Goal: Task Accomplishment & Management: Complete application form

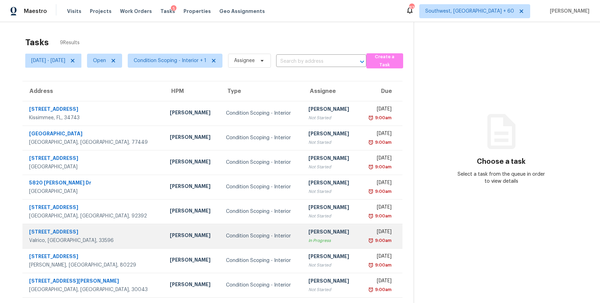
scroll to position [25, 0]
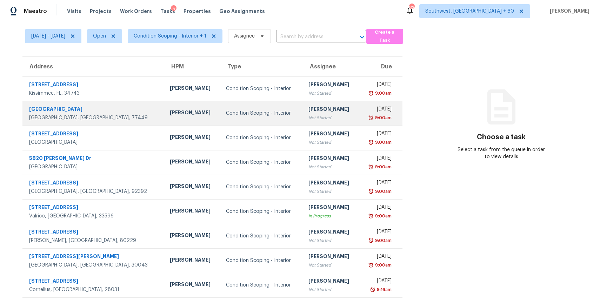
click at [255, 109] on td "Condition Scoping - Interior" at bounding box center [261, 113] width 82 height 25
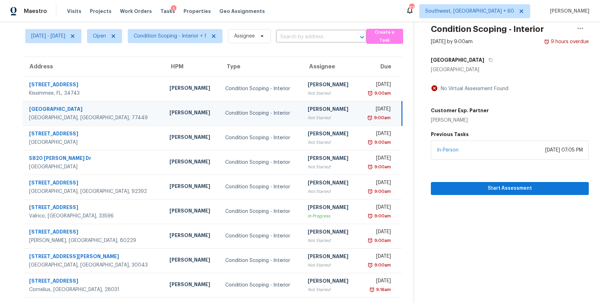
click at [251, 106] on td "Condition Scoping - Interior" at bounding box center [261, 113] width 82 height 25
click at [511, 187] on span "Start Assessment" at bounding box center [509, 188] width 147 height 9
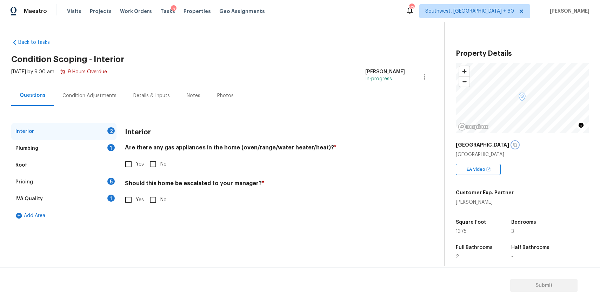
click at [517, 143] on icon "button" at bounding box center [515, 145] width 4 height 4
click at [518, 145] on button "button" at bounding box center [515, 145] width 6 height 6
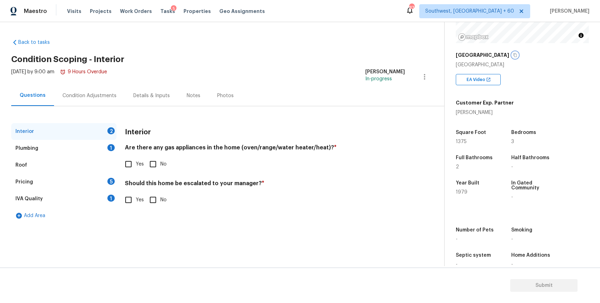
scroll to position [92, 0]
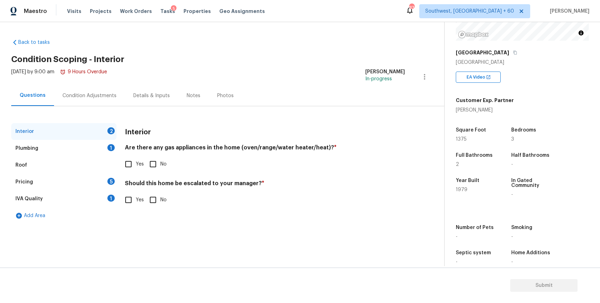
click at [134, 203] on input "Yes" at bounding box center [128, 200] width 15 height 15
checkbox input "true"
click at [187, 225] on input "text" at bounding box center [265, 217] width 280 height 16
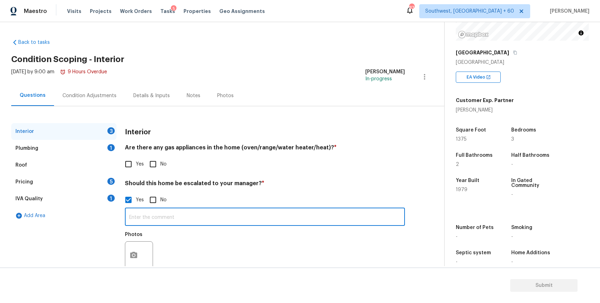
click at [198, 221] on input "text" at bounding box center [265, 217] width 280 height 16
paste input "Crack and walkability throughout the house"
type input "this home having Crack and walkability throughout the house"
click at [130, 252] on button "button" at bounding box center [133, 255] width 17 height 27
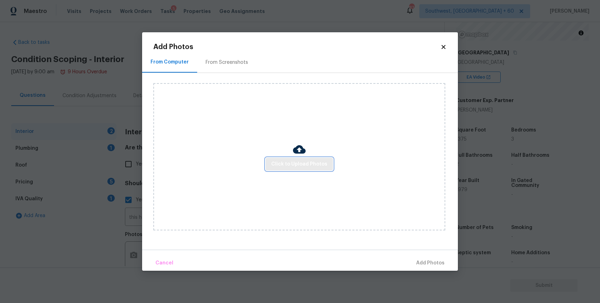
click at [298, 163] on span "Click to Upload Photos" at bounding box center [299, 164] width 56 height 9
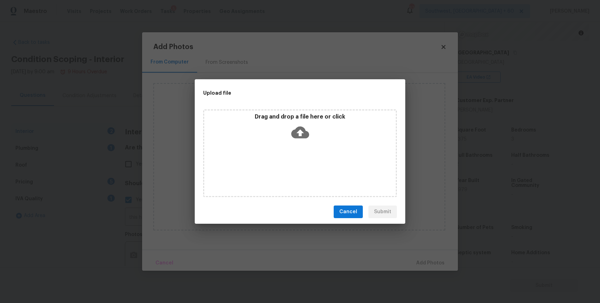
click at [298, 163] on div "Drag and drop a file here or click" at bounding box center [300, 153] width 194 height 88
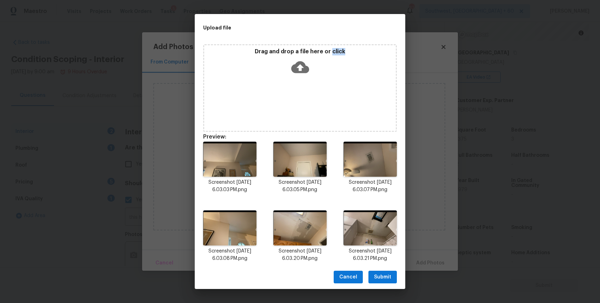
click at [387, 280] on span "Submit" at bounding box center [382, 277] width 17 height 9
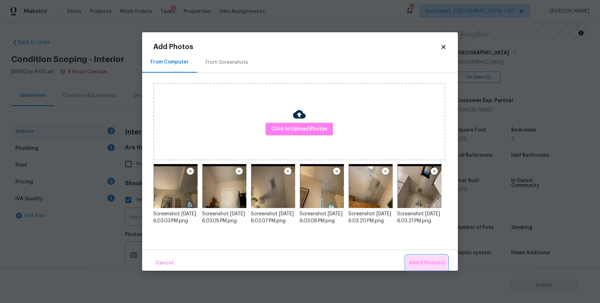
click at [435, 265] on span "Add 6 Photo(s)" at bounding box center [427, 263] width 36 height 9
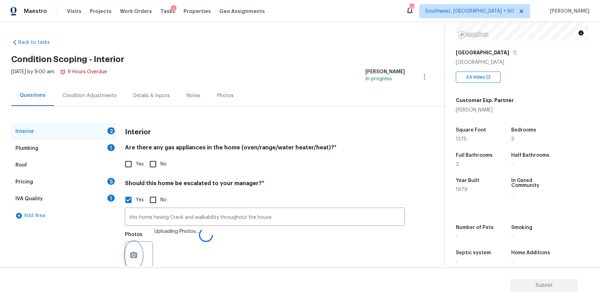
scroll to position [3, 0]
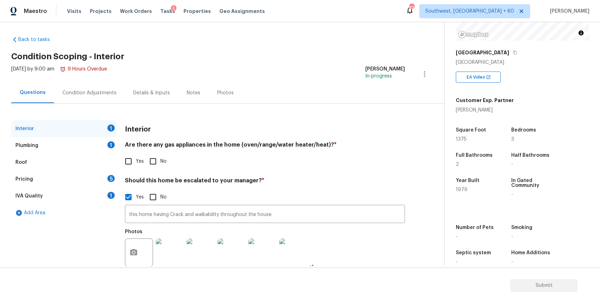
click at [125, 100] on div "Details & Inputs" at bounding box center [151, 92] width 53 height 21
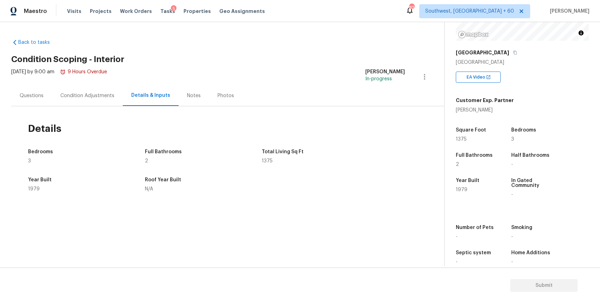
click at [119, 98] on div "Condition Adjustments" at bounding box center [87, 95] width 71 height 21
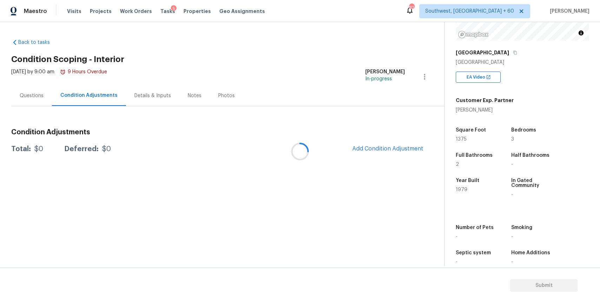
click at [113, 98] on div at bounding box center [300, 151] width 600 height 303
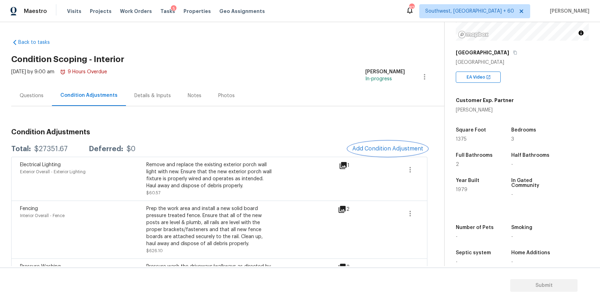
click at [380, 146] on span "Add Condition Adjustment" at bounding box center [387, 149] width 71 height 6
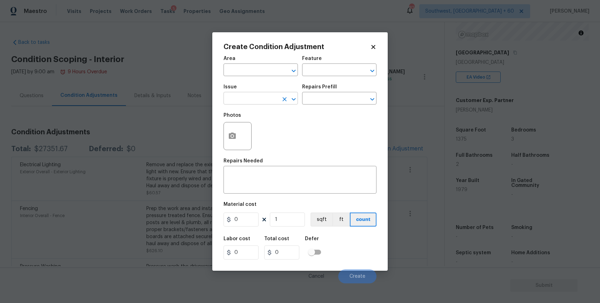
click at [235, 100] on input "text" at bounding box center [250, 99] width 55 height 11
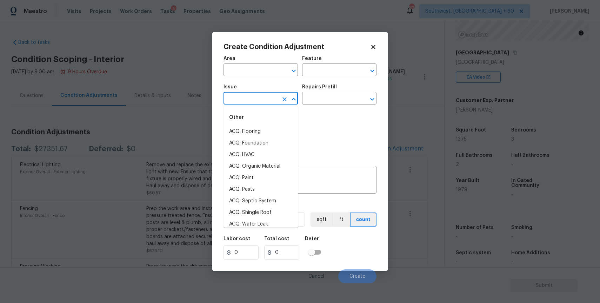
click at [242, 106] on ul "Other ACQ: Flooring ACQ: Foundation ACQ: HVAC ACQ: Organic Material ACQ: Paint …" at bounding box center [260, 166] width 74 height 121
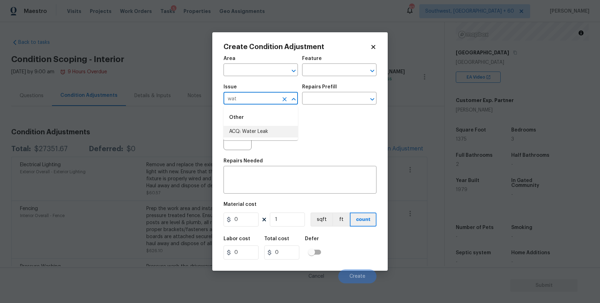
click at [270, 134] on li "ACQ: Water Leak" at bounding box center [260, 132] width 74 height 12
type input "ACQ: Water Leak"
click at [233, 131] on button "button" at bounding box center [232, 135] width 17 height 27
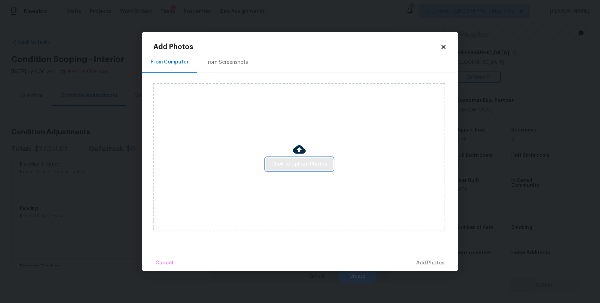
click at [274, 161] on span "Click to Upload Photos" at bounding box center [299, 164] width 56 height 9
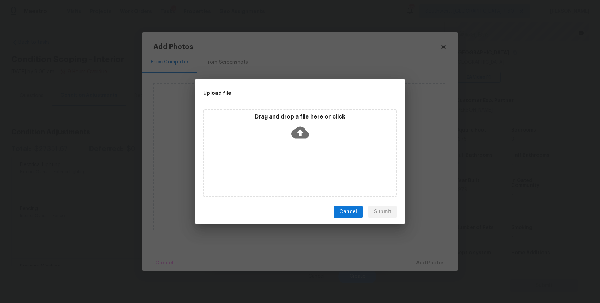
click at [289, 161] on div "Drag and drop a file here or click" at bounding box center [300, 153] width 194 height 88
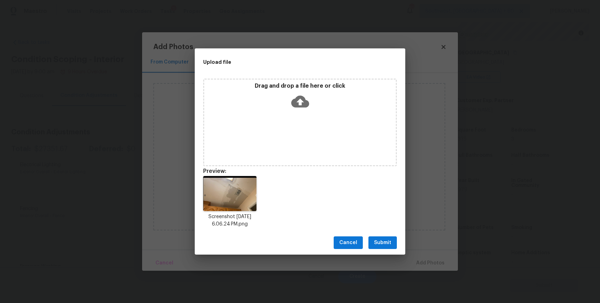
click at [378, 245] on span "Submit" at bounding box center [382, 243] width 17 height 9
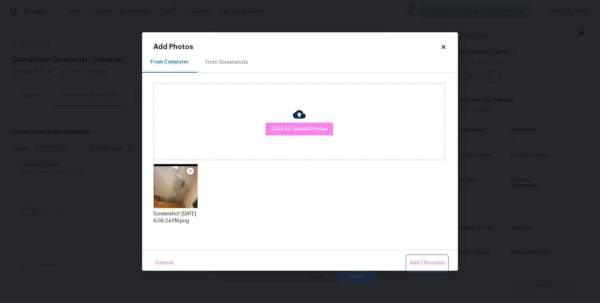
click at [418, 261] on span "Add 1 Photo(s)" at bounding box center [427, 263] width 35 height 9
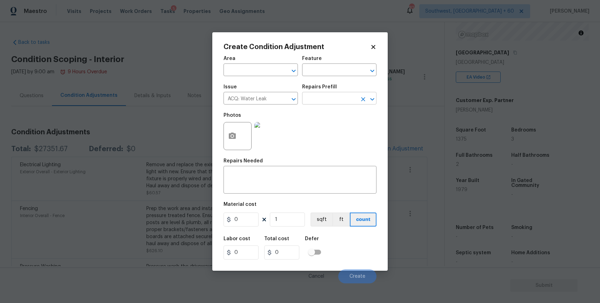
click at [330, 98] on input "text" at bounding box center [329, 99] width 55 height 11
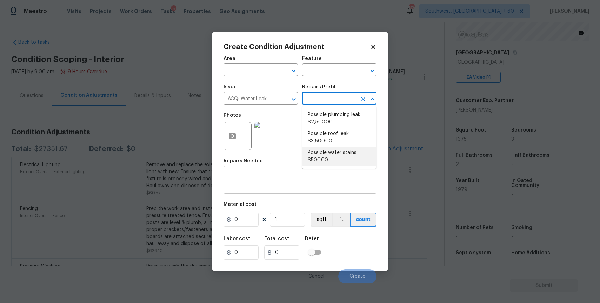
click at [286, 178] on textarea at bounding box center [300, 180] width 145 height 15
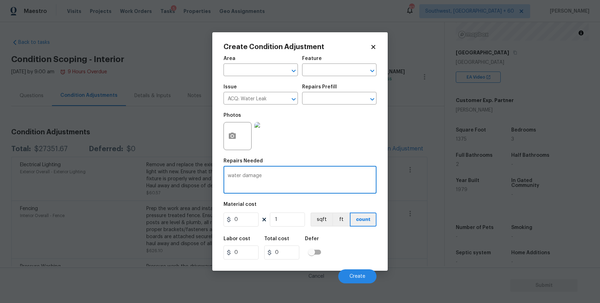
type textarea "water damage"
click at [246, 219] on input "0" at bounding box center [240, 220] width 35 height 14
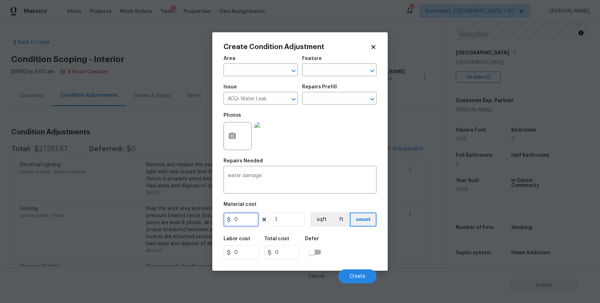
click at [246, 219] on input "0" at bounding box center [240, 220] width 35 height 14
type input "2500"
click at [359, 269] on button "Create" at bounding box center [357, 276] width 38 height 14
type input "2500"
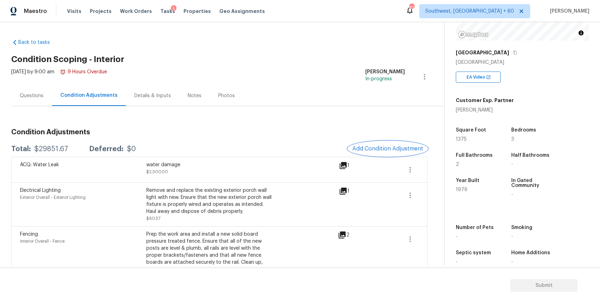
click at [407, 149] on span "Add Condition Adjustment" at bounding box center [387, 149] width 71 height 6
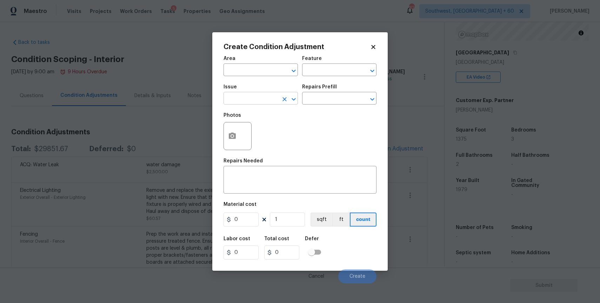
click at [277, 100] on input "text" at bounding box center [250, 99] width 55 height 11
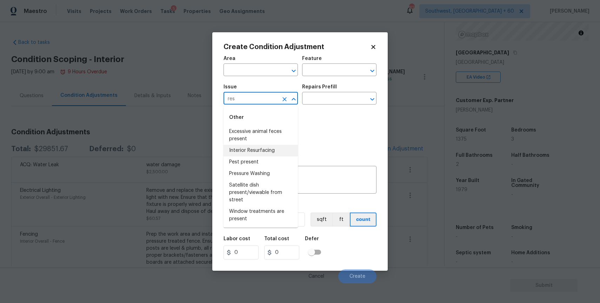
click at [274, 156] on li "Pest present" at bounding box center [260, 162] width 74 height 12
type input "Pest present"
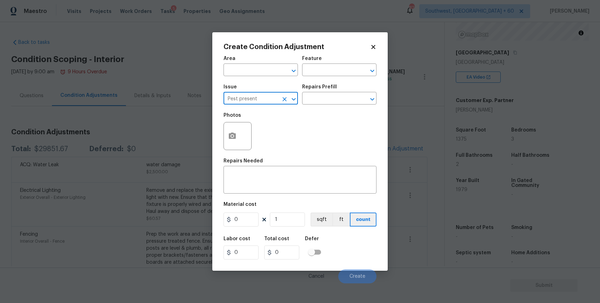
click at [282, 101] on icon "Clear" at bounding box center [284, 99] width 4 height 4
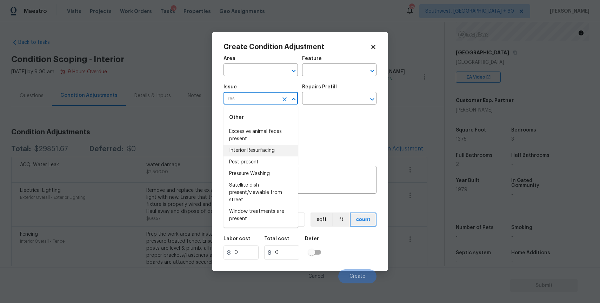
click at [269, 155] on li "Interior Resurfacing" at bounding box center [260, 151] width 74 height 12
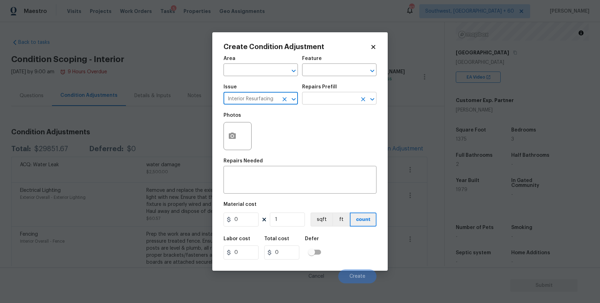
type input "Interior Resurfacing"
click at [347, 101] on input "text" at bounding box center [329, 99] width 55 height 11
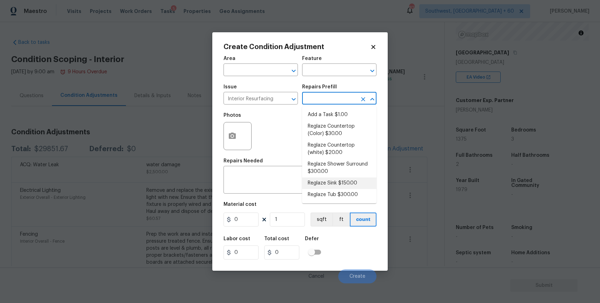
click at [348, 189] on li "Reglaze Tub $300.00" at bounding box center [339, 195] width 74 height 12
type textarea "Prep, mask, clean and reglaze the tub (white) both on the in and outer sides. H…"
type input "300"
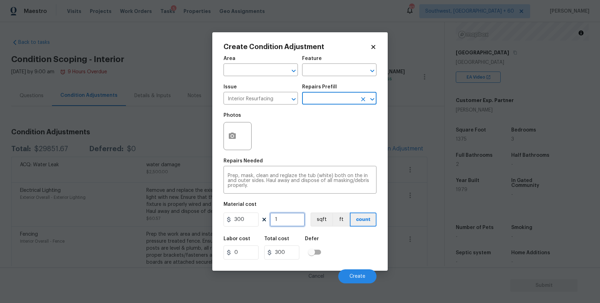
click at [292, 216] on input "1" at bounding box center [287, 220] width 35 height 14
type input "2"
type input "600"
type input "2"
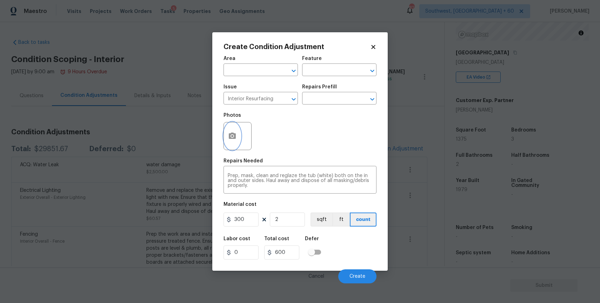
click at [236, 137] on icon "button" at bounding box center [232, 136] width 8 height 8
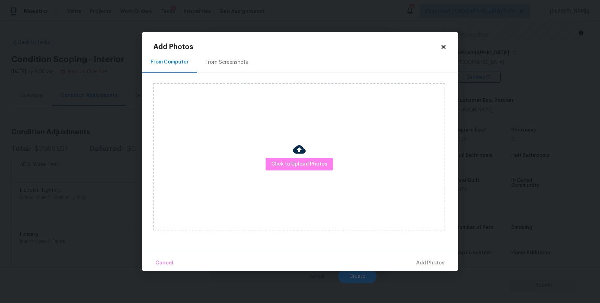
click at [305, 174] on div "Click to Upload Photos" at bounding box center [299, 156] width 292 height 147
click at [314, 168] on span "Click to Upload Photos" at bounding box center [299, 164] width 56 height 9
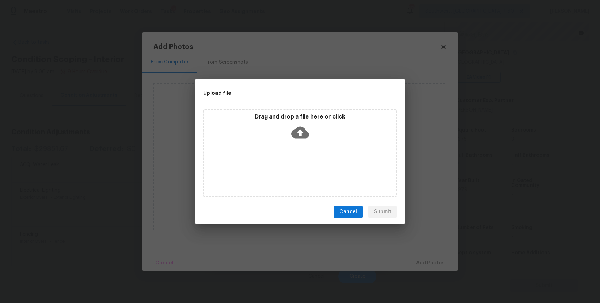
click at [305, 153] on div "Drag and drop a file here or click" at bounding box center [300, 153] width 194 height 88
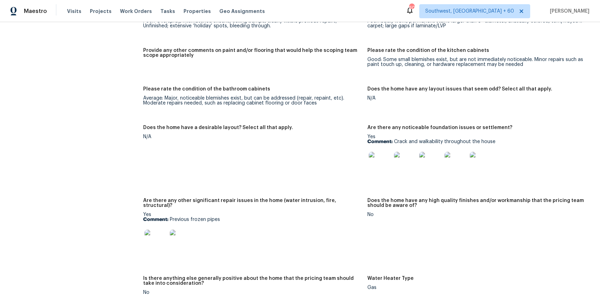
scroll to position [1021, 0]
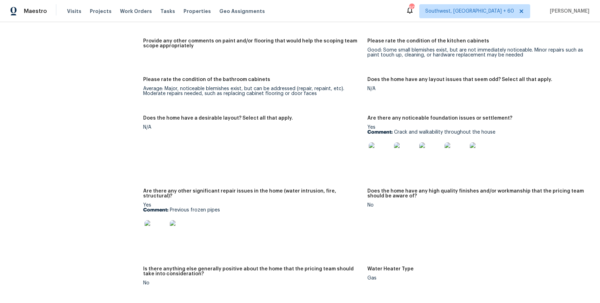
click at [383, 140] on div at bounding box center [379, 153] width 25 height 31
click at [381, 156] on img at bounding box center [380, 153] width 22 height 22
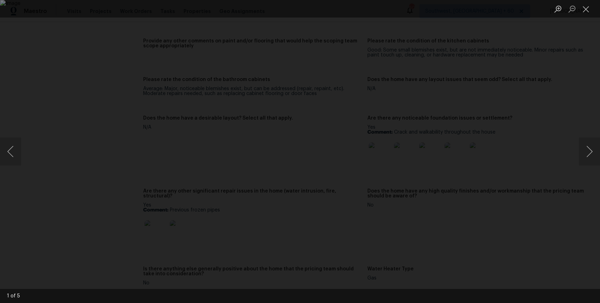
click at [596, 168] on div "Lightbox" at bounding box center [300, 151] width 600 height 303
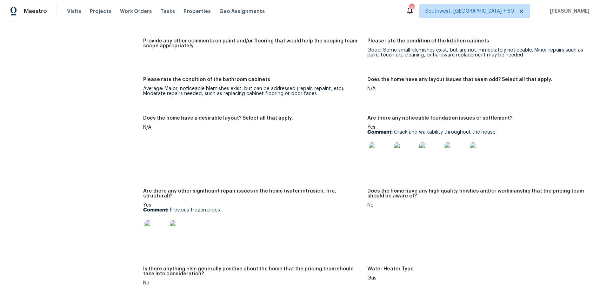
click at [410, 155] on img at bounding box center [405, 153] width 22 height 22
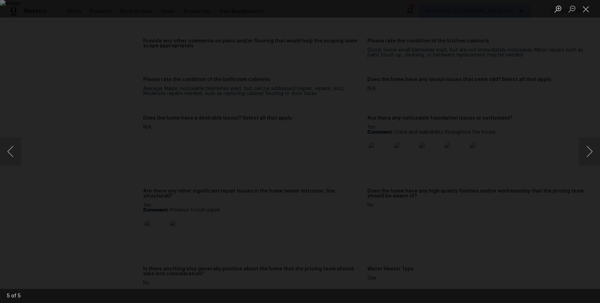
click at [515, 170] on div "Lightbox" at bounding box center [300, 151] width 600 height 303
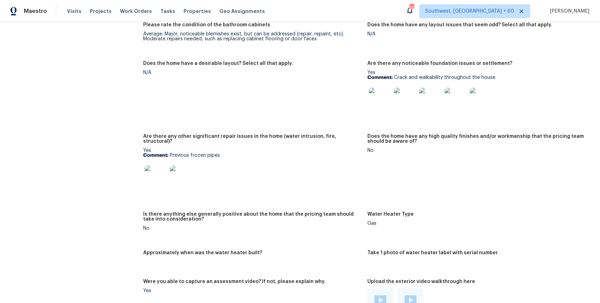
scroll to position [1125, 0]
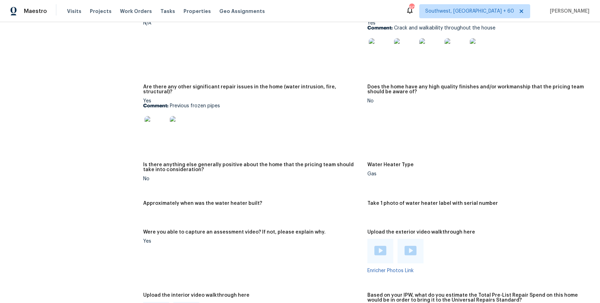
click at [152, 122] on img at bounding box center [156, 127] width 22 height 22
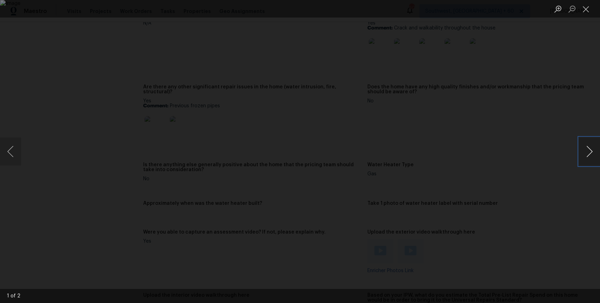
click at [588, 147] on button "Next image" at bounding box center [589, 152] width 21 height 28
click at [8, 151] on button "Previous image" at bounding box center [10, 152] width 21 height 28
click at [599, 173] on div "Lightbox" at bounding box center [300, 151] width 600 height 303
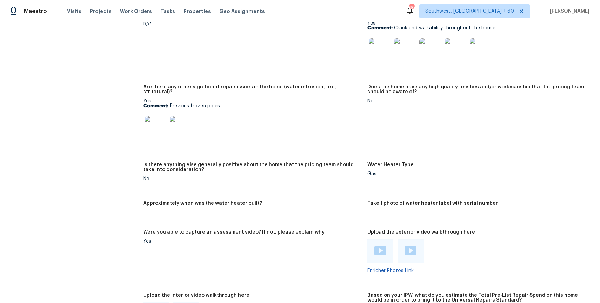
click at [159, 122] on img at bounding box center [156, 127] width 22 height 22
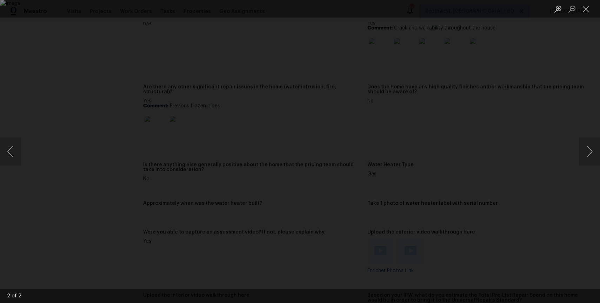
click at [547, 119] on div "Lightbox" at bounding box center [300, 151] width 600 height 303
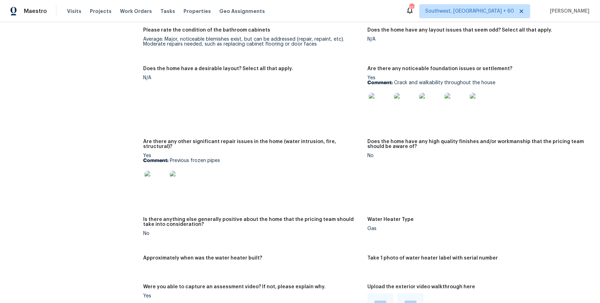
scroll to position [1062, 0]
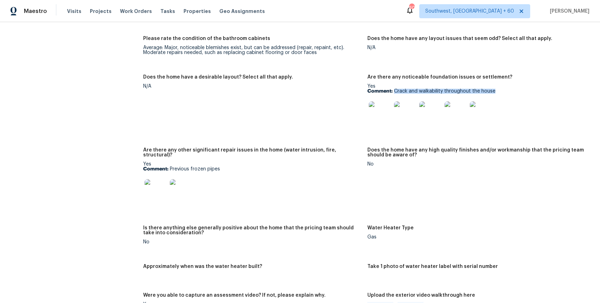
drag, startPoint x: 393, startPoint y: 92, endPoint x: 503, endPoint y: 89, distance: 109.5
click at [503, 89] on p "Comment: Crack and walkability throughout the house" at bounding box center [476, 91] width 219 height 5
copy p "Crack and walkability throughout the house"
click at [151, 192] on img at bounding box center [156, 190] width 22 height 22
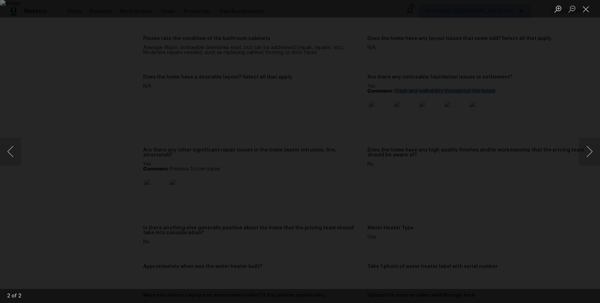
click at [345, 216] on img "Lightbox" at bounding box center [300, 151] width 600 height 303
click at [592, 163] on button "Next image" at bounding box center [589, 152] width 21 height 28
click at [525, 106] on div "Lightbox" at bounding box center [300, 151] width 600 height 303
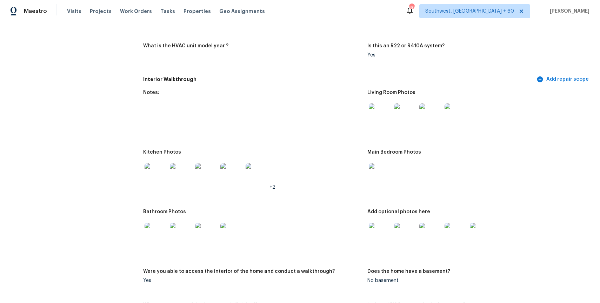
scroll to position [636, 0]
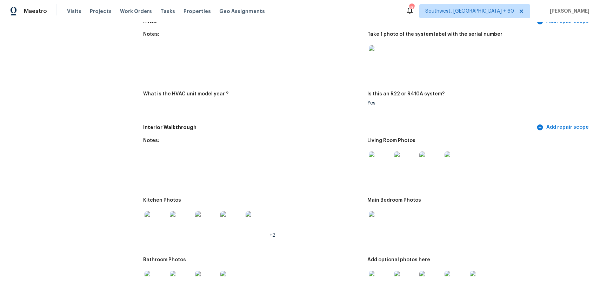
click at [382, 166] on img at bounding box center [380, 163] width 22 height 22
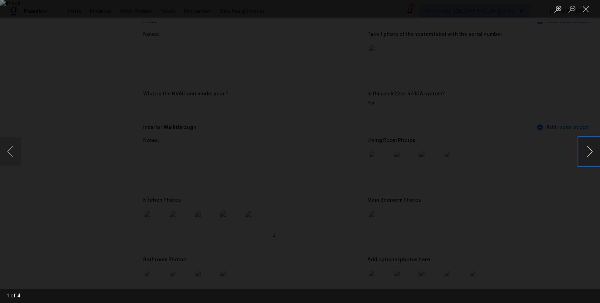
click at [592, 145] on button "Next image" at bounding box center [589, 152] width 21 height 28
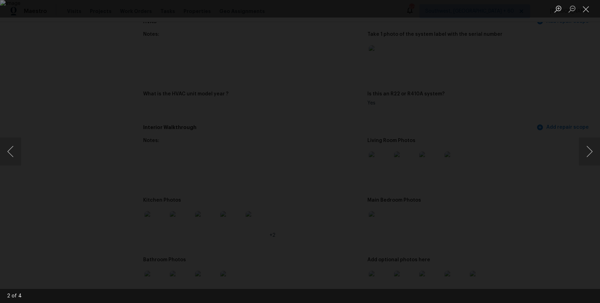
click at [543, 98] on div "Lightbox" at bounding box center [300, 151] width 600 height 303
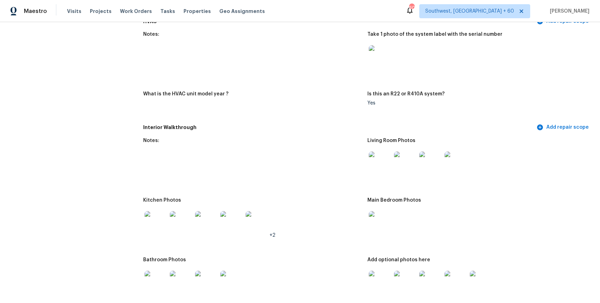
click at [381, 212] on img at bounding box center [380, 222] width 22 height 22
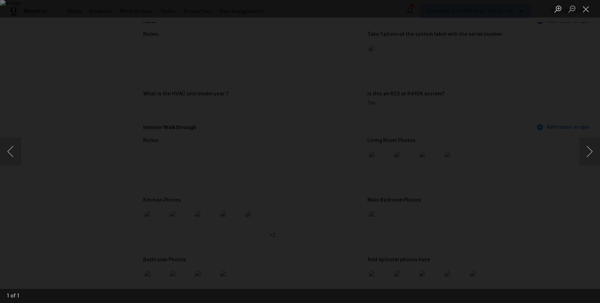
click at [526, 202] on div "Lightbox" at bounding box center [300, 151] width 600 height 303
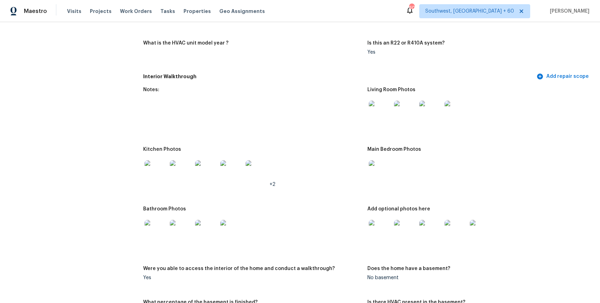
scroll to position [750, 0]
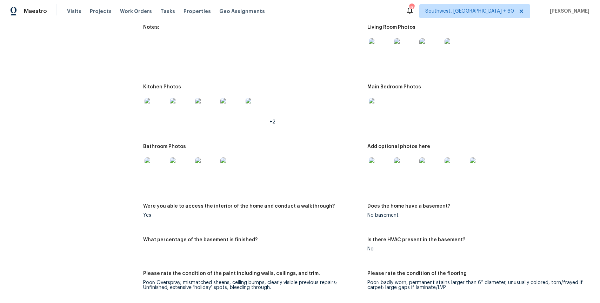
click at [375, 157] on div at bounding box center [379, 168] width 25 height 31
click at [376, 173] on img at bounding box center [380, 169] width 22 height 22
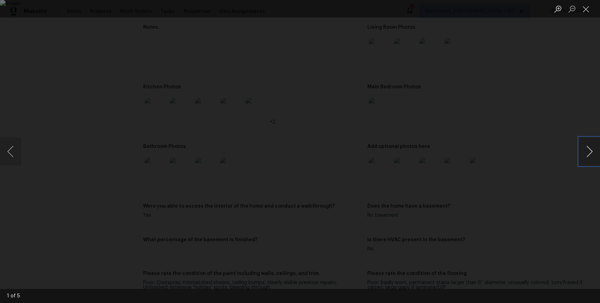
click at [590, 157] on button "Next image" at bounding box center [589, 152] width 21 height 28
click at [9, 154] on button "Previous image" at bounding box center [10, 152] width 21 height 28
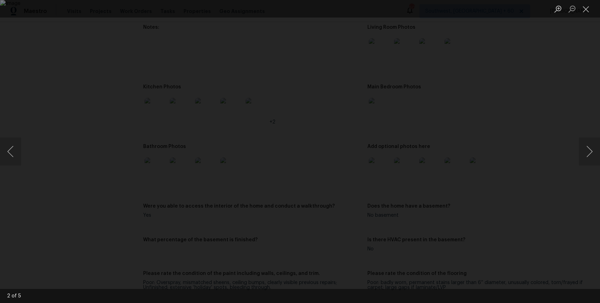
click at [524, 168] on div "Lightbox" at bounding box center [300, 151] width 600 height 303
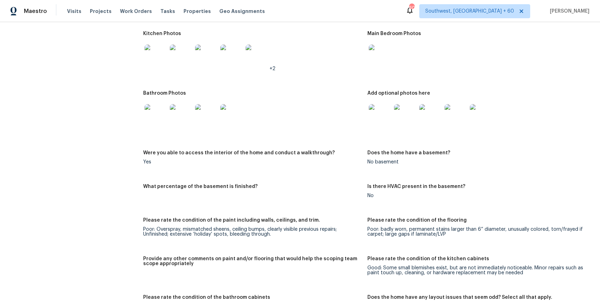
scroll to position [722, 0]
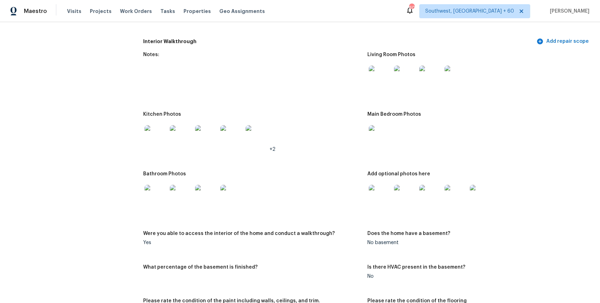
click at [146, 187] on img at bounding box center [156, 196] width 22 height 22
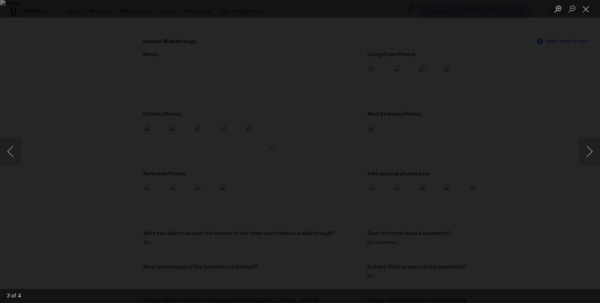
click at [540, 133] on div "Lightbox" at bounding box center [300, 151] width 600 height 303
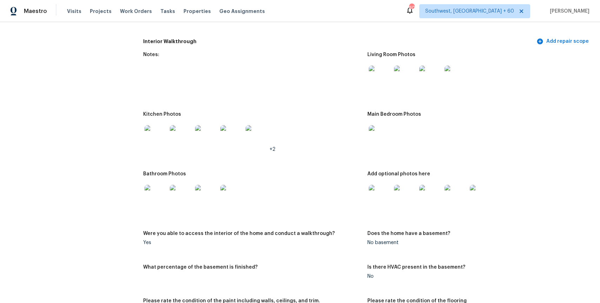
click at [540, 133] on div "Lightbox" at bounding box center [300, 151] width 600 height 303
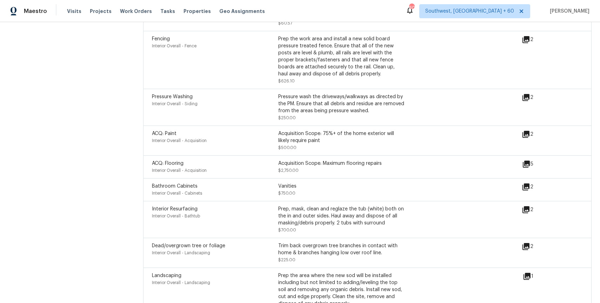
scroll to position [1791, 0]
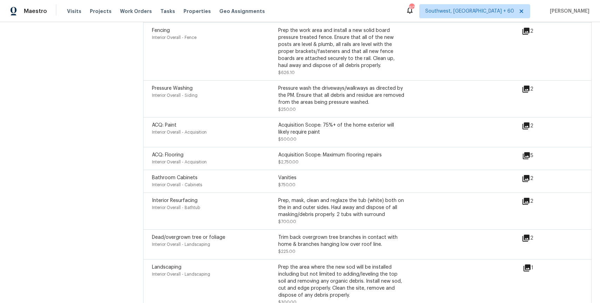
click at [525, 175] on icon at bounding box center [525, 178] width 7 height 7
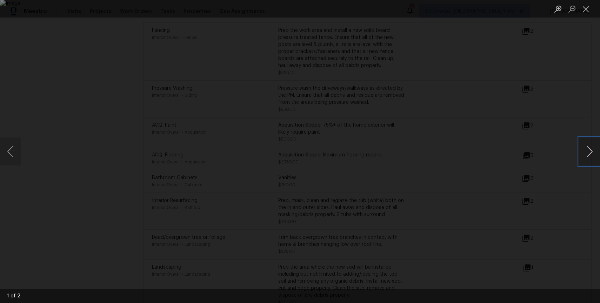
click at [591, 156] on button "Next image" at bounding box center [589, 152] width 21 height 28
click at [561, 123] on div "Lightbox" at bounding box center [300, 151] width 600 height 303
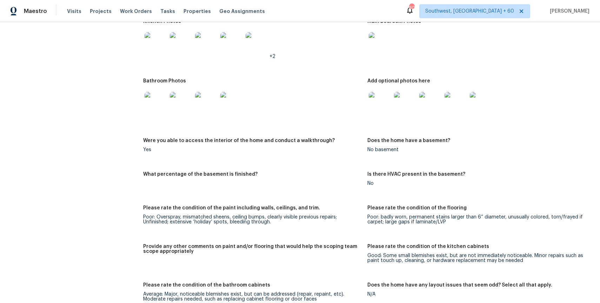
scroll to position [763, 0]
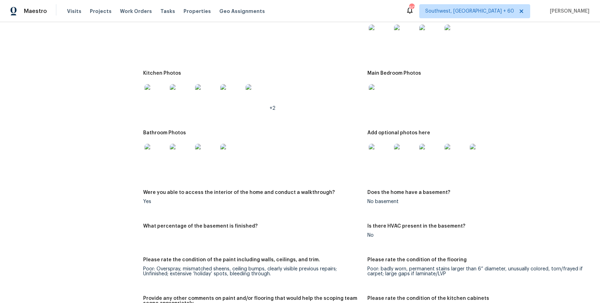
click at [159, 94] on img at bounding box center [156, 95] width 22 height 22
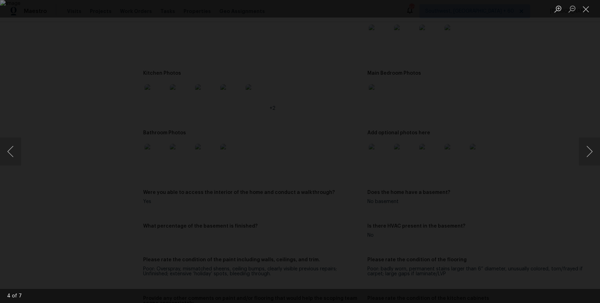
click at [530, 176] on div "Lightbox" at bounding box center [300, 151] width 600 height 303
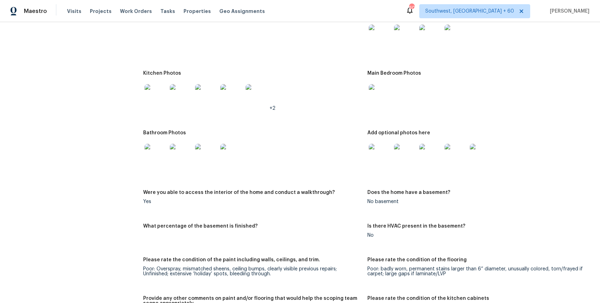
click at [159, 154] on img at bounding box center [156, 155] width 22 height 22
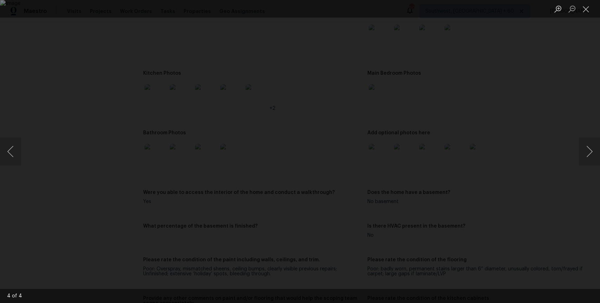
click at [527, 142] on div "Lightbox" at bounding box center [300, 151] width 600 height 303
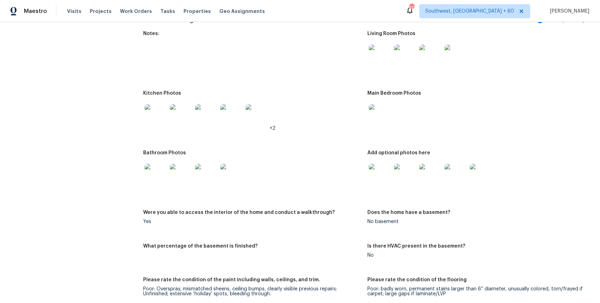
scroll to position [734, 0]
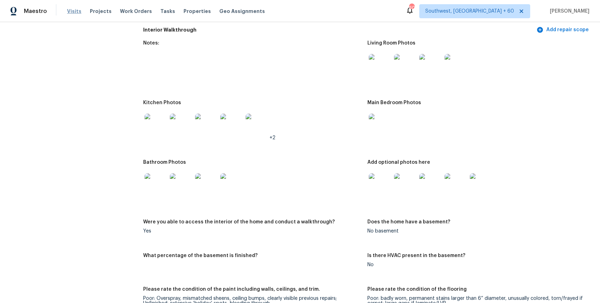
click at [75, 11] on span "Visits" at bounding box center [74, 11] width 14 height 7
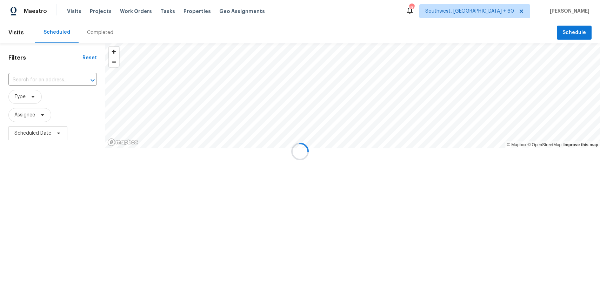
click at [81, 30] on div at bounding box center [300, 151] width 600 height 303
click at [97, 34] on div at bounding box center [300, 151] width 600 height 303
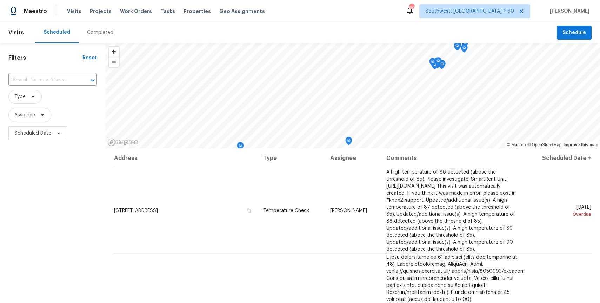
click at [91, 26] on div "Completed" at bounding box center [100, 32] width 43 height 21
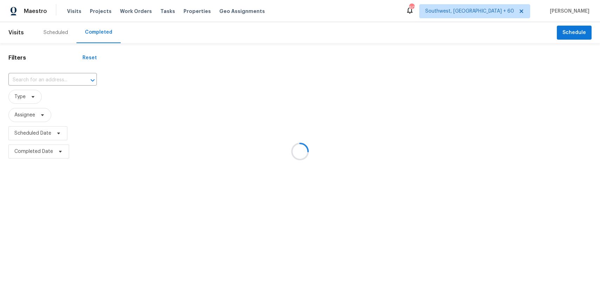
click at [36, 76] on div at bounding box center [300, 151] width 600 height 303
click at [39, 76] on div at bounding box center [300, 151] width 600 height 303
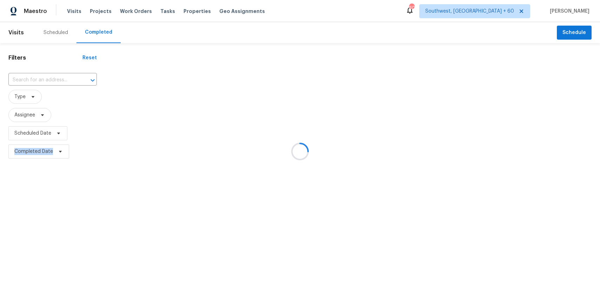
click at [41, 77] on div at bounding box center [300, 151] width 600 height 303
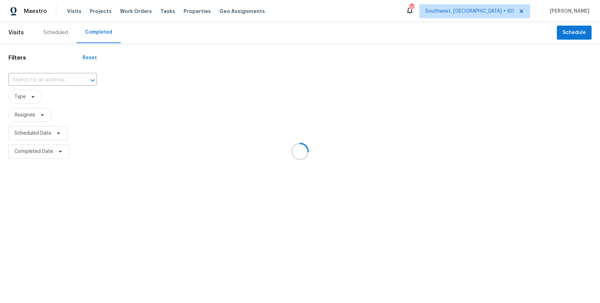
click at [41, 77] on input "text" at bounding box center [42, 80] width 69 height 11
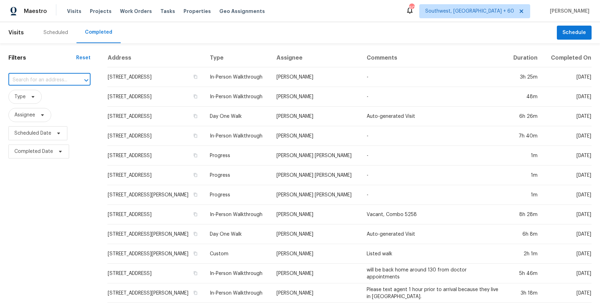
click at [41, 77] on input "text" at bounding box center [39, 80] width 62 height 11
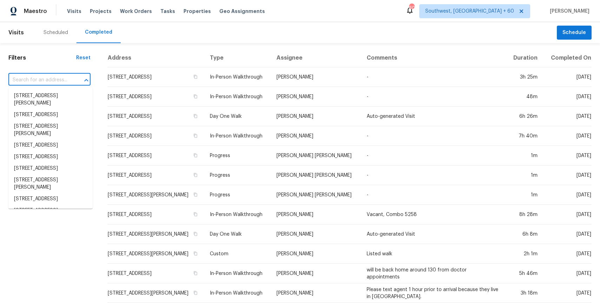
paste input "5820 Denise Dr, Haltom City, TX 76148"
type input "5820 Denise Dr, Haltom City, TX 76148"
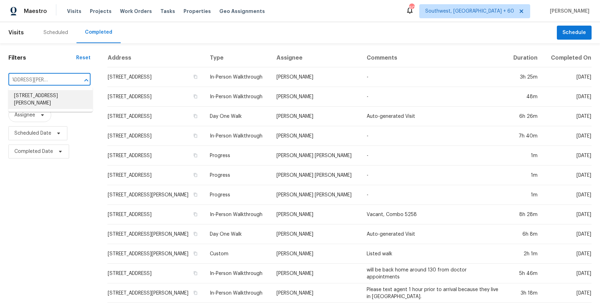
click at [41, 95] on li "5820 Denise Dr, Haltom City, TX 76148" at bounding box center [50, 99] width 84 height 19
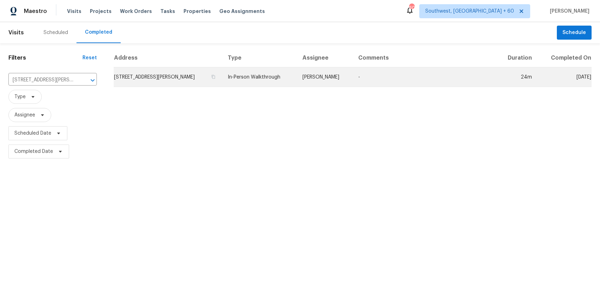
click at [319, 76] on td "Andrew Kempka" at bounding box center [325, 77] width 56 height 20
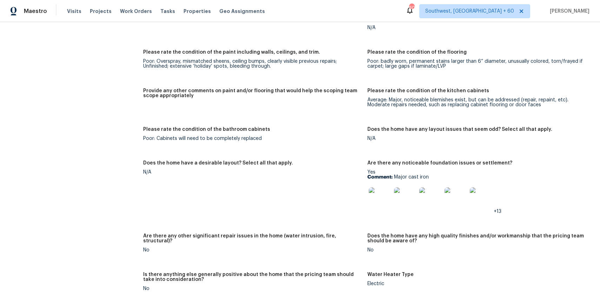
scroll to position [963, 0]
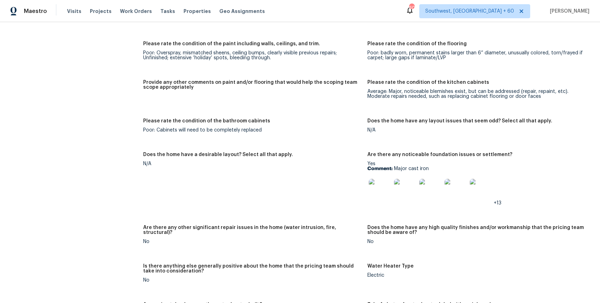
click at [378, 189] on img at bounding box center [380, 190] width 22 height 22
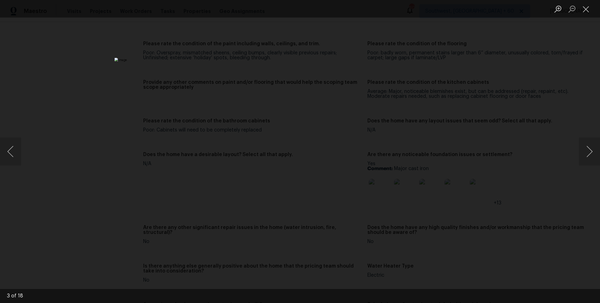
click at [507, 275] on div "Lightbox" at bounding box center [300, 151] width 600 height 303
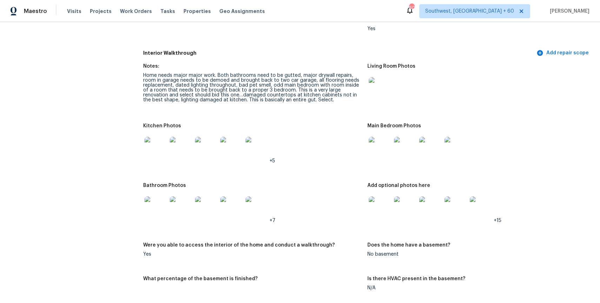
scroll to position [688, 0]
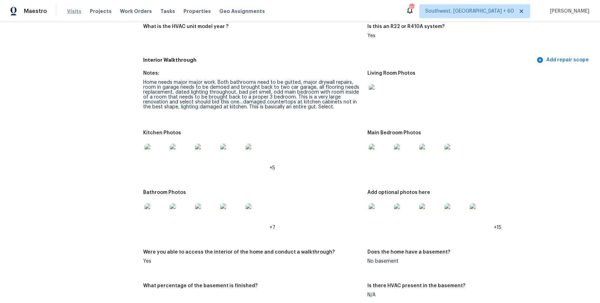
click at [72, 11] on span "Visits" at bounding box center [74, 11] width 14 height 7
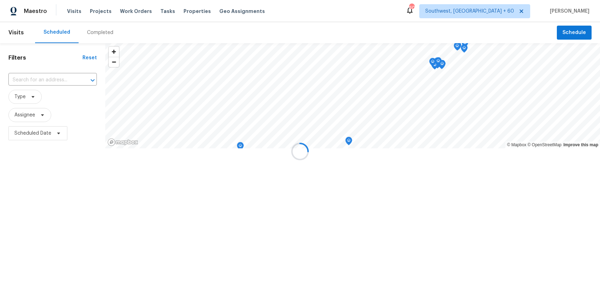
click at [92, 32] on div at bounding box center [300, 151] width 600 height 303
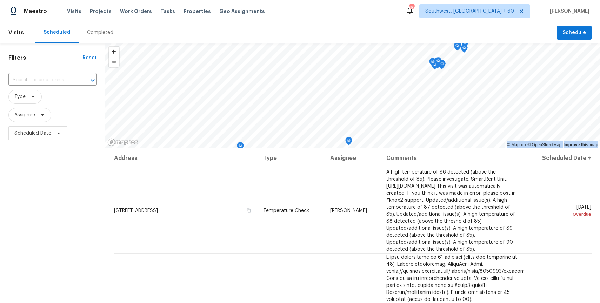
click at [92, 32] on div "Completed" at bounding box center [100, 32] width 26 height 7
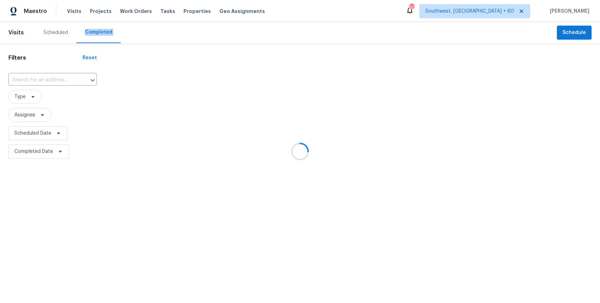
click at [56, 78] on div at bounding box center [300, 151] width 600 height 303
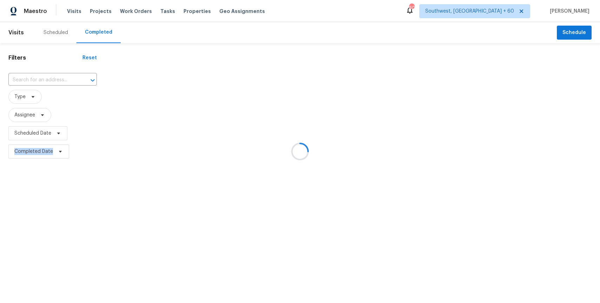
click at [56, 78] on div at bounding box center [300, 151] width 600 height 303
click at [79, 78] on div at bounding box center [88, 80] width 18 height 10
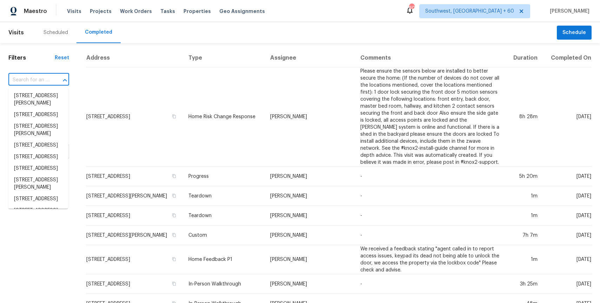
click at [56, 78] on div at bounding box center [60, 80] width 18 height 10
paste input "13772 Brynwood St, Victorville, CA 92392"
type input "13772 Brynwood St, Victorville, CA 92392"
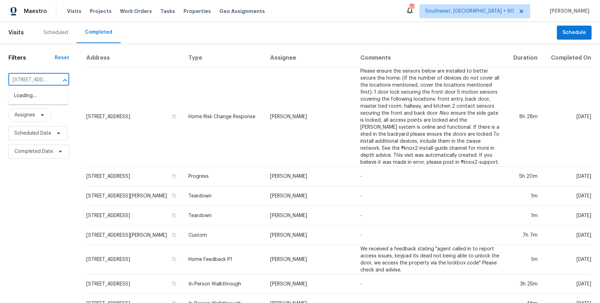
scroll to position [0, 58]
click at [34, 99] on li "13772 Brynwood St, Victorville, CA 92392" at bounding box center [38, 96] width 60 height 12
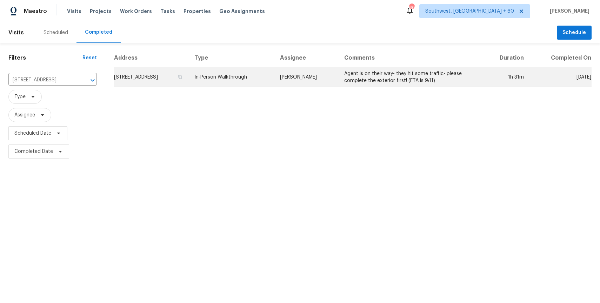
click at [235, 78] on td "In-Person Walkthrough" at bounding box center [232, 77] width 86 height 20
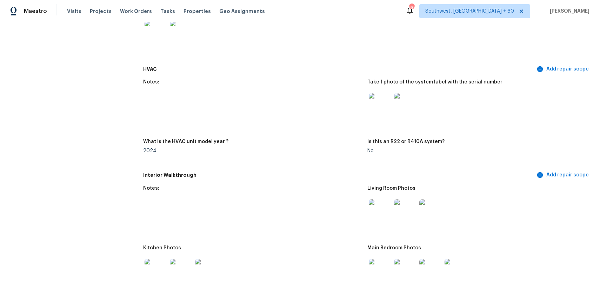
scroll to position [576, 0]
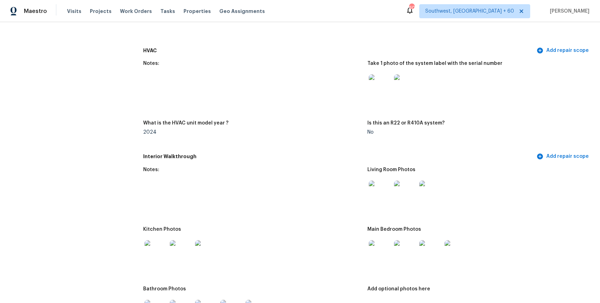
click at [377, 185] on img at bounding box center [380, 192] width 22 height 22
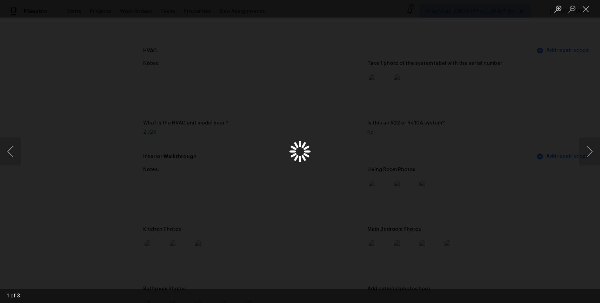
click at [380, 196] on div "Lightbox" at bounding box center [300, 151] width 600 height 303
click at [405, 219] on div "Lightbox" at bounding box center [300, 151] width 600 height 303
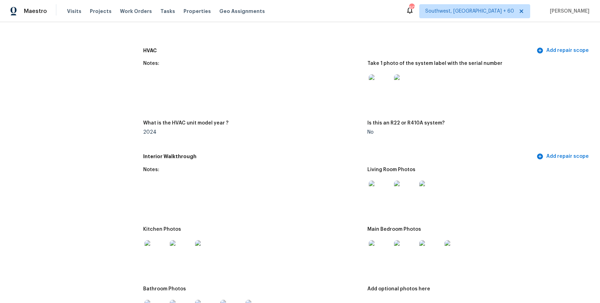
click at [375, 247] on img at bounding box center [380, 251] width 22 height 22
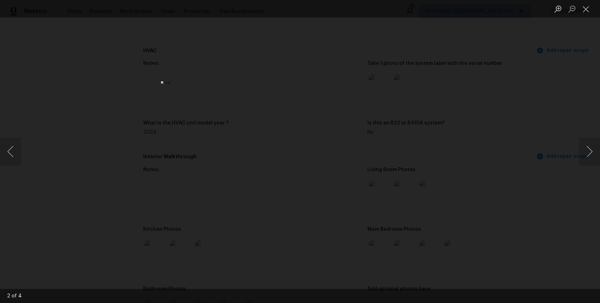
click at [514, 187] on div "Lightbox" at bounding box center [300, 151] width 600 height 303
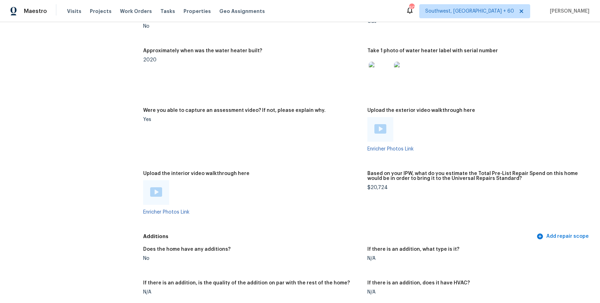
scroll to position [1168, 0]
click at [152, 190] on img at bounding box center [156, 192] width 12 height 9
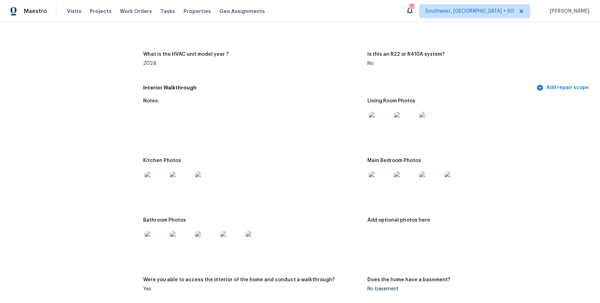
scroll to position [643, 0]
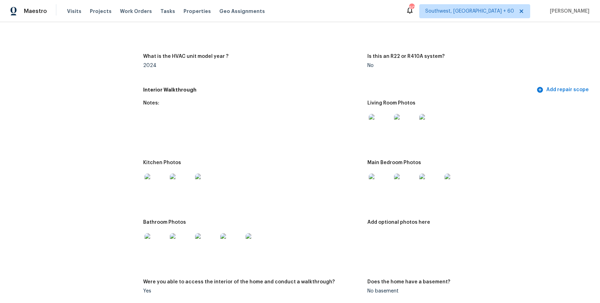
click at [156, 190] on img at bounding box center [156, 185] width 22 height 22
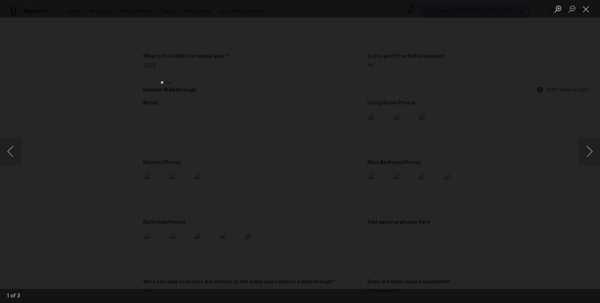
click at [446, 168] on div "Lightbox" at bounding box center [300, 151] width 600 height 303
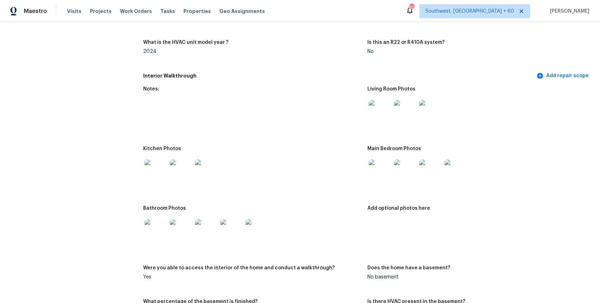
scroll to position [656, 0]
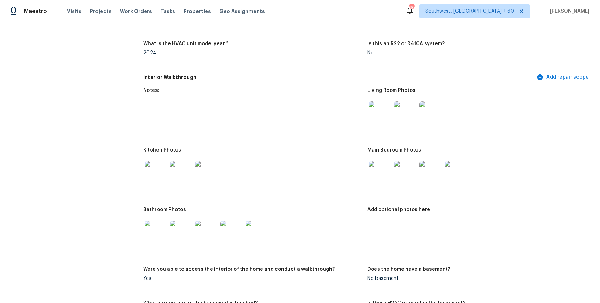
click at [158, 225] on img at bounding box center [156, 232] width 22 height 22
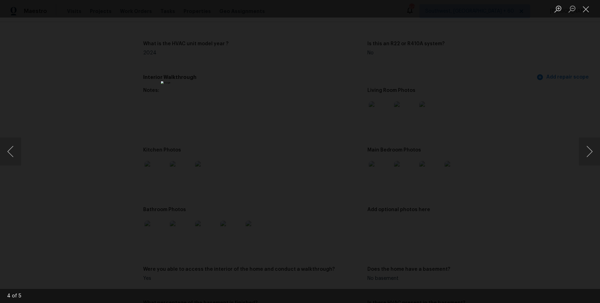
click at [434, 188] on div "Lightbox" at bounding box center [300, 151] width 600 height 303
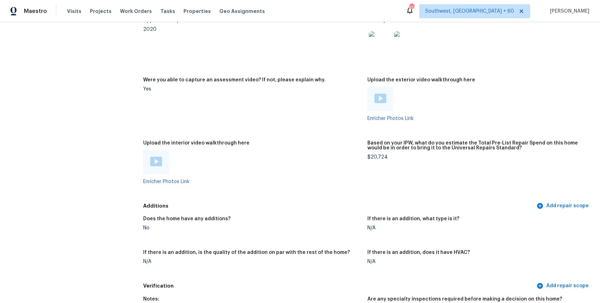
scroll to position [1259, 0]
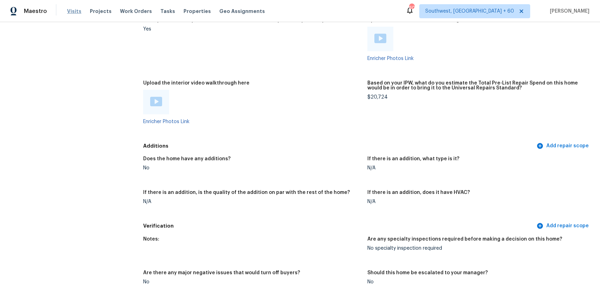
click at [71, 8] on span "Visits" at bounding box center [74, 11] width 14 height 7
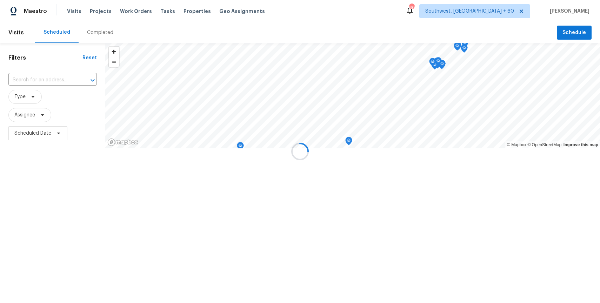
click at [93, 29] on div at bounding box center [300, 151] width 600 height 303
click at [93, 29] on div "Completed" at bounding box center [100, 32] width 26 height 7
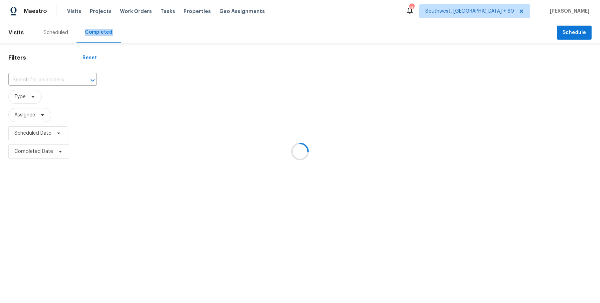
click at [102, 33] on div at bounding box center [300, 151] width 600 height 303
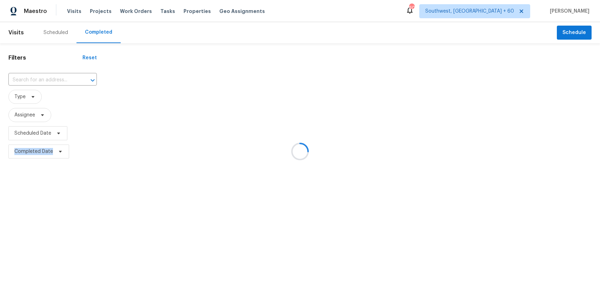
click at [102, 33] on div at bounding box center [300, 151] width 600 height 303
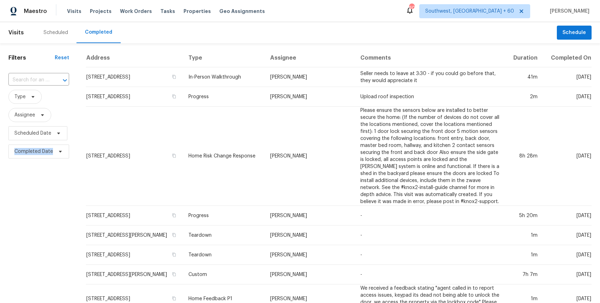
click at [34, 76] on input "text" at bounding box center [28, 80] width 41 height 11
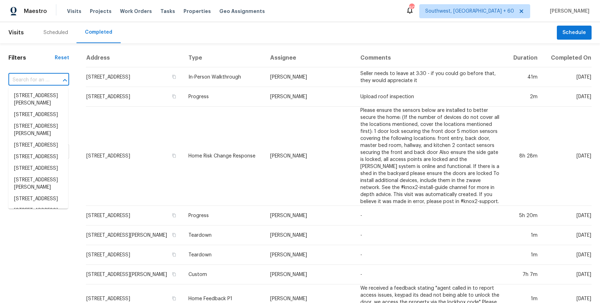
click at [34, 76] on input "text" at bounding box center [28, 80] width 41 height 11
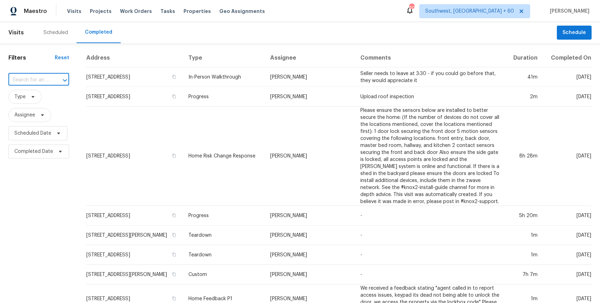
click at [34, 76] on input "text" at bounding box center [28, 80] width 41 height 11
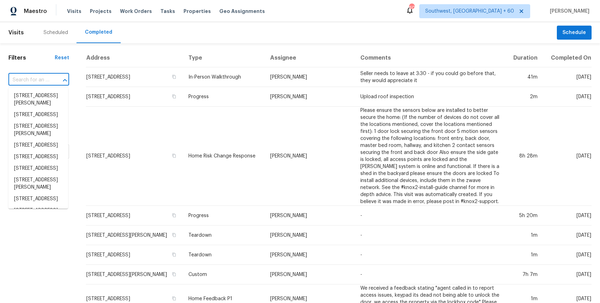
click at [34, 76] on input "text" at bounding box center [28, 80] width 41 height 11
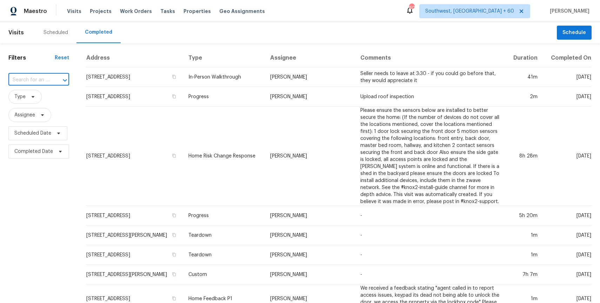
click at [34, 76] on input "text" at bounding box center [28, 80] width 41 height 11
paste input "2875 Carnation Way, Thornton, CO 80229"
type input "2875 Carnation Way, Thornton, CO 80229"
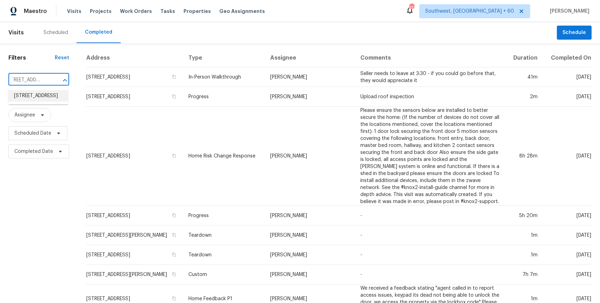
click at [39, 99] on li "2875 Carnation Way, Thornton, CO 80229" at bounding box center [38, 96] width 60 height 12
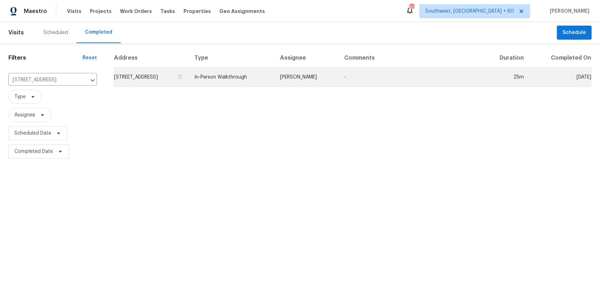
click at [326, 80] on td "Andrew McCuskey" at bounding box center [306, 77] width 64 height 20
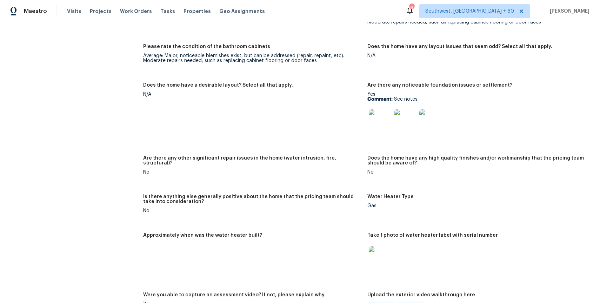
scroll to position [1198, 0]
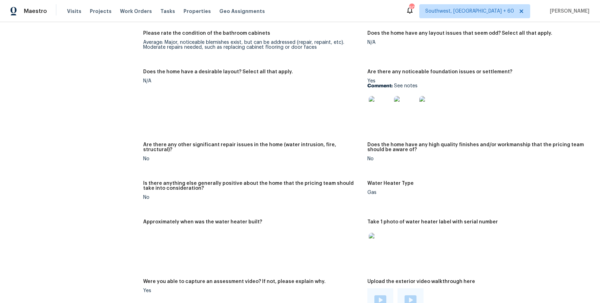
click at [384, 106] on img at bounding box center [380, 107] width 22 height 22
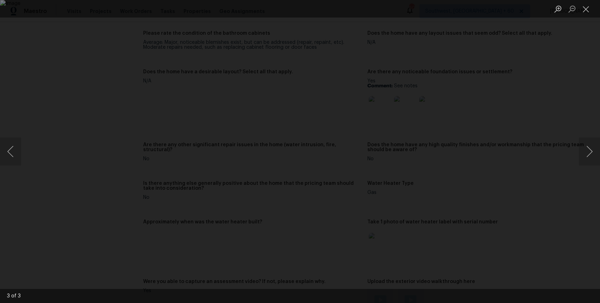
click at [534, 204] on div "Lightbox" at bounding box center [300, 151] width 600 height 303
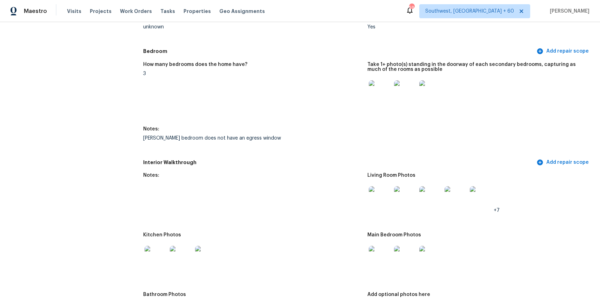
scroll to position [697, 0]
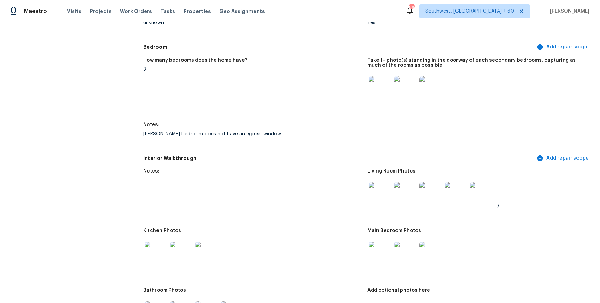
click at [383, 196] on img at bounding box center [380, 193] width 22 height 22
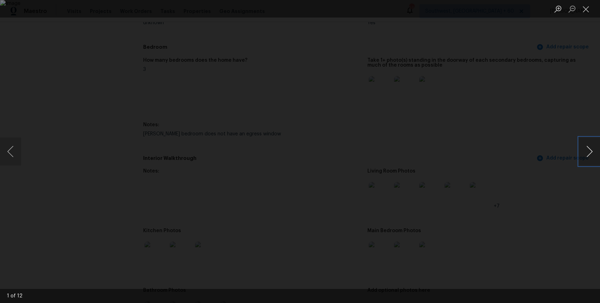
click at [587, 154] on button "Next image" at bounding box center [589, 152] width 21 height 28
click at [2, 152] on button "Previous image" at bounding box center [10, 152] width 21 height 28
click at [560, 173] on div "Lightbox" at bounding box center [300, 151] width 600 height 303
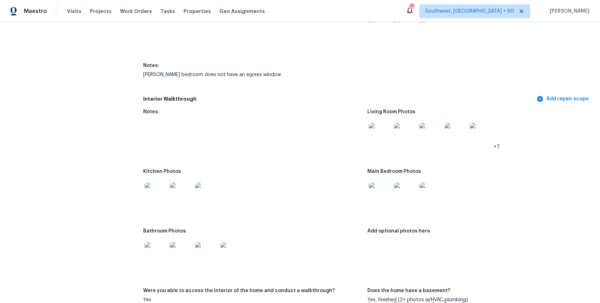
scroll to position [715, 0]
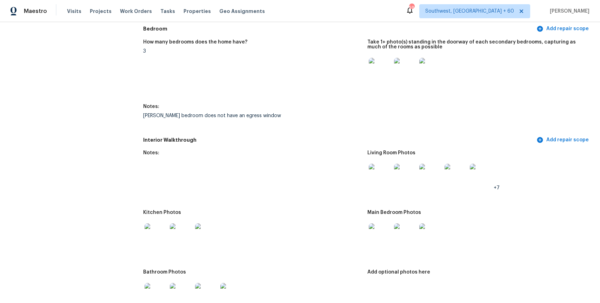
click at [386, 171] on img at bounding box center [380, 175] width 22 height 22
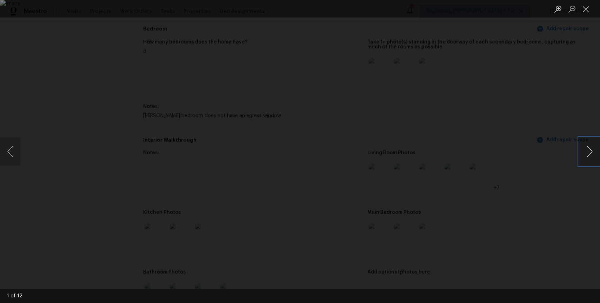
click at [588, 153] on button "Next image" at bounding box center [589, 152] width 21 height 28
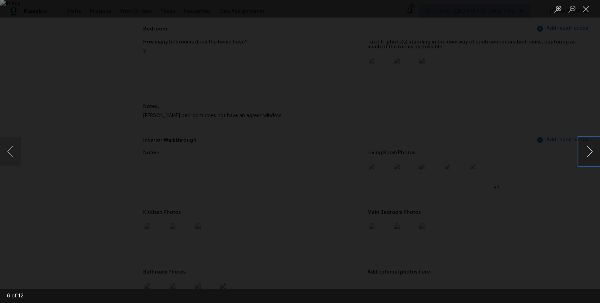
click at [588, 153] on button "Next image" at bounding box center [589, 152] width 21 height 28
click at [555, 180] on div "Lightbox" at bounding box center [300, 151] width 600 height 303
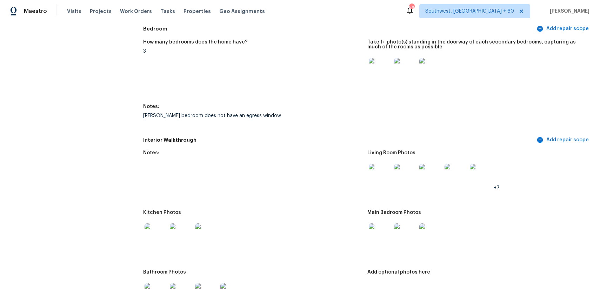
click at [369, 229] on img at bounding box center [380, 234] width 22 height 22
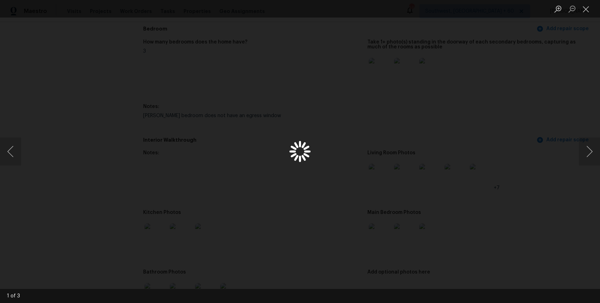
click at [382, 234] on div "Lightbox" at bounding box center [300, 151] width 600 height 303
click at [501, 188] on div "Lightbox" at bounding box center [300, 151] width 600 height 303
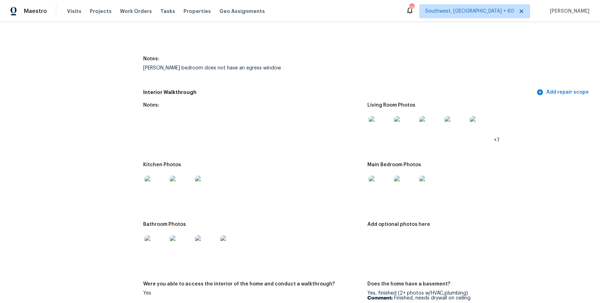
scroll to position [811, 0]
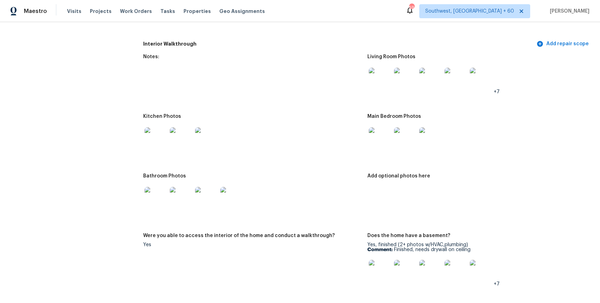
click at [386, 270] on img at bounding box center [380, 271] width 22 height 22
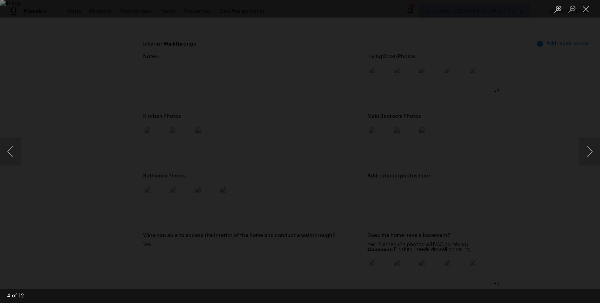
click at [516, 216] on div "Lightbox" at bounding box center [300, 151] width 600 height 303
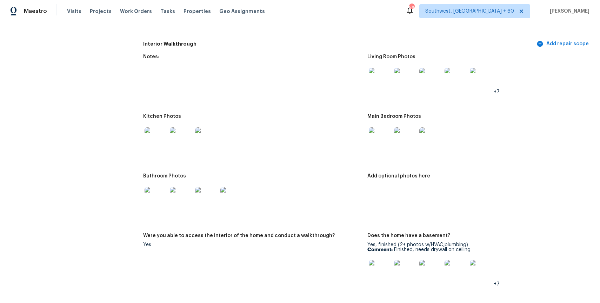
click at [148, 139] on img at bounding box center [156, 138] width 22 height 22
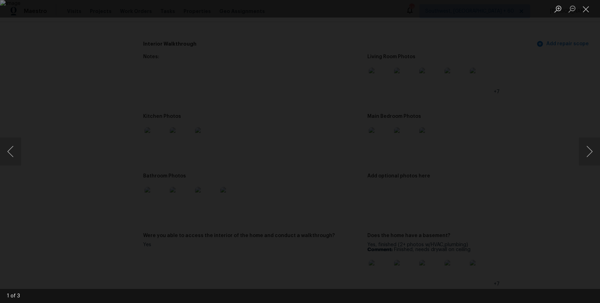
click at [494, 149] on div "Lightbox" at bounding box center [300, 151] width 600 height 303
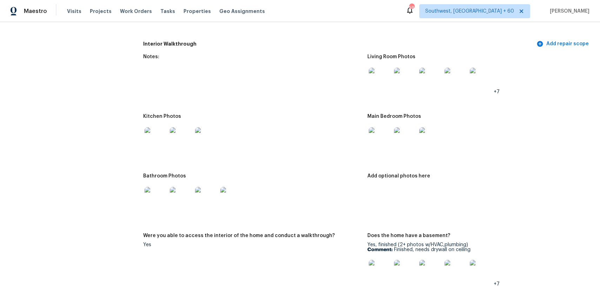
click at [156, 196] on img at bounding box center [156, 198] width 22 height 22
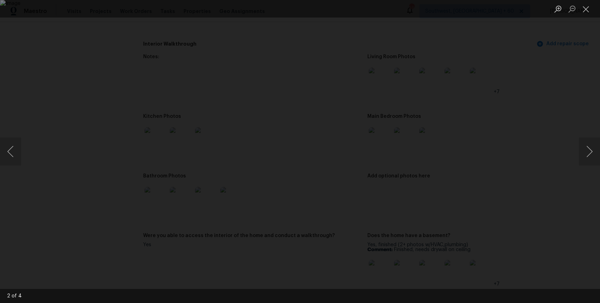
click at [516, 165] on div "Lightbox" at bounding box center [300, 151] width 600 height 303
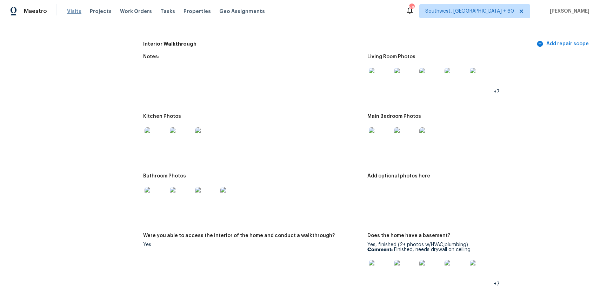
click at [74, 12] on span "Visits" at bounding box center [74, 11] width 14 height 7
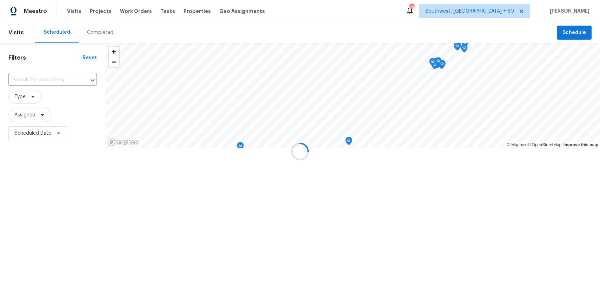
click at [97, 30] on div at bounding box center [300, 151] width 600 height 303
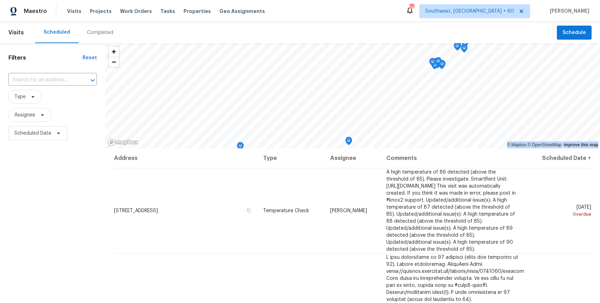
click at [109, 31] on div "Completed" at bounding box center [100, 32] width 26 height 7
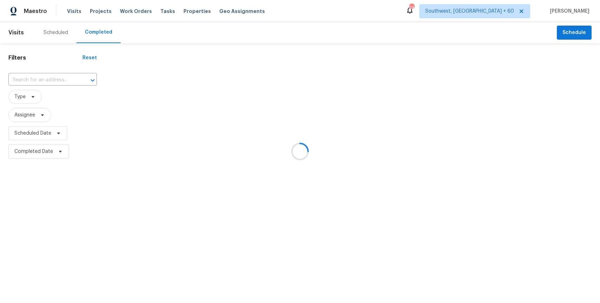
click at [45, 75] on div at bounding box center [300, 151] width 600 height 303
click at [48, 76] on div at bounding box center [300, 151] width 600 height 303
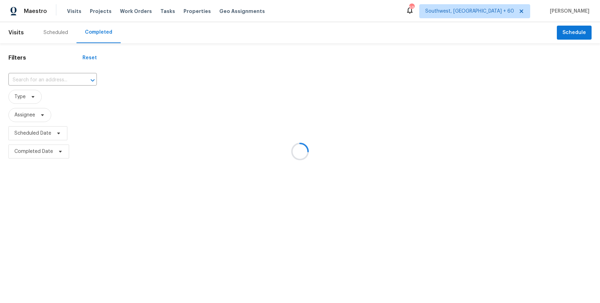
click at [48, 76] on div at bounding box center [300, 151] width 600 height 303
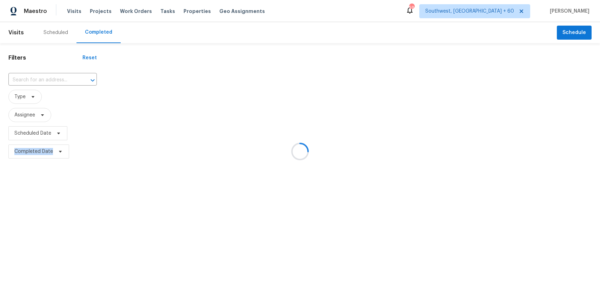
click at [48, 76] on div at bounding box center [300, 151] width 600 height 303
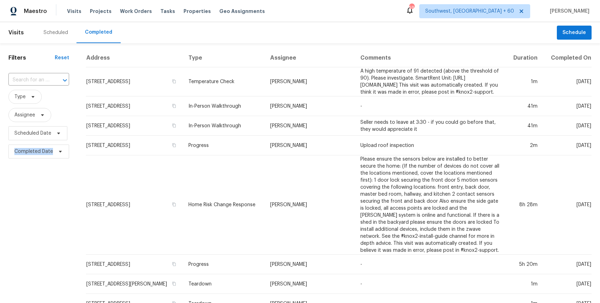
click at [48, 76] on input "text" at bounding box center [28, 80] width 41 height 11
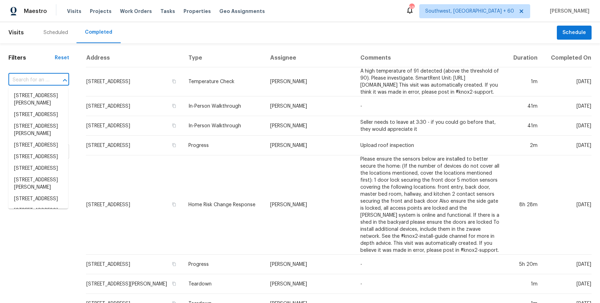
click at [48, 76] on input "text" at bounding box center [28, 80] width 41 height 11
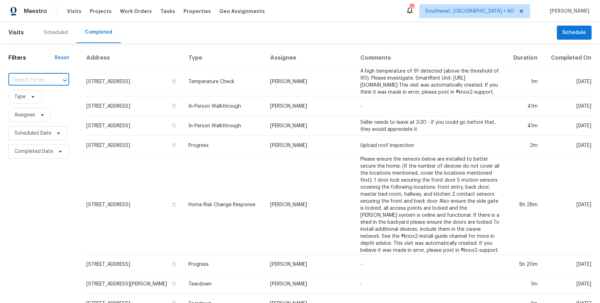
type input "v"
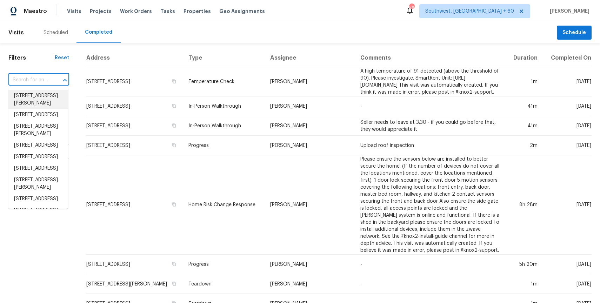
paste input "1210 Arthur Ct, Lawrenceville, GA 30043"
type input "1210 Arthur Ct, Lawrenceville, GA 30043"
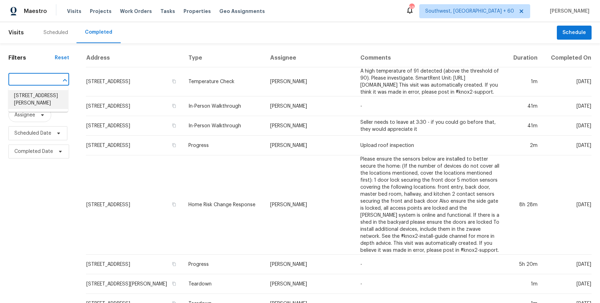
click at [47, 100] on li "1210 Arthur Ct, Lawrenceville, GA 30043" at bounding box center [38, 99] width 60 height 19
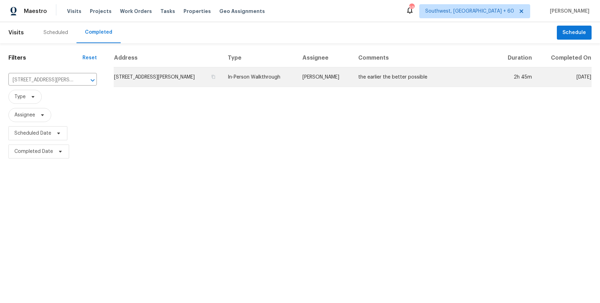
click at [222, 68] on td "1210 Arthur Ct, Lawrenceville, GA 30043" at bounding box center [168, 77] width 108 height 20
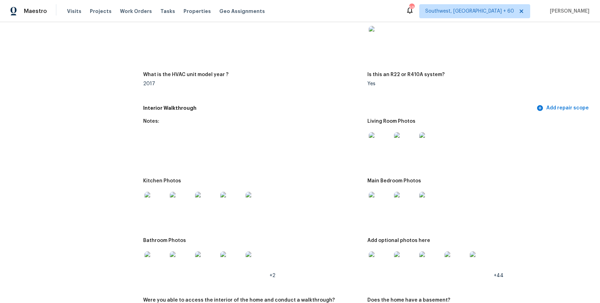
scroll to position [863, 0]
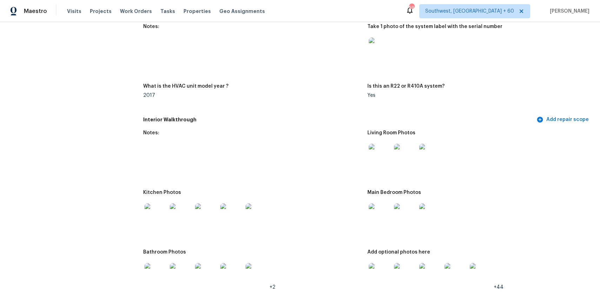
click at [381, 214] on img at bounding box center [380, 214] width 22 height 22
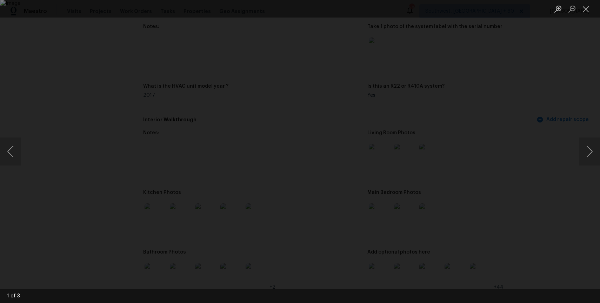
click at [526, 126] on div "Lightbox" at bounding box center [300, 151] width 600 height 303
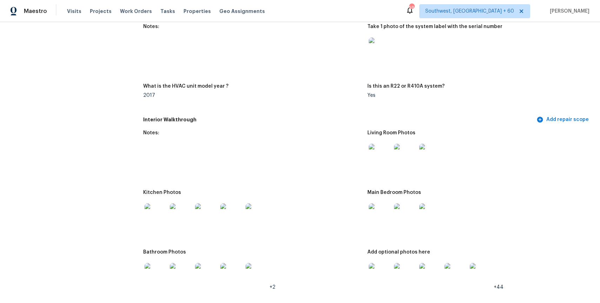
click at [370, 272] on img at bounding box center [380, 274] width 22 height 22
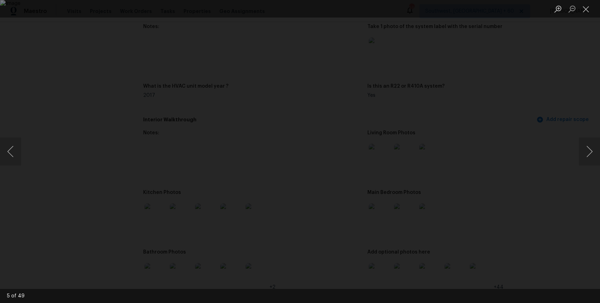
click at [576, 110] on div "Lightbox" at bounding box center [300, 151] width 600 height 303
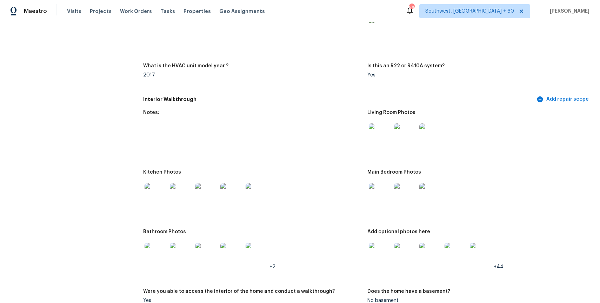
scroll to position [885, 0]
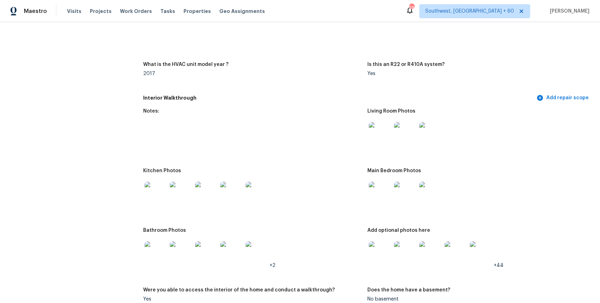
click at [156, 243] on img at bounding box center [156, 252] width 22 height 22
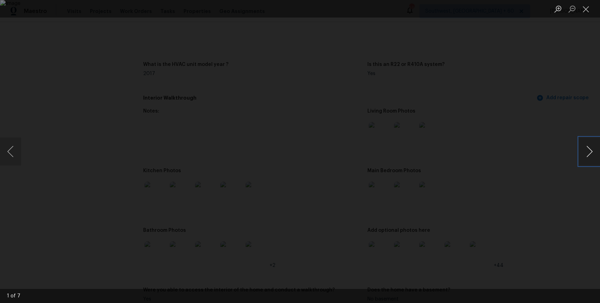
click at [588, 152] on button "Next image" at bounding box center [589, 152] width 21 height 28
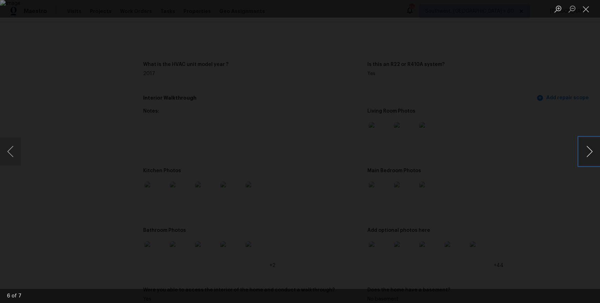
click at [588, 152] on button "Next image" at bounding box center [589, 152] width 21 height 28
click at [545, 84] on div "Lightbox" at bounding box center [300, 151] width 600 height 303
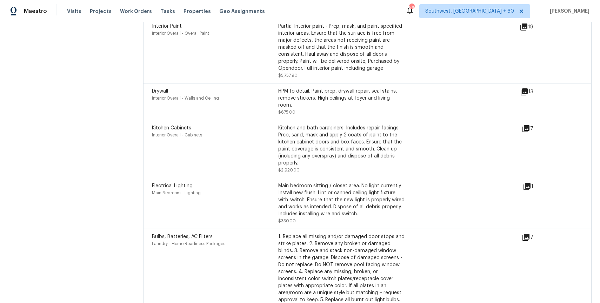
scroll to position [2412, 0]
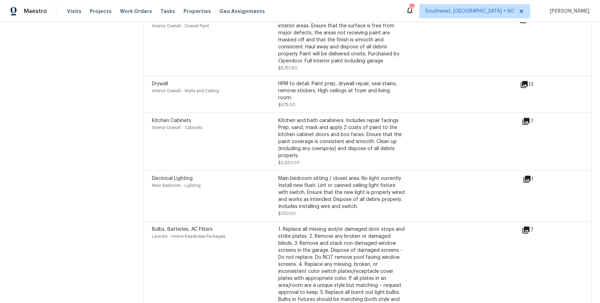
click at [525, 118] on icon at bounding box center [525, 121] width 7 height 7
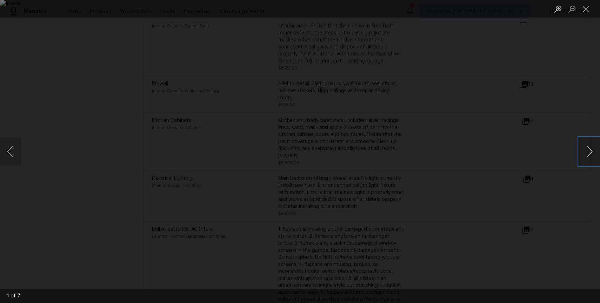
click at [587, 148] on button "Next image" at bounding box center [589, 152] width 21 height 28
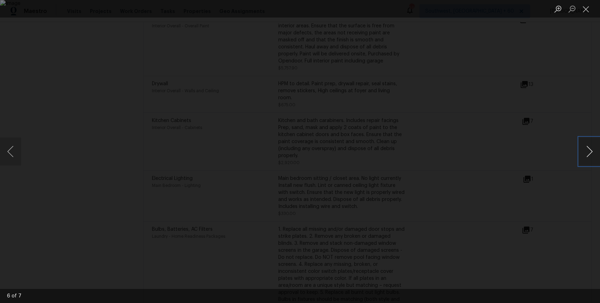
click at [587, 148] on button "Next image" at bounding box center [589, 152] width 21 height 28
click at [548, 102] on div "Lightbox" at bounding box center [300, 151] width 600 height 303
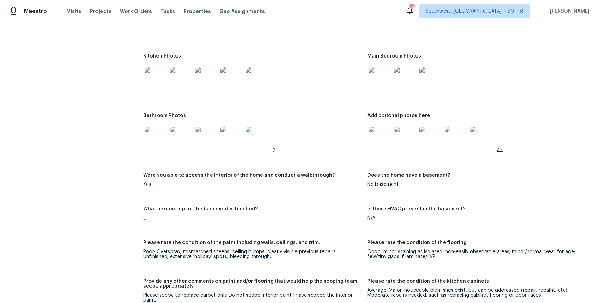
scroll to position [1034, 0]
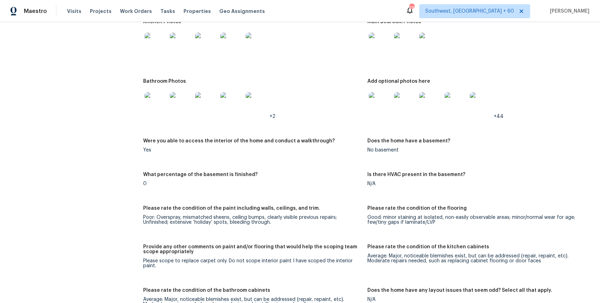
click at [157, 98] on img at bounding box center [156, 103] width 22 height 22
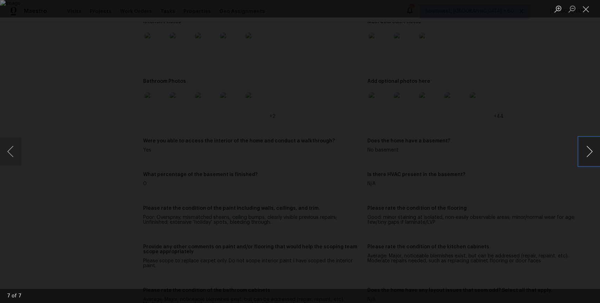
click at [587, 154] on button "Next image" at bounding box center [589, 152] width 21 height 28
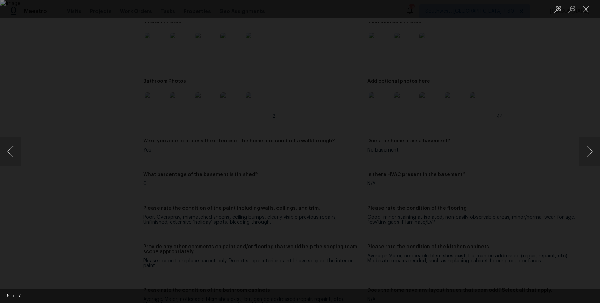
click at [565, 103] on div "Lightbox" at bounding box center [300, 151] width 600 height 303
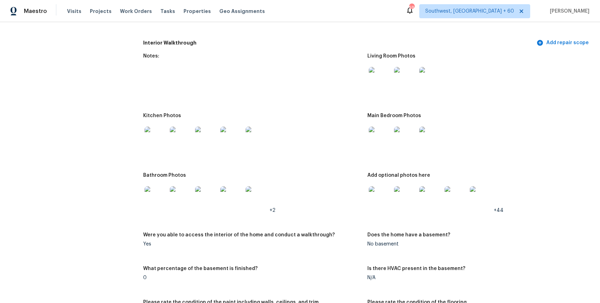
scroll to position [931, 0]
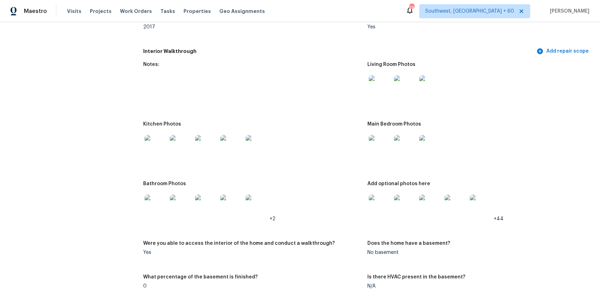
click at [388, 201] on img at bounding box center [380, 206] width 22 height 22
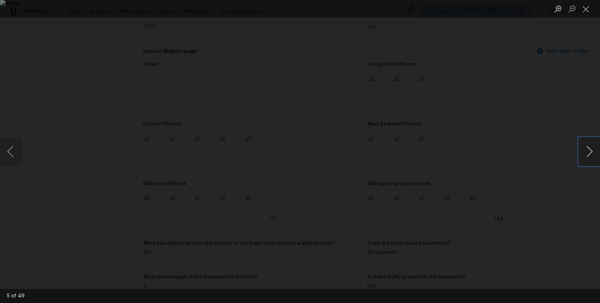
click at [588, 153] on button "Next image" at bounding box center [589, 152] width 21 height 28
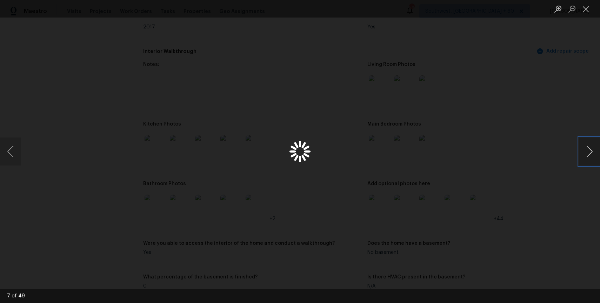
click at [588, 153] on button "Next image" at bounding box center [589, 152] width 21 height 28
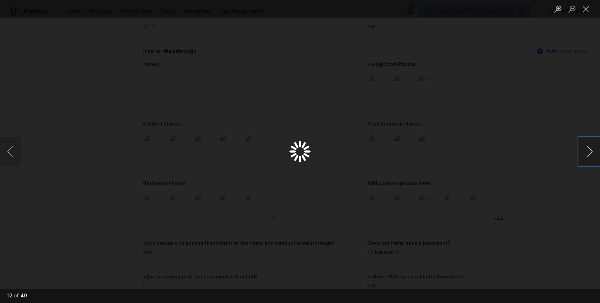
click at [588, 153] on button "Next image" at bounding box center [589, 152] width 21 height 28
click at [555, 132] on div "Lightbox" at bounding box center [300, 151] width 600 height 303
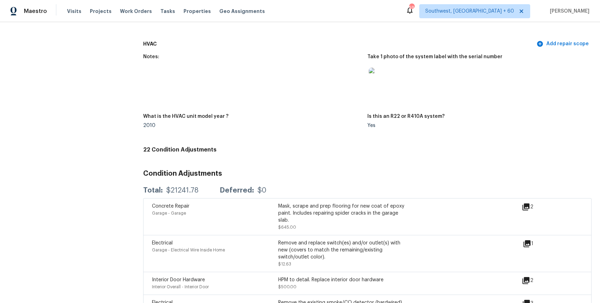
scroll to position [1849, 0]
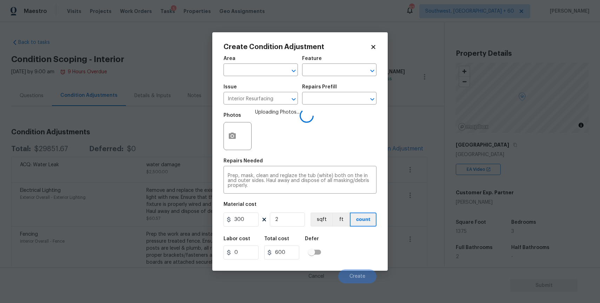
scroll to position [92, 0]
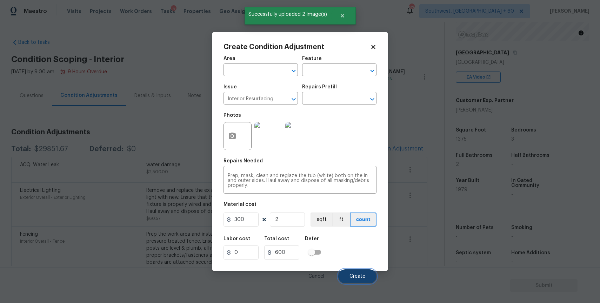
click at [366, 274] on button "Create" at bounding box center [357, 276] width 38 height 14
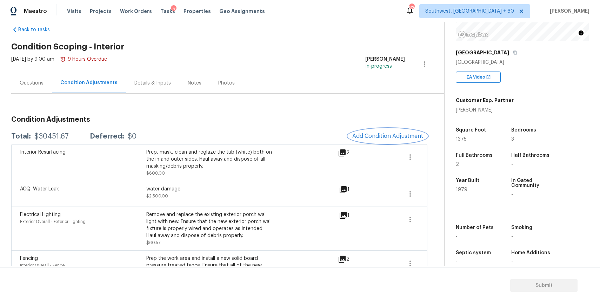
scroll to position [27, 0]
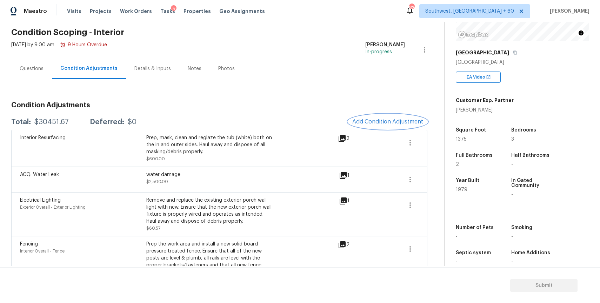
click at [408, 123] on span "Add Condition Adjustment" at bounding box center [387, 122] width 71 height 6
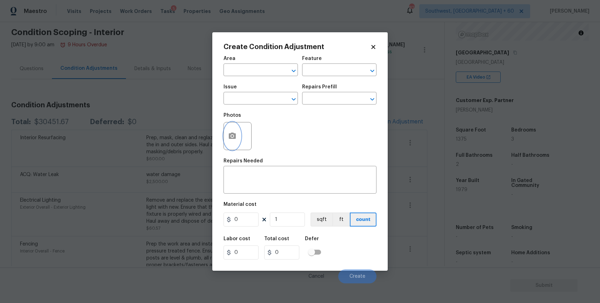
click at [231, 134] on icon "button" at bounding box center [232, 136] width 7 height 6
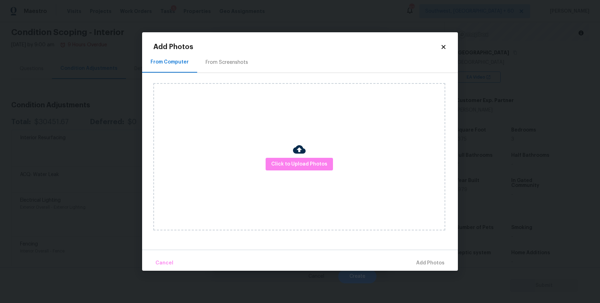
click at [279, 150] on div "Click to Upload Photos" at bounding box center [299, 156] width 292 height 147
click at [300, 163] on span "Click to Upload Photos" at bounding box center [299, 164] width 56 height 9
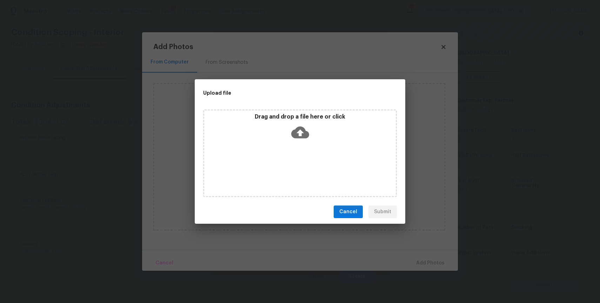
click at [299, 152] on div "Drag and drop a file here or click" at bounding box center [300, 153] width 194 height 88
click at [496, 250] on div "Upload file Drag and drop a file here or click Cancel Submit" at bounding box center [300, 151] width 600 height 303
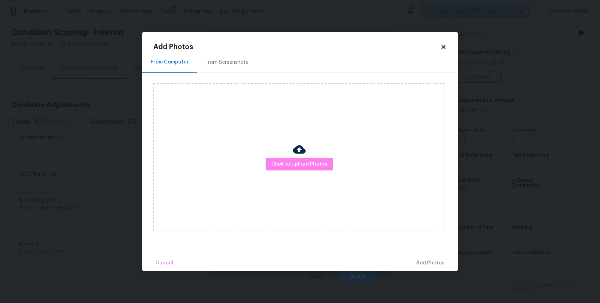
click at [496, 250] on body "Maestro Visits Projects Work Orders Tasks 5 Properties Geo Assignments 827 Sout…" at bounding box center [300, 151] width 600 height 303
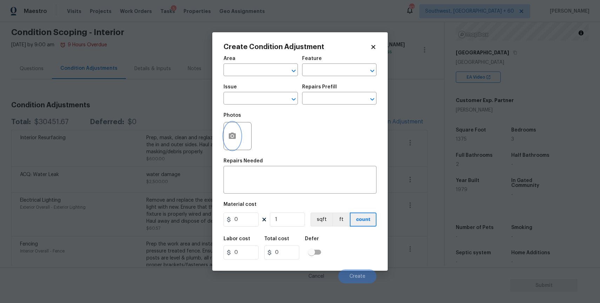
click at [437, 208] on body "Maestro Visits Projects Work Orders Tasks 5 Properties Geo Assignments 827 Sout…" at bounding box center [300, 151] width 600 height 303
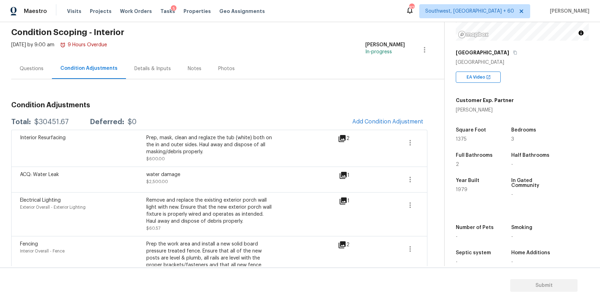
click at [410, 126] on button "Add Condition Adjustment" at bounding box center [387, 121] width 79 height 15
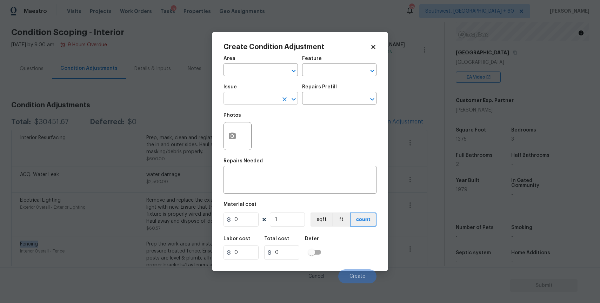
click at [243, 99] on input "text" at bounding box center [250, 99] width 55 height 11
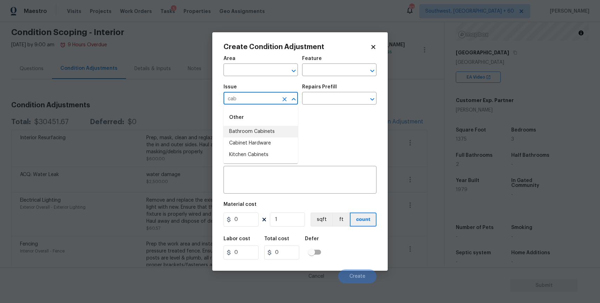
click at [267, 137] on li "Bathroom Cabinets" at bounding box center [260, 132] width 74 height 12
type input "Bathroom Cabinets"
click at [262, 172] on div "x ​" at bounding box center [299, 181] width 153 height 26
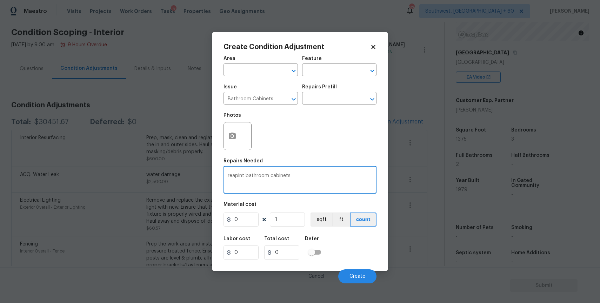
type textarea "reapint bathroom cabinets"
click at [252, 220] on input "0" at bounding box center [240, 220] width 35 height 14
click at [252, 220] on input "1" at bounding box center [240, 220] width 35 height 14
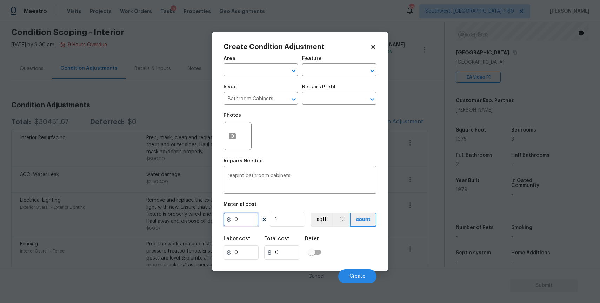
type input "0"
click at [235, 177] on textarea "reapint bathroom cabinets" at bounding box center [300, 180] width 145 height 15
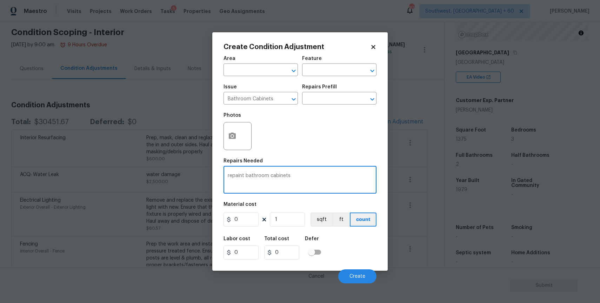
type textarea "repaint bathroom cabinets"
click at [251, 217] on input "0" at bounding box center [240, 220] width 35 height 14
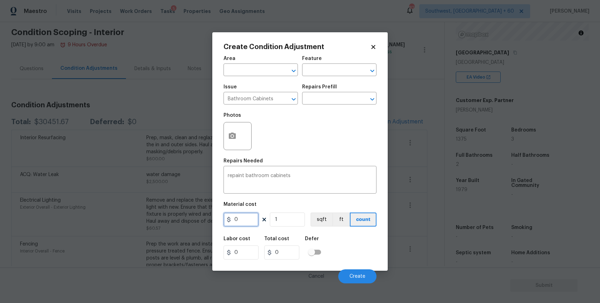
click at [251, 217] on input "0" at bounding box center [240, 220] width 35 height 14
type input "1000"
click at [361, 278] on span "Create" at bounding box center [357, 276] width 16 height 5
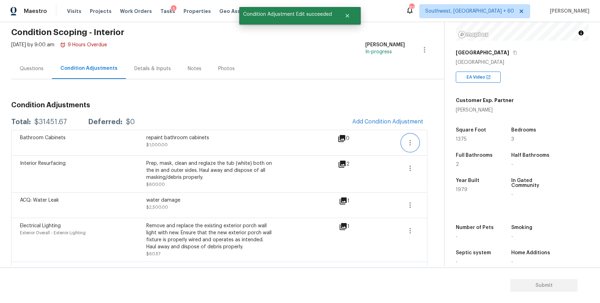
click at [406, 144] on icon "button" at bounding box center [410, 143] width 8 height 8
click at [439, 147] on ul "Edit" at bounding box center [450, 141] width 63 height 14
click at [443, 145] on div "Edit" at bounding box center [450, 141] width 55 height 7
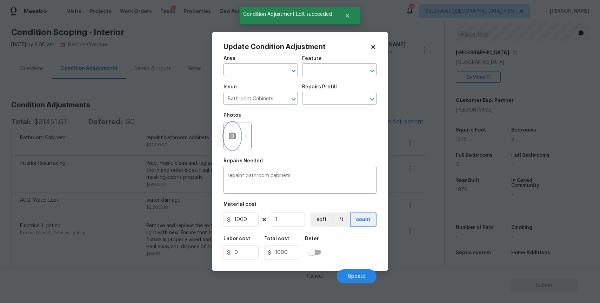
click at [233, 132] on button "button" at bounding box center [232, 135] width 17 height 27
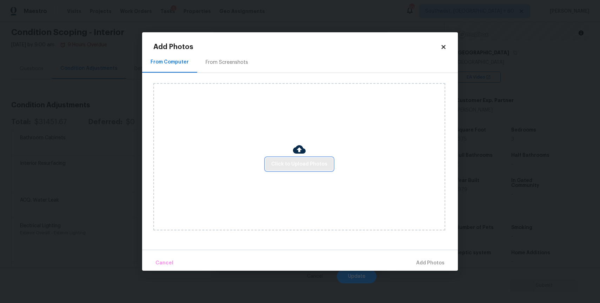
click at [280, 161] on span "Click to Upload Photos" at bounding box center [299, 164] width 56 height 9
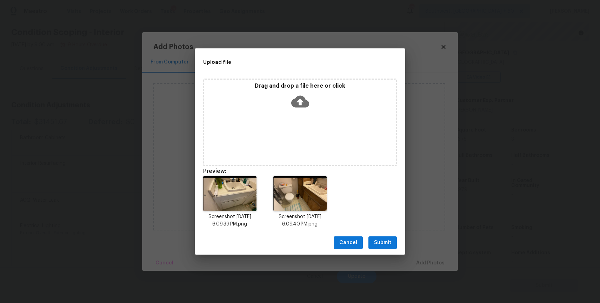
click at [381, 244] on span "Submit" at bounding box center [382, 243] width 17 height 9
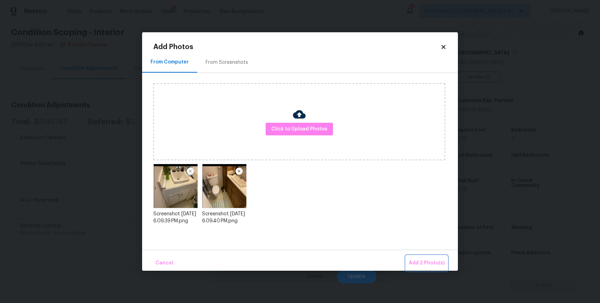
click at [425, 262] on span "Add 2 Photo(s)" at bounding box center [427, 263] width 36 height 9
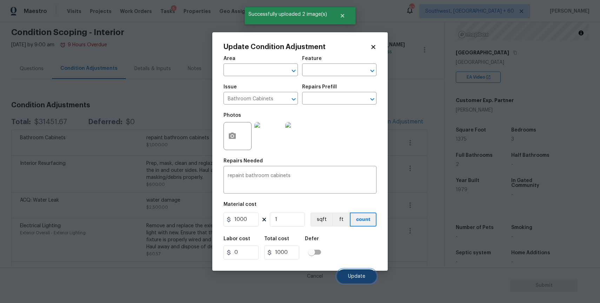
click at [355, 273] on button "Update" at bounding box center [357, 276] width 40 height 14
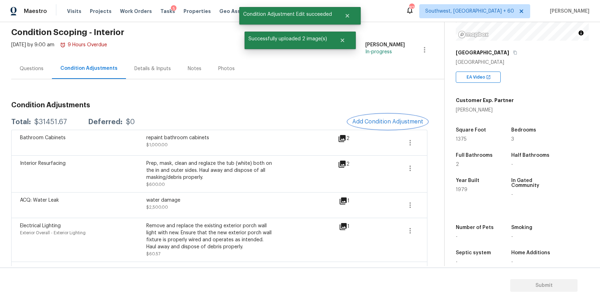
click at [386, 126] on button "Add Condition Adjustment" at bounding box center [387, 121] width 79 height 15
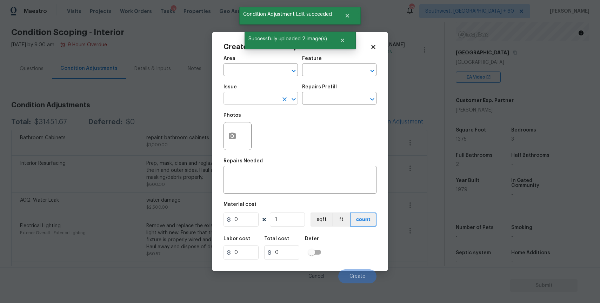
click at [243, 101] on input "text" at bounding box center [250, 99] width 55 height 11
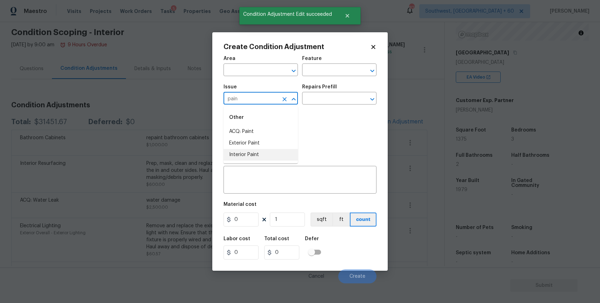
click at [255, 156] on li "Interior Paint" at bounding box center [260, 155] width 74 height 12
type input "Interior Paint"
click at [322, 102] on input "text" at bounding box center [329, 99] width 55 height 11
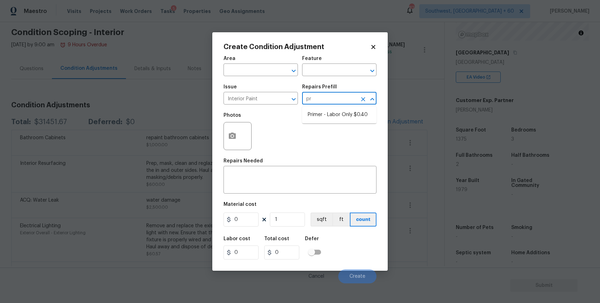
type input "pri"
click at [345, 116] on li "Primer - Labor Only $0.40" at bounding box center [339, 115] width 74 height 12
type input "Overall Paint"
type textarea "Interior primer - PRIMER PROVIDED BY OPENDOOR - All nails, screws, drywall anch…"
type input "0.4"
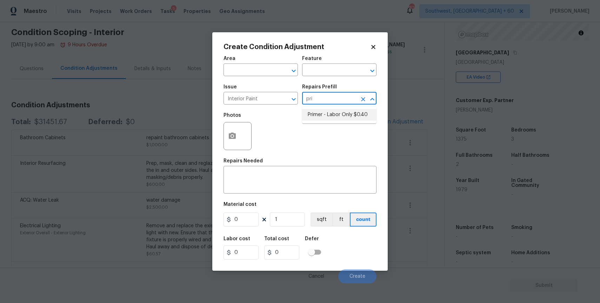
type input "0.4"
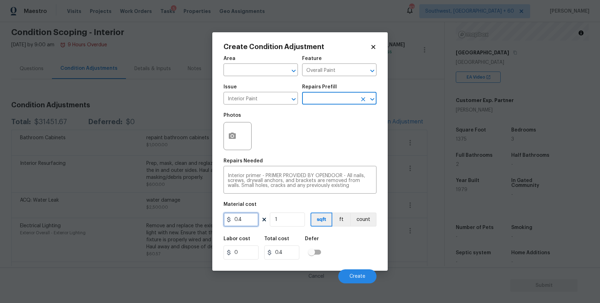
click at [246, 219] on input "0.4" at bounding box center [240, 220] width 35 height 14
type input "100"
click at [230, 137] on icon "button" at bounding box center [232, 136] width 7 height 6
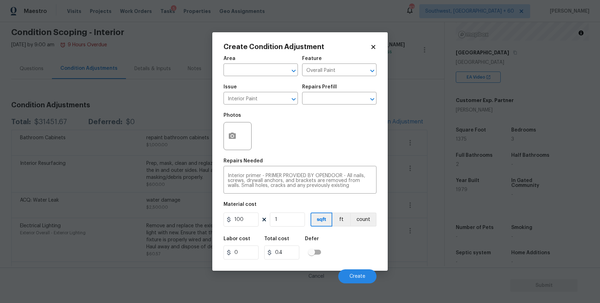
type input "100"
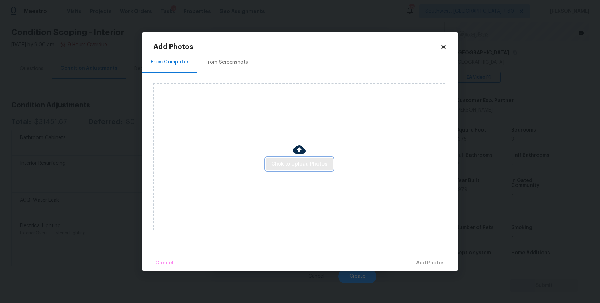
click at [289, 166] on span "Click to Upload Photos" at bounding box center [299, 164] width 56 height 9
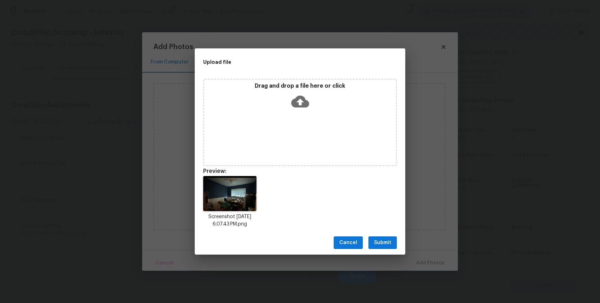
click at [383, 246] on span "Submit" at bounding box center [382, 243] width 17 height 9
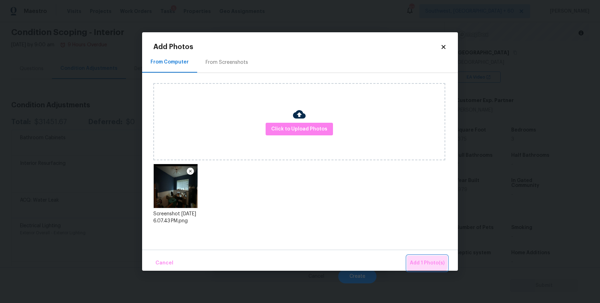
click at [424, 261] on span "Add 1 Photo(s)" at bounding box center [427, 263] width 35 height 9
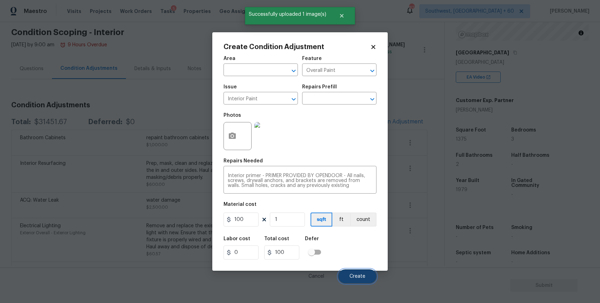
click at [366, 272] on button "Create" at bounding box center [357, 276] width 38 height 14
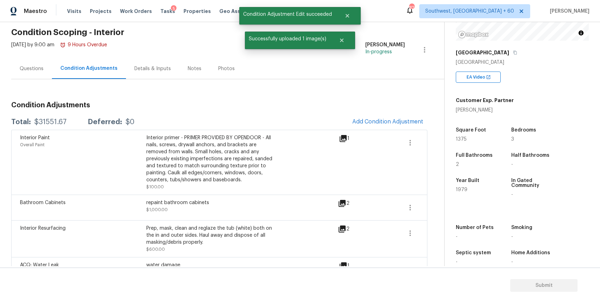
click at [30, 74] on div "Questions" at bounding box center [31, 68] width 41 height 21
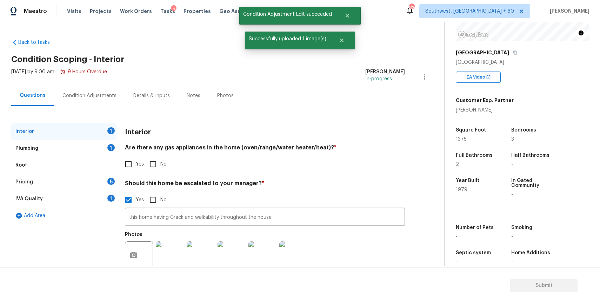
click at [114, 96] on div "Condition Adjustments" at bounding box center [89, 95] width 71 height 21
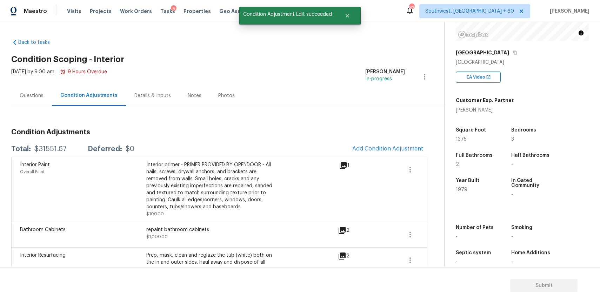
scroll to position [4, 0]
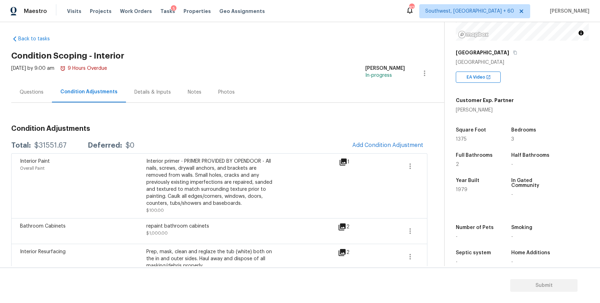
click at [34, 86] on div "Questions" at bounding box center [31, 92] width 41 height 21
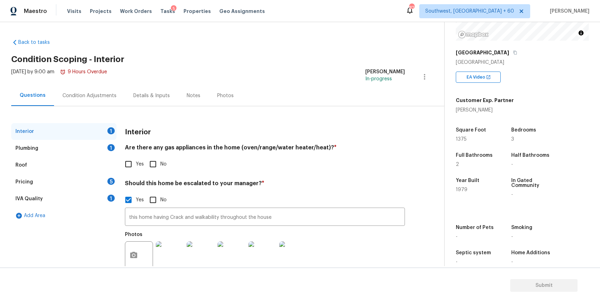
scroll to position [18, 0]
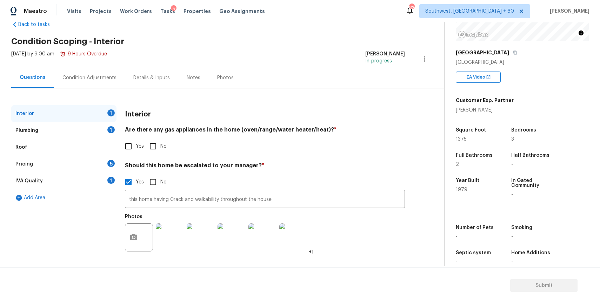
click at [85, 67] on div "Condition Adjustments" at bounding box center [89, 77] width 71 height 21
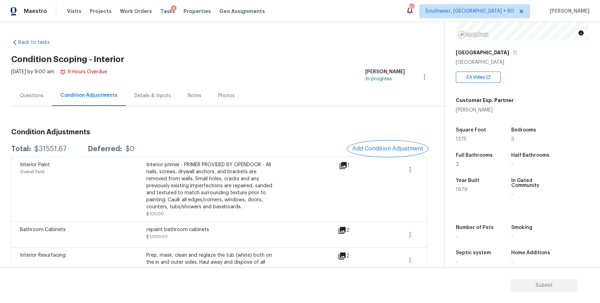
click at [388, 149] on span "Add Condition Adjustment" at bounding box center [387, 149] width 71 height 6
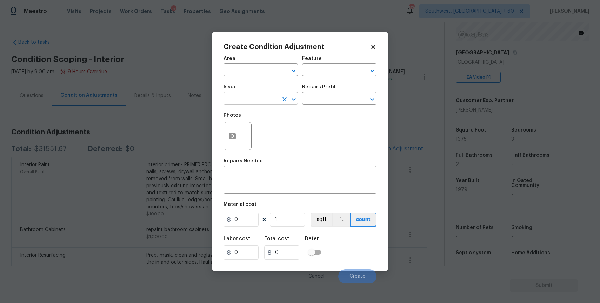
click at [248, 99] on input "text" at bounding box center [250, 99] width 55 height 11
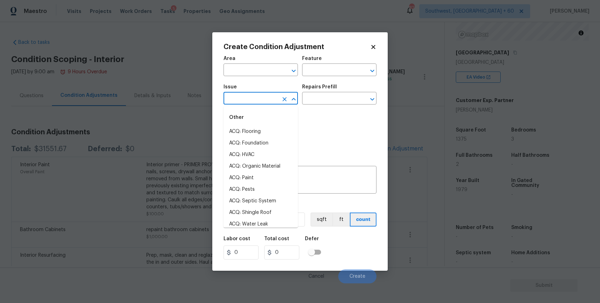
type input "i"
click at [257, 126] on li "Light Pet Odor" at bounding box center [260, 132] width 74 height 12
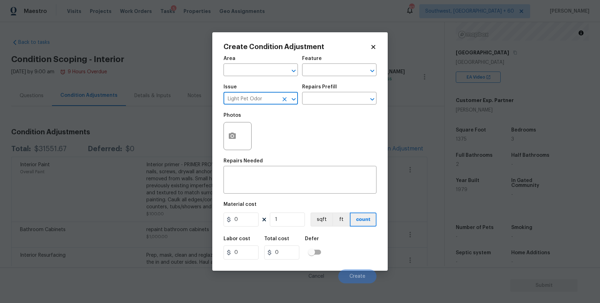
type input "Light Pet Odor"
click at [319, 107] on div "Issue Light Pet Odor ​ Repairs Prefill ​" at bounding box center [299, 94] width 153 height 28
click at [333, 101] on input "text" at bounding box center [329, 99] width 55 height 11
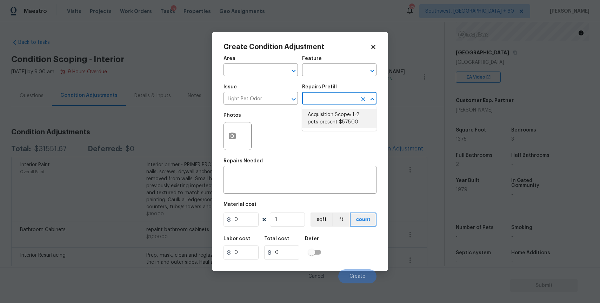
click at [353, 114] on li "Acquisition Scope: 1-2 pets present $575.00" at bounding box center [339, 118] width 74 height 19
type textarea "Acquisition Scope: 1-2 pets present"
type input "575"
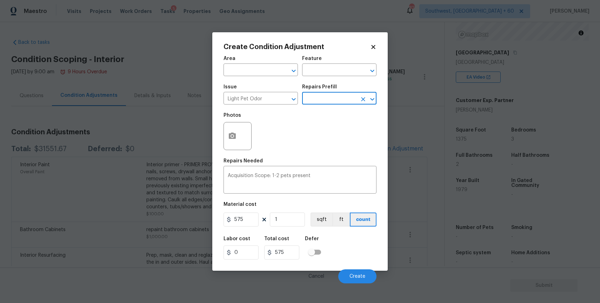
click at [352, 267] on div "Cancel Create" at bounding box center [299, 274] width 153 height 20
click at [354, 275] on span "Create" at bounding box center [357, 276] width 16 height 5
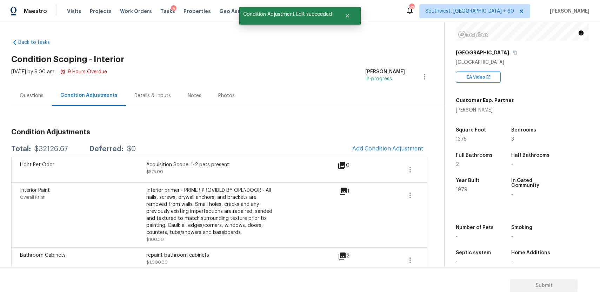
click at [46, 151] on div "$32126.67" at bounding box center [51, 149] width 34 height 7
copy div "$32126.67"
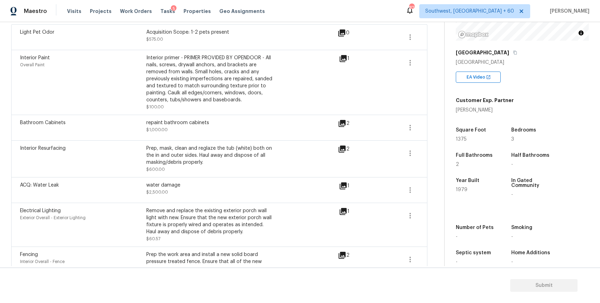
scroll to position [18, 0]
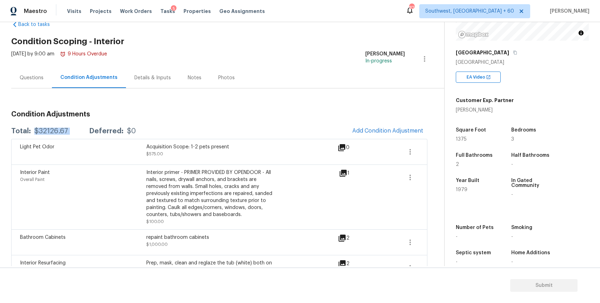
click at [36, 81] on div "Questions" at bounding box center [32, 77] width 24 height 7
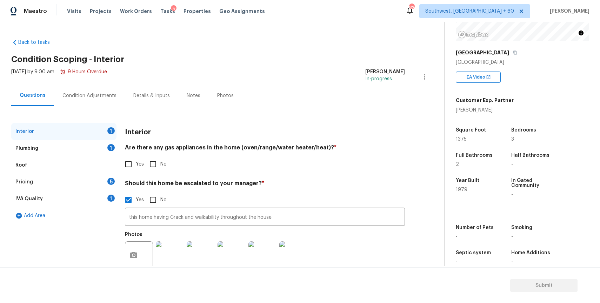
scroll to position [18, 0]
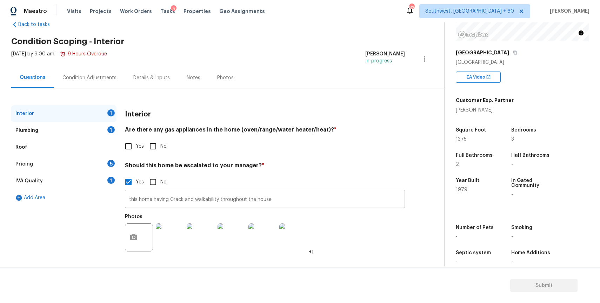
click at [222, 200] on input "this home having Crack and walkability throughout the house" at bounding box center [265, 200] width 280 height 16
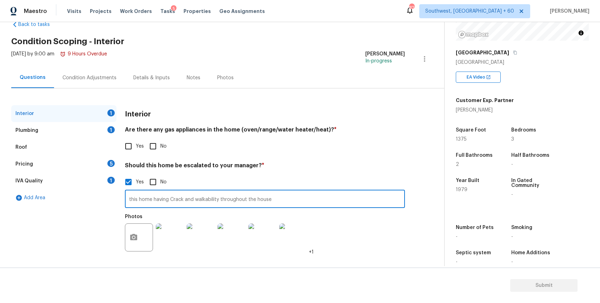
click at [222, 200] on input "this home having Crack and walkability throughout the house" at bounding box center [265, 200] width 280 height 16
click at [133, 136] on div "Are there any gas appliances in the home (oven/range/water heater/heat)? * Yes …" at bounding box center [265, 139] width 280 height 27
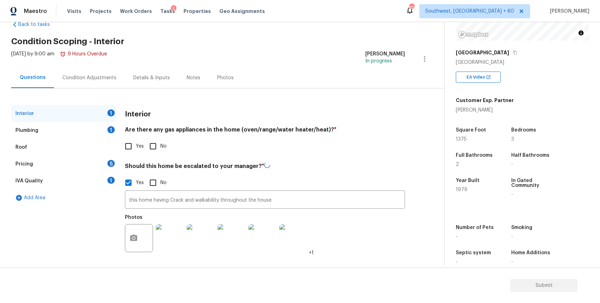
click at [129, 140] on input "Yes" at bounding box center [128, 146] width 15 height 15
checkbox input "true"
click at [107, 128] on div "Plumbing 1" at bounding box center [63, 130] width 105 height 17
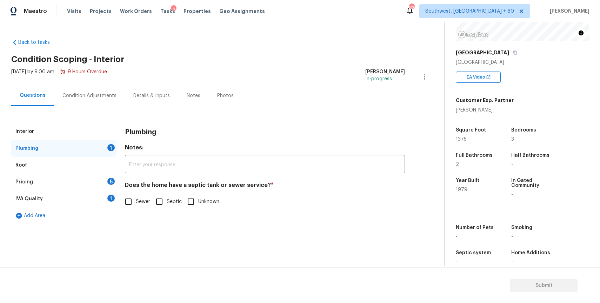
scroll to position [0, 0]
click at [139, 195] on label "Sewer" at bounding box center [135, 201] width 29 height 15
click at [136, 195] on input "Sewer" at bounding box center [128, 201] width 15 height 15
checkbox input "true"
click at [99, 171] on div "Roof" at bounding box center [63, 165] width 105 height 17
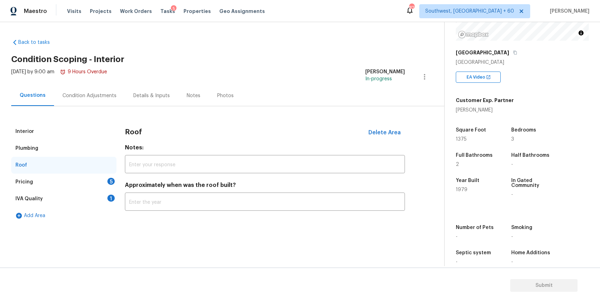
click at [115, 178] on div "Pricing 5" at bounding box center [63, 182] width 105 height 17
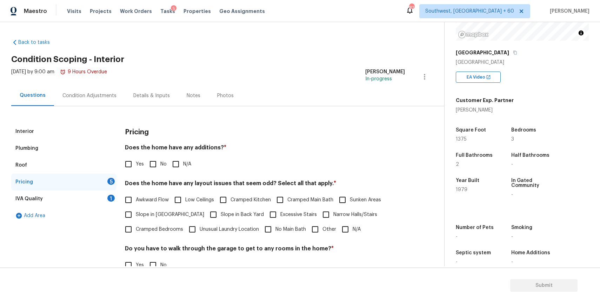
click at [193, 167] on div "Yes No N/A" at bounding box center [265, 164] width 280 height 15
click at [183, 163] on span "N/A" at bounding box center [187, 164] width 8 height 7
click at [183, 163] on input "N/A" at bounding box center [175, 164] width 15 height 15
checkbox input "true"
click at [361, 232] on div "Awkward Flow Low Ceilings Cramped Kitchen Cramped Main Bath Sunken Areas Slope …" at bounding box center [265, 215] width 280 height 44
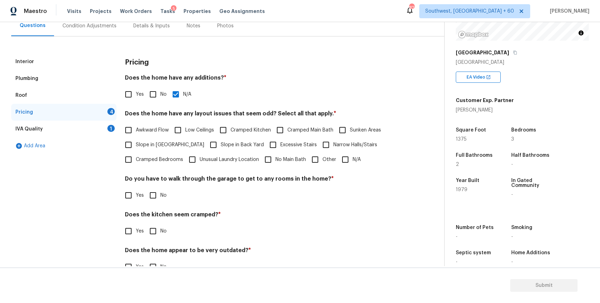
scroll to position [76, 0]
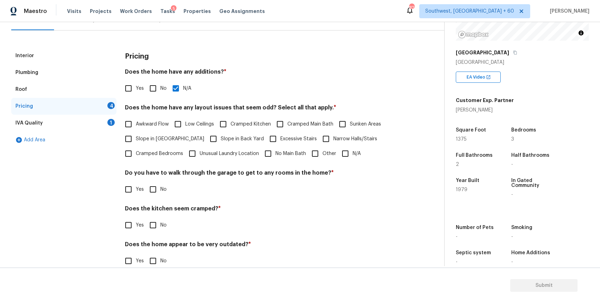
click at [343, 156] on input "N/A" at bounding box center [345, 153] width 15 height 15
checkbox input "true"
click at [150, 191] on input "No" at bounding box center [153, 189] width 15 height 15
checkbox input "true"
click at [155, 226] on input "No" at bounding box center [153, 226] width 15 height 15
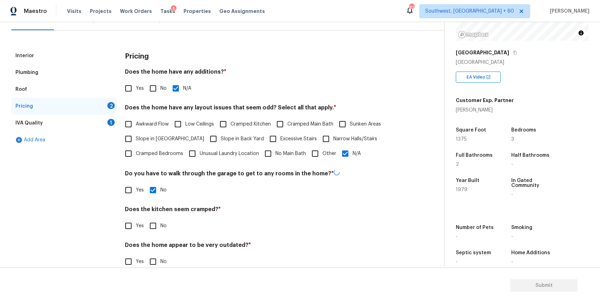
checkbox input "true"
click at [154, 270] on section "Submit" at bounding box center [300, 286] width 600 height 36
click at [157, 259] on input "No" at bounding box center [153, 261] width 15 height 15
checkbox input "true"
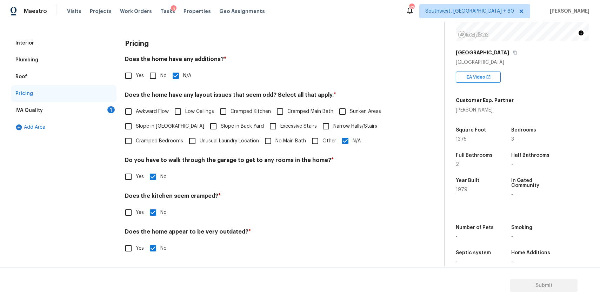
click at [93, 109] on div "IVA Quality 1" at bounding box center [63, 110] width 105 height 17
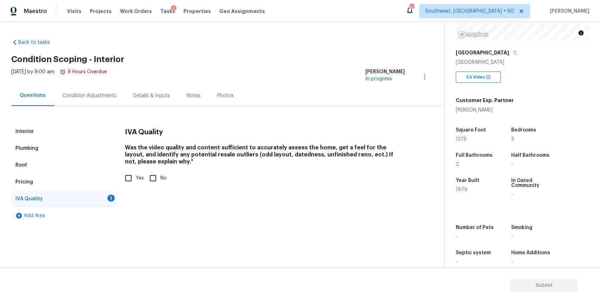
scroll to position [0, 0]
click at [123, 180] on input "Yes" at bounding box center [128, 178] width 15 height 15
checkbox input "true"
click at [101, 91] on div "Condition Adjustments" at bounding box center [89, 95] width 71 height 21
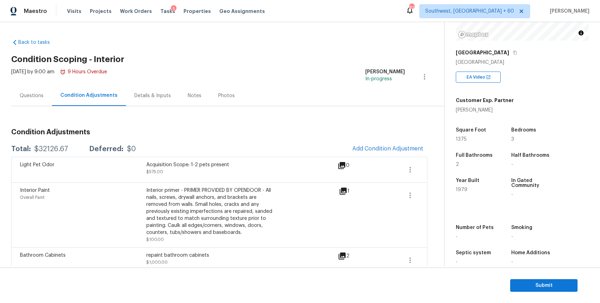
click at [51, 152] on div "$32126.67" at bounding box center [51, 149] width 34 height 7
copy div "$32126.67"
click at [37, 82] on div "Mon, Aug 25 2025 by 9:00 am 9 Hours Overdue" at bounding box center [59, 76] width 96 height 17
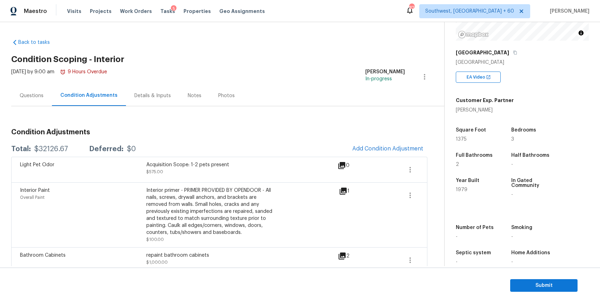
click at [42, 91] on div "Questions" at bounding box center [31, 95] width 41 height 21
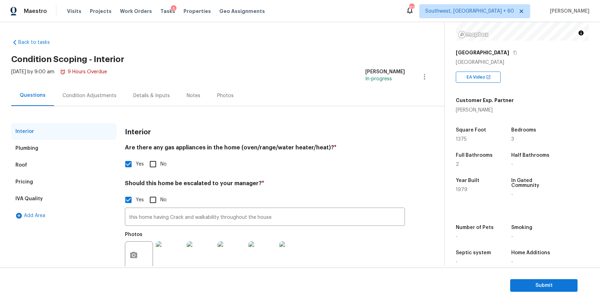
scroll to position [18, 0]
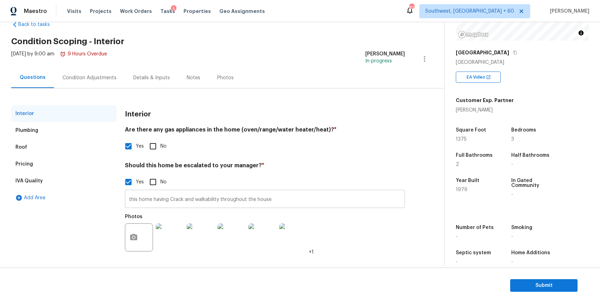
click at [214, 196] on input "this home having Crack and walkability throughout the house" at bounding box center [265, 200] width 280 height 16
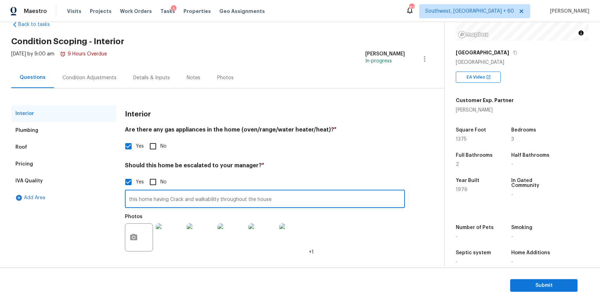
click at [214, 196] on input "this home having Crack and walkability throughout the house" at bounding box center [265, 200] width 280 height 16
click at [96, 66] on div "Mon, Aug 25 2025 by 9:00 am 9 Hours Overdue" at bounding box center [59, 59] width 96 height 17
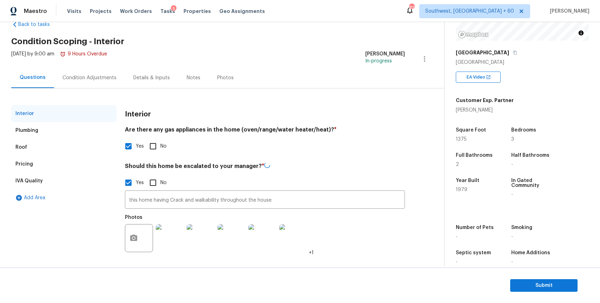
click at [102, 78] on div "Condition Adjustments" at bounding box center [89, 77] width 54 height 7
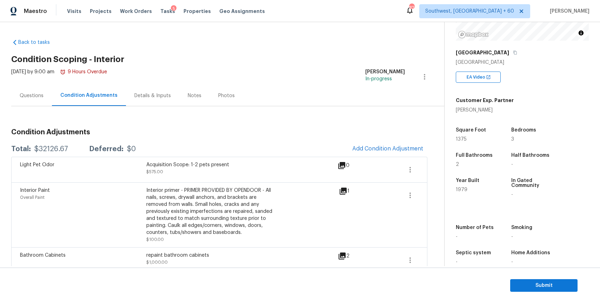
click at [35, 93] on div "Questions" at bounding box center [32, 95] width 24 height 7
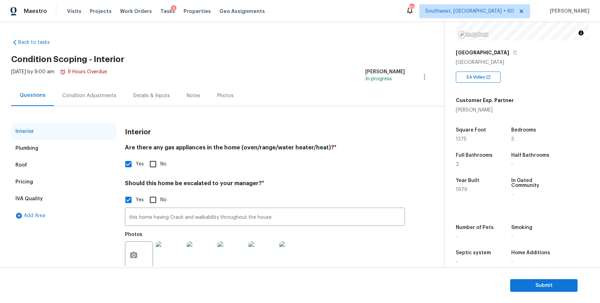
scroll to position [18, 0]
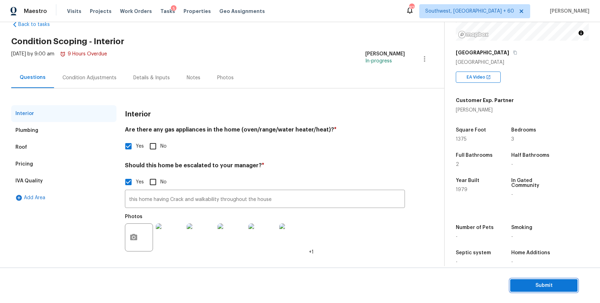
click at [571, 287] on span "Submit" at bounding box center [544, 285] width 56 height 9
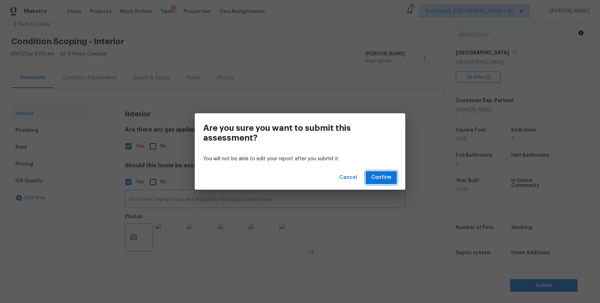
click at [393, 181] on button "Confirm" at bounding box center [381, 177] width 31 height 13
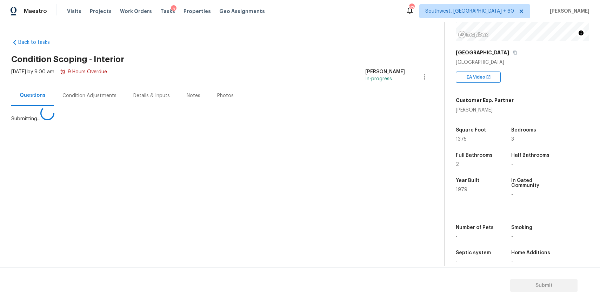
scroll to position [0, 0]
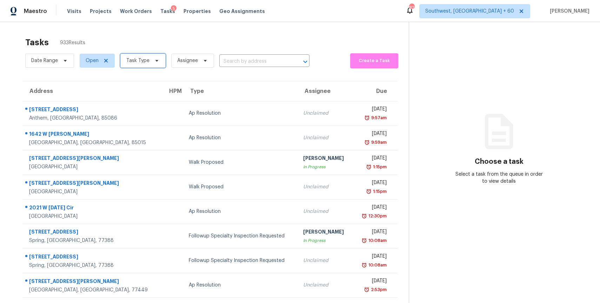
click at [145, 61] on span "Task Type" at bounding box center [137, 60] width 23 height 7
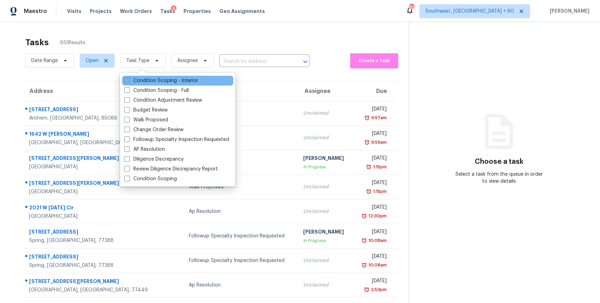
click at [168, 79] on label "Condition Scoping - Interior" at bounding box center [161, 80] width 74 height 7
click at [129, 79] on input "Condition Scoping - Interior" at bounding box center [126, 79] width 5 height 5
checkbox input "true"
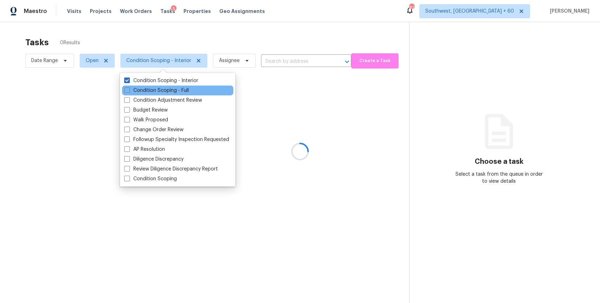
click at [169, 86] on div "Condition Scoping - Full" at bounding box center [177, 91] width 111 height 10
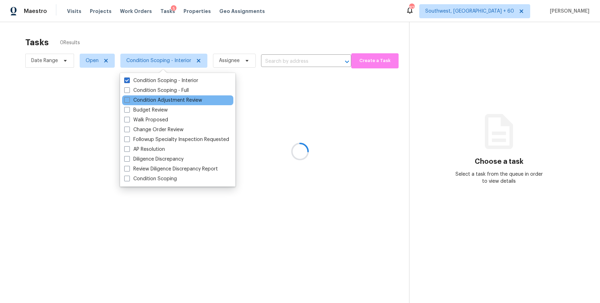
click at [171, 96] on div "Condition Adjustment Review" at bounding box center [177, 100] width 111 height 10
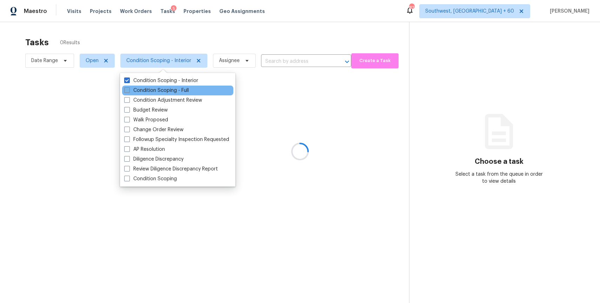
click at [174, 89] on label "Condition Scoping - Full" at bounding box center [156, 90] width 65 height 7
click at [129, 89] on input "Condition Scoping - Full" at bounding box center [126, 89] width 5 height 5
checkbox input "true"
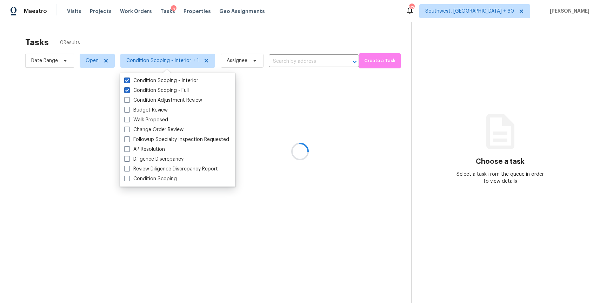
click at [172, 37] on div at bounding box center [300, 151] width 600 height 303
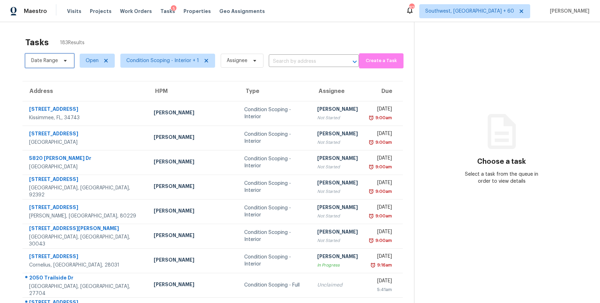
click at [61, 60] on span at bounding box center [64, 61] width 8 height 6
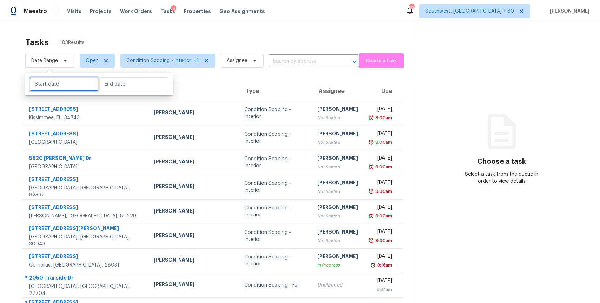
click at [64, 84] on input "text" at bounding box center [63, 84] width 69 height 14
select select "7"
select select "2025"
select select "8"
select select "2025"
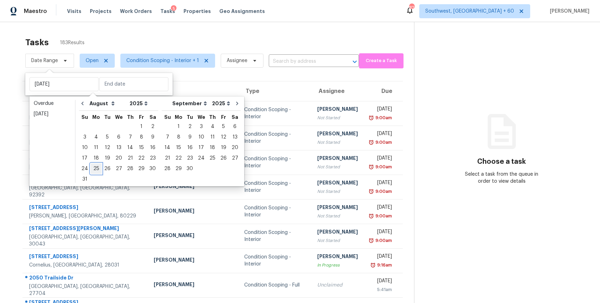
click at [95, 166] on div "25" at bounding box center [96, 169] width 11 height 10
type input "Mon, Aug 25"
click at [95, 166] on div "25" at bounding box center [96, 169] width 11 height 10
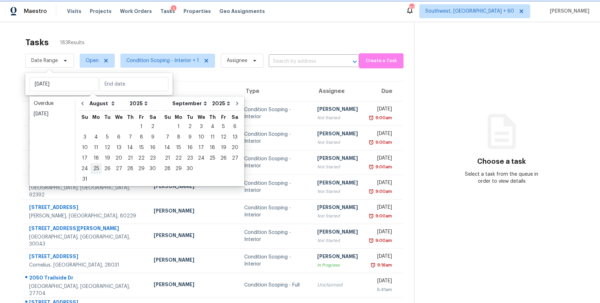
type input "Mon, Aug 25"
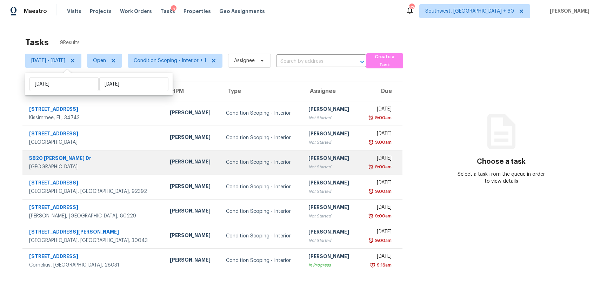
click at [316, 160] on div "[PERSON_NAME]" at bounding box center [330, 159] width 45 height 9
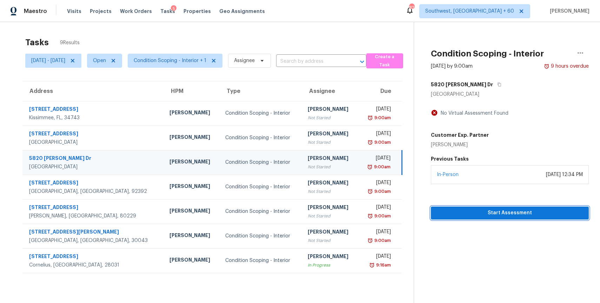
click at [519, 209] on span "Start Assessment" at bounding box center [509, 213] width 147 height 9
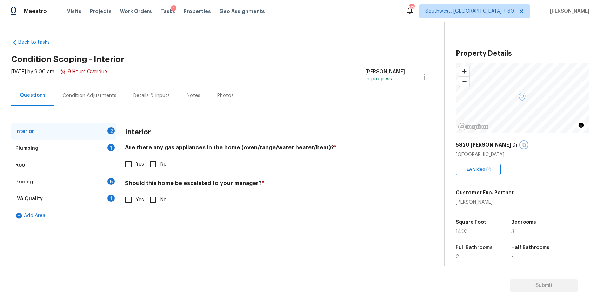
click at [522, 146] on icon "button" at bounding box center [524, 145] width 4 height 4
click at [153, 163] on input "No" at bounding box center [153, 164] width 15 height 15
checkbox input "true"
click at [94, 143] on div "Plumbing 1" at bounding box center [63, 148] width 105 height 17
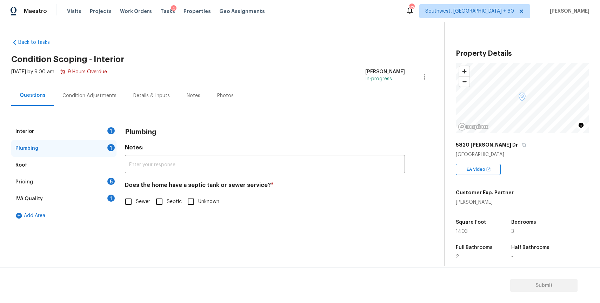
click at [141, 202] on span "Sewer" at bounding box center [143, 201] width 14 height 7
click at [136, 202] on input "Sewer" at bounding box center [128, 201] width 15 height 15
checkbox input "true"
click at [105, 176] on div "Pricing 5" at bounding box center [63, 182] width 105 height 17
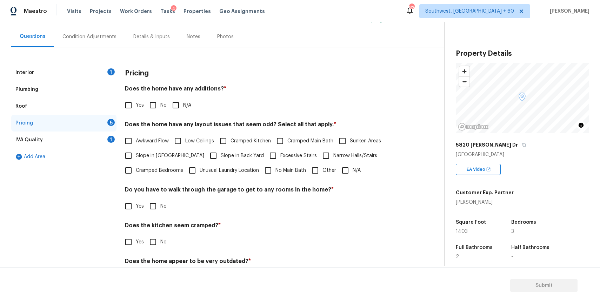
scroll to position [88, 0]
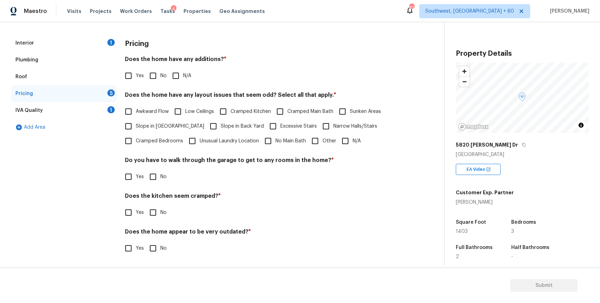
click at [138, 249] on span "Yes" at bounding box center [140, 248] width 8 height 7
click at [136, 249] on input "Yes" at bounding box center [128, 248] width 15 height 15
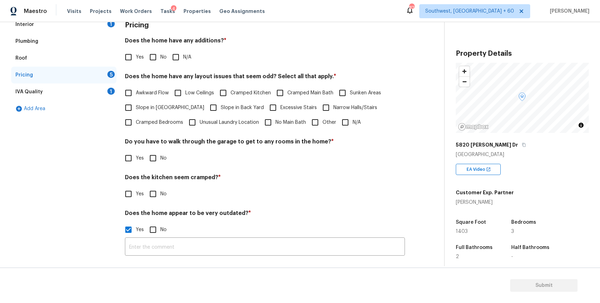
click at [133, 234] on input "Yes" at bounding box center [128, 229] width 15 height 15
checkbox input "false"
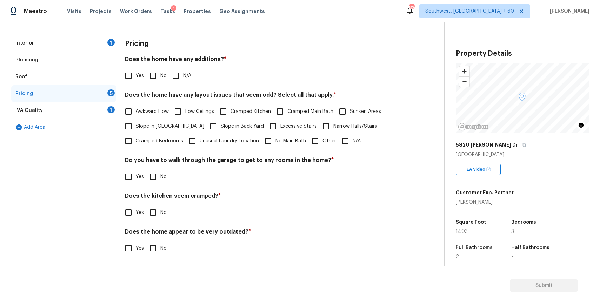
click at [101, 41] on div "Interior 1" at bounding box center [63, 43] width 105 height 17
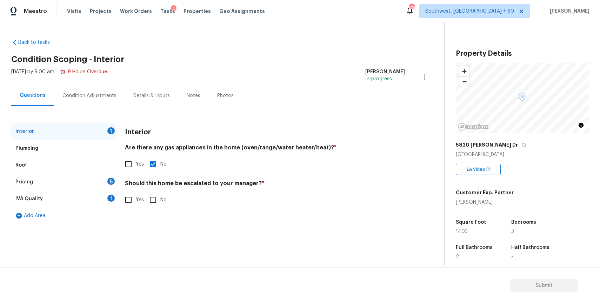
click at [128, 200] on input "Yes" at bounding box center [128, 200] width 15 height 15
checkbox input "true"
click at [158, 225] on input "text" at bounding box center [265, 218] width 280 height 16
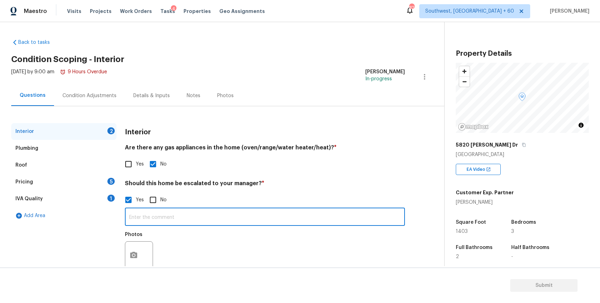
click at [148, 247] on div at bounding box center [139, 255] width 28 height 28
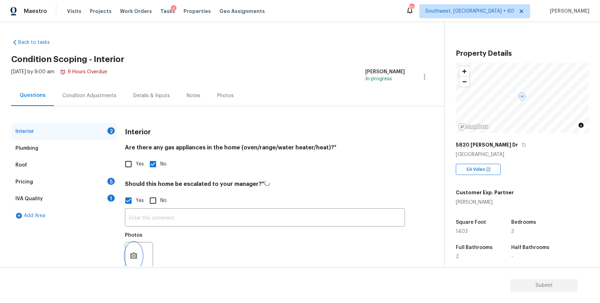
click at [141, 254] on button "button" at bounding box center [133, 255] width 17 height 27
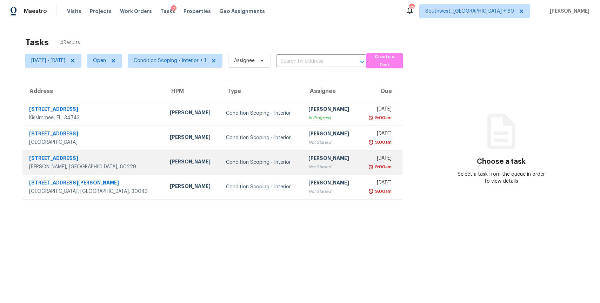
click at [308, 163] on div "Not Started" at bounding box center [330, 166] width 45 height 7
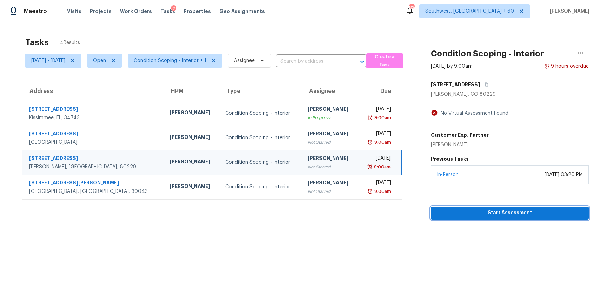
click at [505, 209] on span "Start Assessment" at bounding box center [509, 213] width 147 height 9
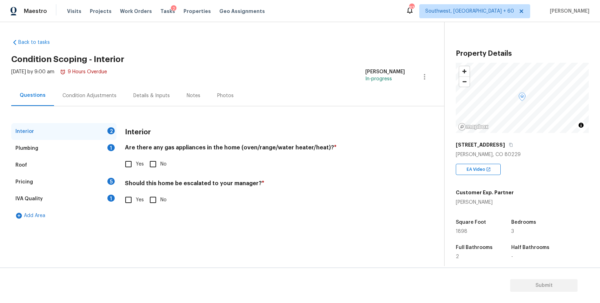
click at [505, 145] on div "[STREET_ADDRESS]" at bounding box center [522, 145] width 133 height 13
click at [510, 145] on icon "button" at bounding box center [511, 145] width 4 height 4
click at [109, 202] on div "IVA Quality 1" at bounding box center [63, 199] width 105 height 17
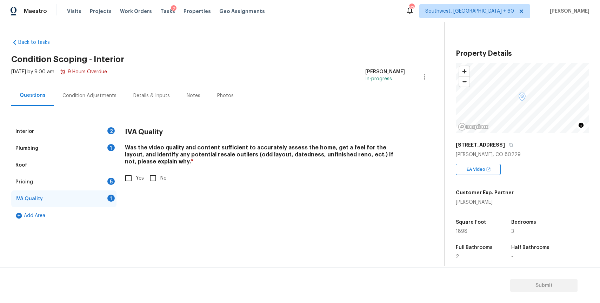
click at [82, 124] on div "Interior 2" at bounding box center [63, 131] width 105 height 17
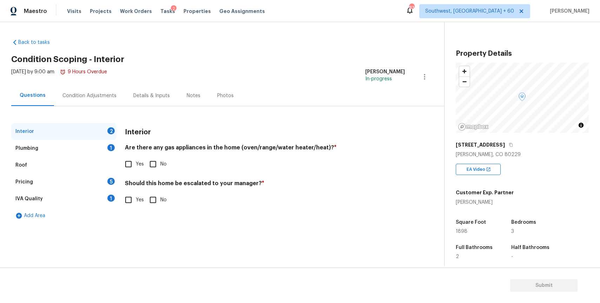
click at [130, 197] on input "Yes" at bounding box center [128, 200] width 15 height 15
checkbox input "true"
click at [171, 221] on input "text" at bounding box center [265, 218] width 280 height 16
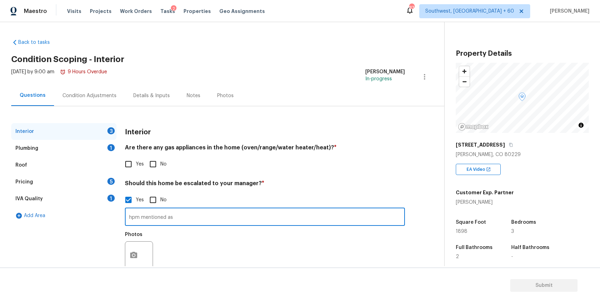
paste input "There is also some foundation stair stepping and some cracking."
type input "hpm mentioned as There is also some foundation stair stepping and some cracking."
click at [133, 246] on button "button" at bounding box center [133, 255] width 17 height 27
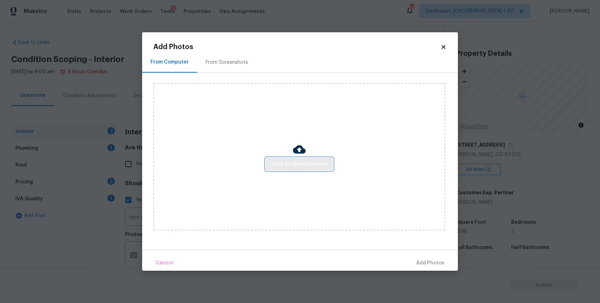
click at [288, 166] on span "Click to Upload Photos" at bounding box center [299, 164] width 56 height 9
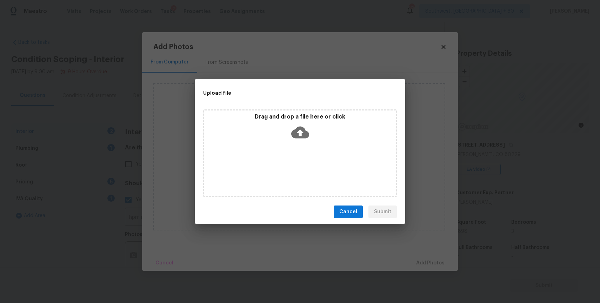
click at [288, 166] on div "Drag and drop a file here or click" at bounding box center [300, 153] width 194 height 88
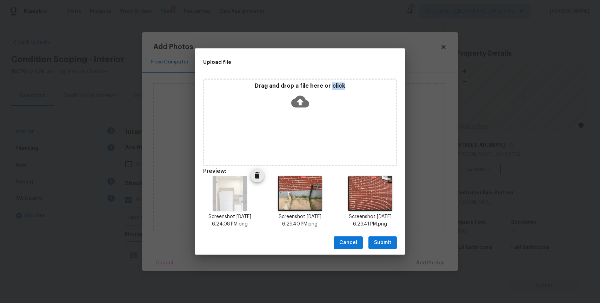
click at [250, 175] on span "Delete" at bounding box center [257, 175] width 14 height 8
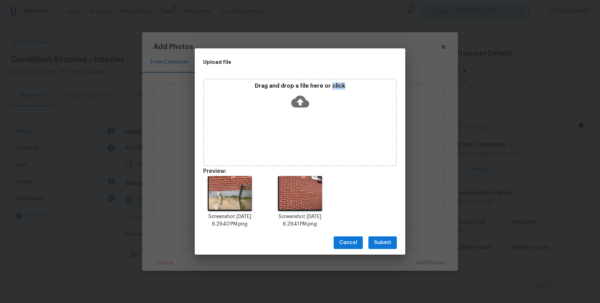
click at [309, 126] on div "Drag and drop a file here or click" at bounding box center [300, 123] width 194 height 88
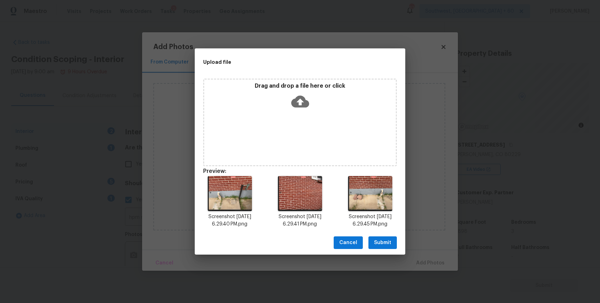
click at [386, 242] on span "Submit" at bounding box center [382, 243] width 17 height 9
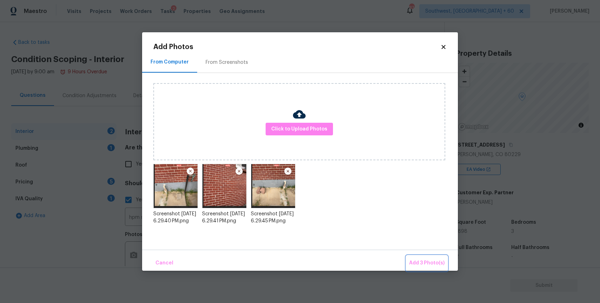
click at [432, 260] on span "Add 3 Photo(s)" at bounding box center [426, 263] width 35 height 9
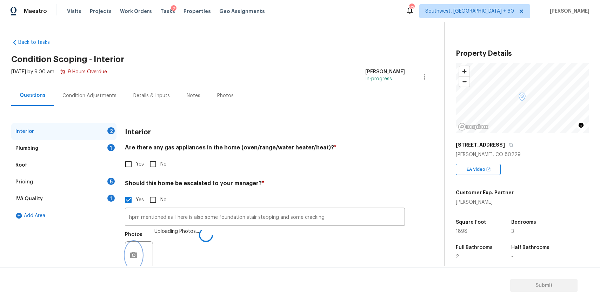
scroll to position [3, 0]
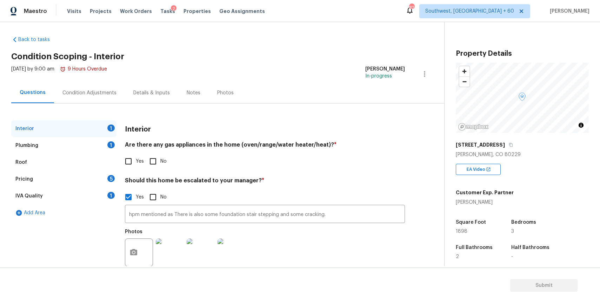
click at [120, 89] on div "Condition Adjustments" at bounding box center [89, 92] width 71 height 21
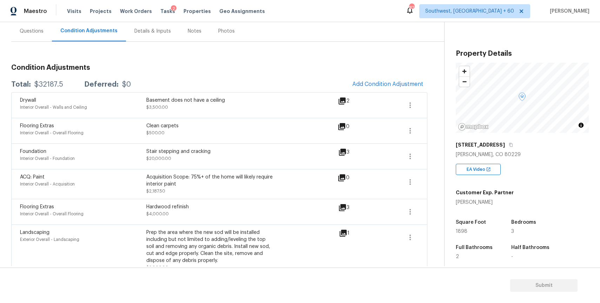
scroll to position [76, 0]
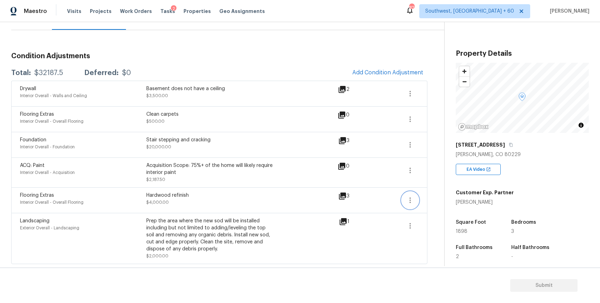
click at [406, 200] on icon "button" at bounding box center [410, 200] width 8 height 8
click at [428, 195] on link "Edit" at bounding box center [450, 199] width 60 height 11
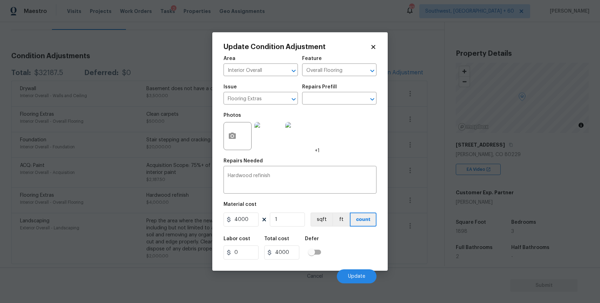
click at [444, 165] on body "Maestro Visits Projects Work Orders Tasks 2 Properties Geo Assignments [STREET_…" at bounding box center [300, 151] width 600 height 303
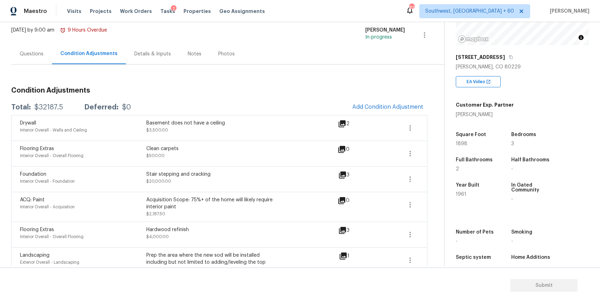
scroll to position [46, 0]
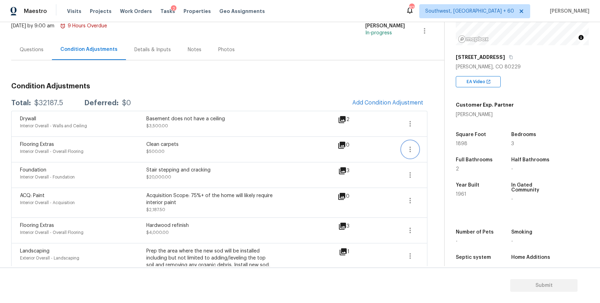
click at [407, 152] on icon "button" at bounding box center [410, 149] width 8 height 8
click at [425, 151] on div "Edit" at bounding box center [450, 148] width 55 height 7
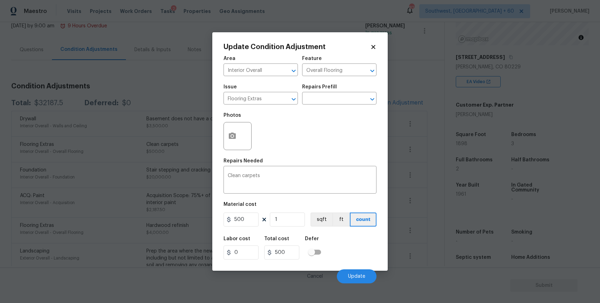
click at [402, 85] on body "Maestro Visits Projects Work Orders Tasks 2 Properties Geo Assignments [STREET_…" at bounding box center [300, 151] width 600 height 303
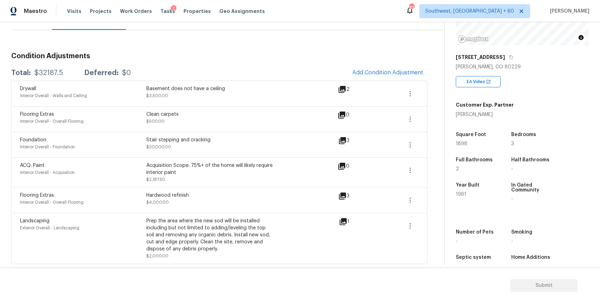
scroll to position [0, 0]
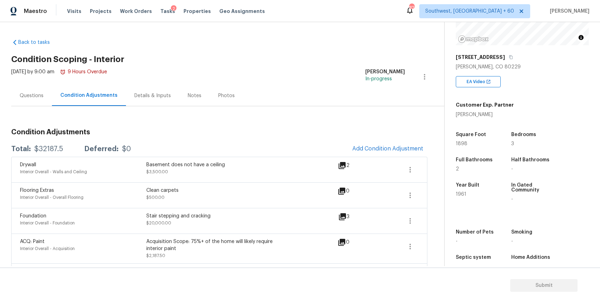
click at [24, 88] on div "Questions" at bounding box center [31, 95] width 41 height 21
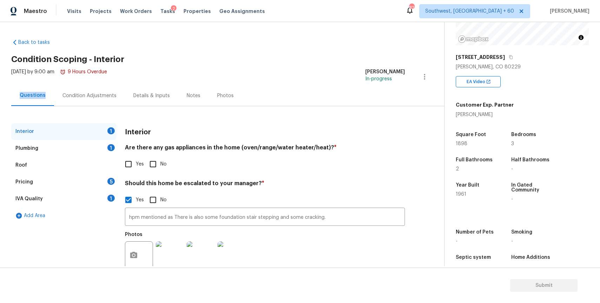
click at [130, 166] on input "Yes" at bounding box center [128, 164] width 15 height 15
checkbox input "true"
click at [102, 146] on div "Plumbing 1" at bounding box center [63, 148] width 105 height 17
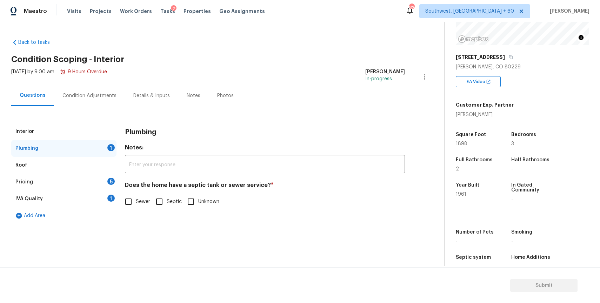
click at [141, 208] on label "Sewer" at bounding box center [135, 201] width 29 height 15
click at [136, 208] on input "Sewer" at bounding box center [128, 201] width 15 height 15
checkbox input "true"
click at [105, 183] on div "Pricing 5" at bounding box center [63, 182] width 105 height 17
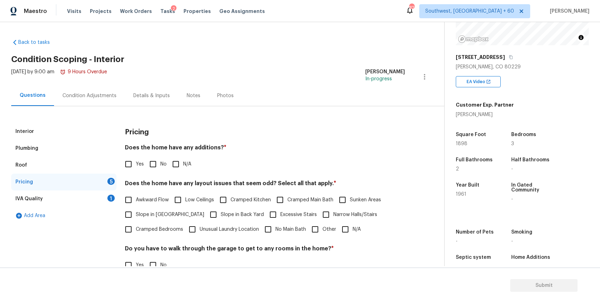
click at [172, 156] on div "Does the home have any additions? * Yes No N/A" at bounding box center [265, 157] width 280 height 27
click at [187, 175] on div "Pricing Does the home have any additions? * Yes No N/A Does the home have any l…" at bounding box center [265, 237] width 280 height 229
click at [186, 167] on span "N/A" at bounding box center [187, 164] width 8 height 7
click at [183, 167] on input "N/A" at bounding box center [175, 164] width 15 height 15
checkbox input "true"
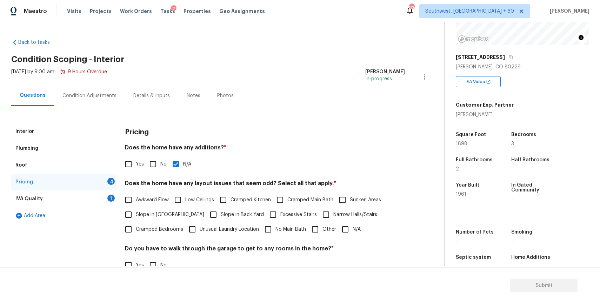
click at [359, 231] on span "N/A" at bounding box center [357, 229] width 8 height 7
click at [353, 231] on input "N/A" at bounding box center [345, 229] width 15 height 15
checkbox input "true"
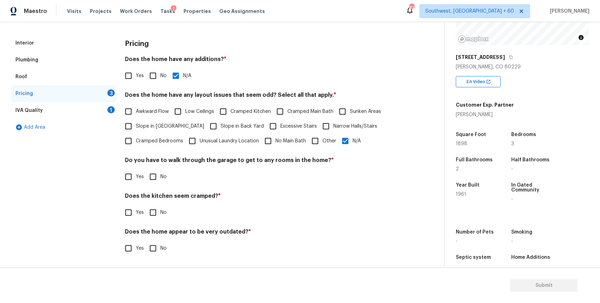
click at [158, 171] on input "No" at bounding box center [153, 176] width 15 height 15
checkbox input "true"
click at [153, 213] on input "No" at bounding box center [153, 213] width 15 height 15
checkbox input "true"
click at [153, 248] on input "No" at bounding box center [153, 249] width 15 height 15
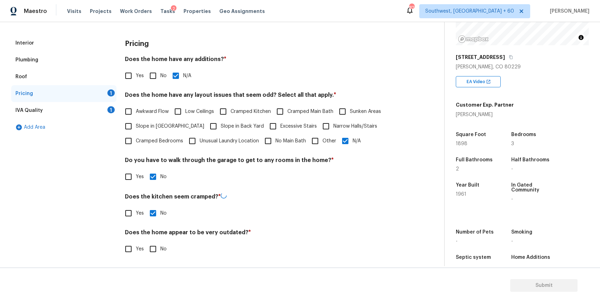
checkbox input "true"
click at [97, 111] on div "IVA Quality 1" at bounding box center [63, 110] width 105 height 17
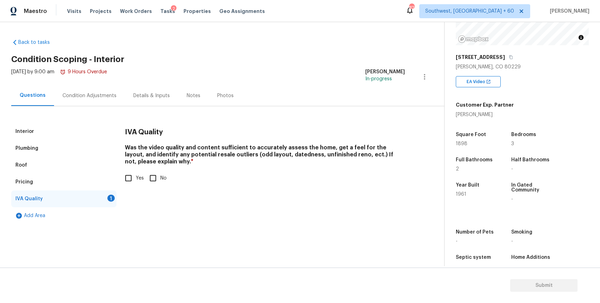
scroll to position [0, 0]
click at [131, 179] on input "Yes" at bounding box center [128, 178] width 15 height 15
checkbox input "true"
click at [95, 83] on div "[DATE] by 9:00 am 9 Hours Overdue" at bounding box center [59, 76] width 96 height 17
click at [98, 92] on div "Condition Adjustments" at bounding box center [89, 95] width 54 height 7
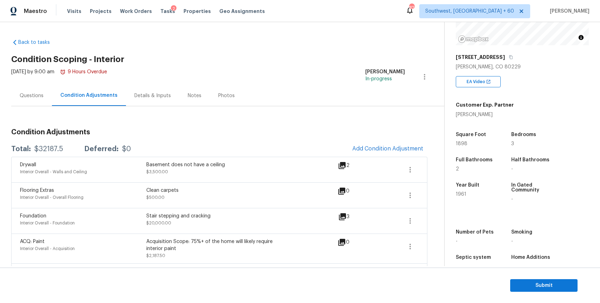
scroll to position [76, 0]
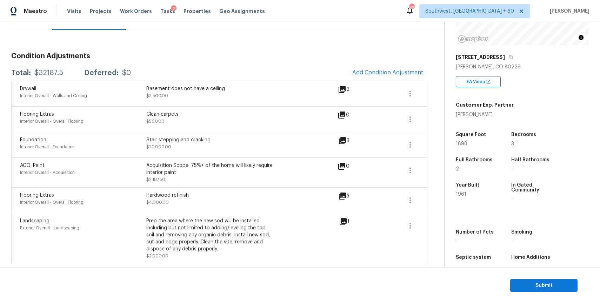
click at [348, 68] on div "Total: $32187.5 Deferred: $0 Add Condition Adjustment" at bounding box center [219, 72] width 416 height 15
click at [374, 75] on button "Add Condition Adjustment" at bounding box center [387, 72] width 79 height 15
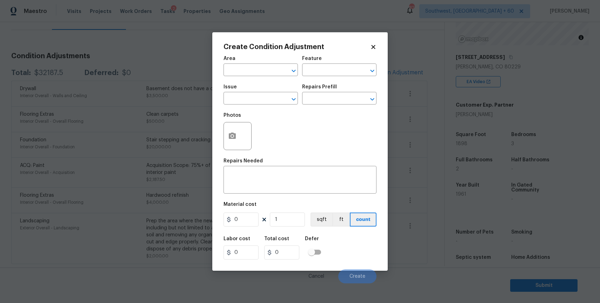
click at [241, 107] on span "Issue ​" at bounding box center [260, 94] width 74 height 28
click at [253, 96] on input "text" at bounding box center [250, 99] width 55 height 11
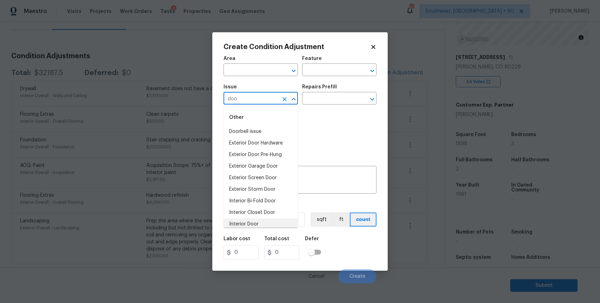
click at [262, 221] on li "Interior Door" at bounding box center [260, 225] width 74 height 12
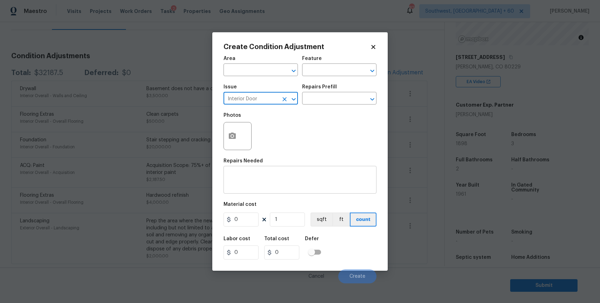
type input "Interior Door"
click at [293, 172] on div "x ​" at bounding box center [299, 181] width 153 height 26
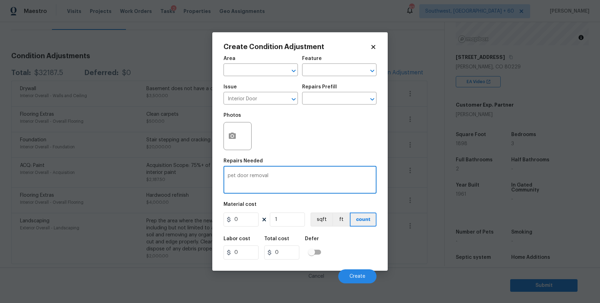
type textarea "pet door removal"
click at [249, 227] on input "0" at bounding box center [240, 220] width 35 height 14
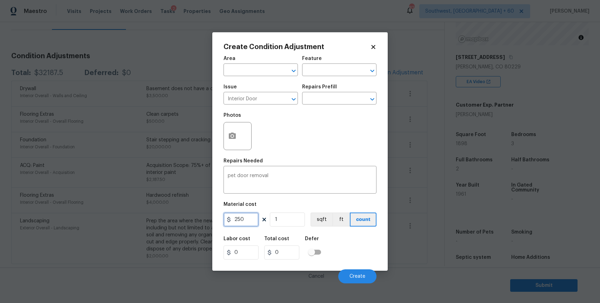
type input "250"
click at [232, 130] on button "button" at bounding box center [232, 135] width 17 height 27
type input "250"
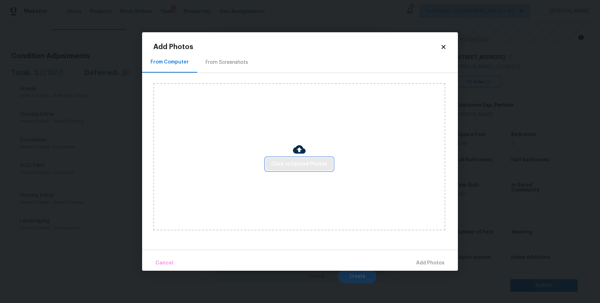
click at [298, 166] on span "Click to Upload Photos" at bounding box center [299, 164] width 56 height 9
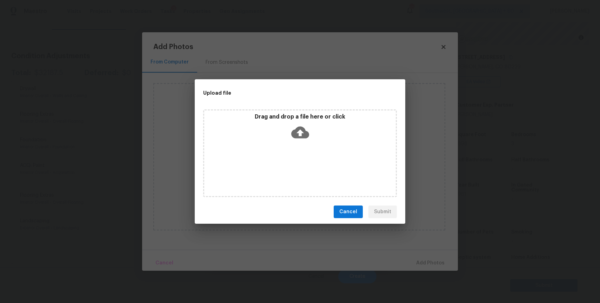
click at [298, 166] on div "Drag and drop a file here or click" at bounding box center [300, 153] width 194 height 88
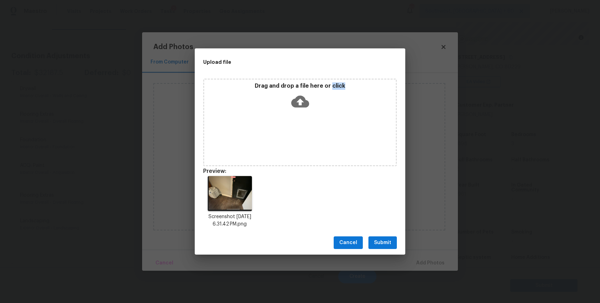
click at [382, 240] on span "Submit" at bounding box center [382, 243] width 17 height 9
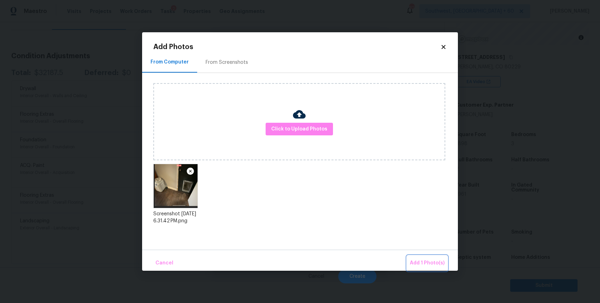
click at [425, 259] on span "Add 1 Photo(s)" at bounding box center [427, 263] width 35 height 9
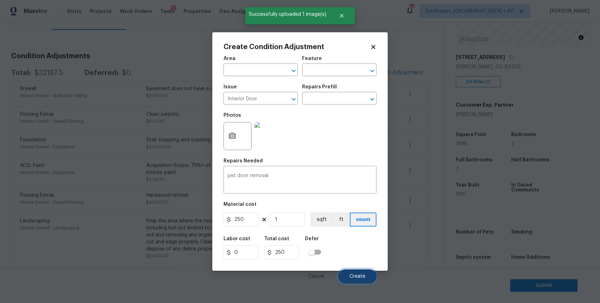
click at [359, 276] on span "Create" at bounding box center [357, 276] width 16 height 5
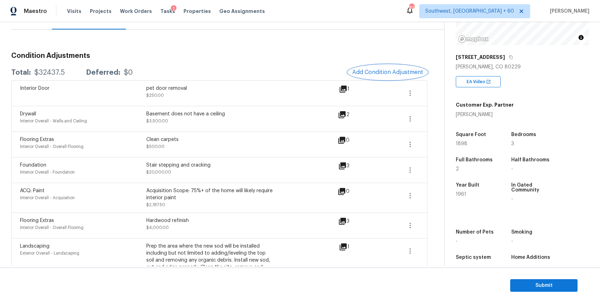
click at [370, 74] on span "Add Condition Adjustment" at bounding box center [387, 72] width 71 height 6
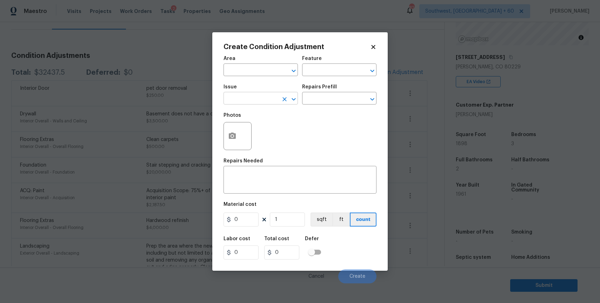
click at [247, 105] on input "text" at bounding box center [250, 99] width 55 height 11
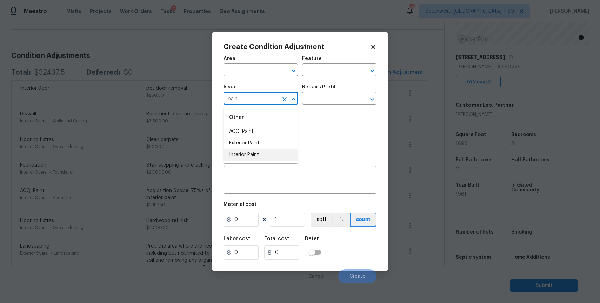
click at [281, 152] on li "Interior Paint" at bounding box center [260, 155] width 74 height 12
type input "Interior Paint"
click at [326, 98] on input "text" at bounding box center [329, 99] width 55 height 11
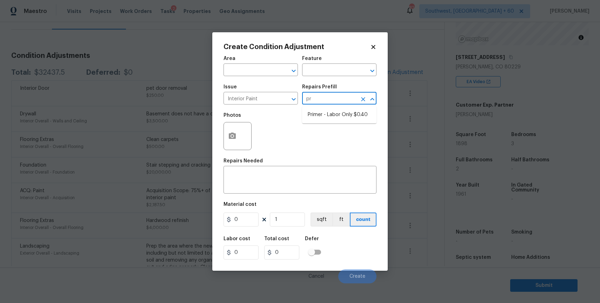
type input "pri"
click at [349, 119] on li "Primer - Labor Only $0.40" at bounding box center [339, 115] width 74 height 12
type input "Overall Paint"
type textarea "Interior primer - PRIMER PROVIDED BY OPENDOOR - All nails, screws, drywall anch…"
type input "0.4"
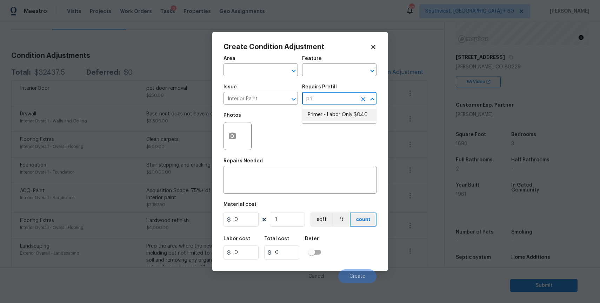
type input "0.4"
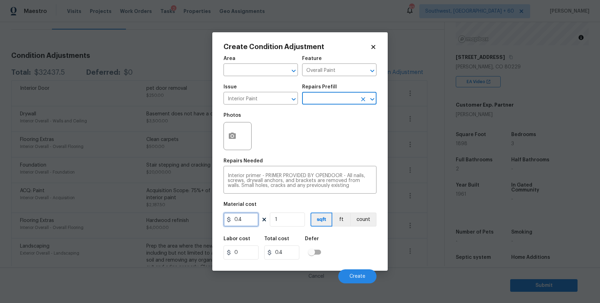
click at [246, 222] on input "0.4" at bounding box center [240, 220] width 35 height 14
type input "200"
click at [227, 135] on button "button" at bounding box center [232, 135] width 17 height 27
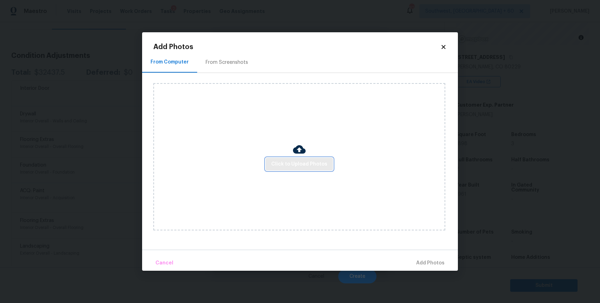
click at [298, 159] on button "Click to Upload Photos" at bounding box center [299, 164] width 67 height 13
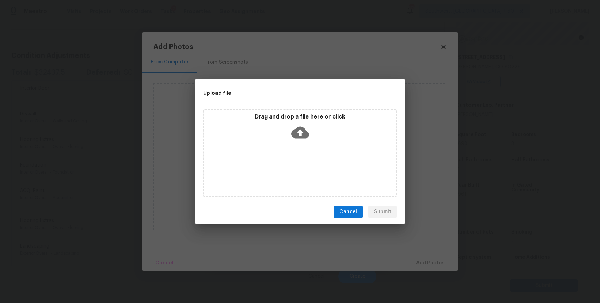
click at [298, 159] on div "Drag and drop a file here or click" at bounding box center [300, 153] width 194 height 88
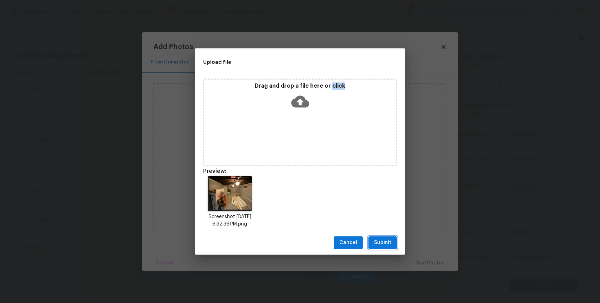
click at [392, 236] on button "Submit" at bounding box center [382, 242] width 28 height 13
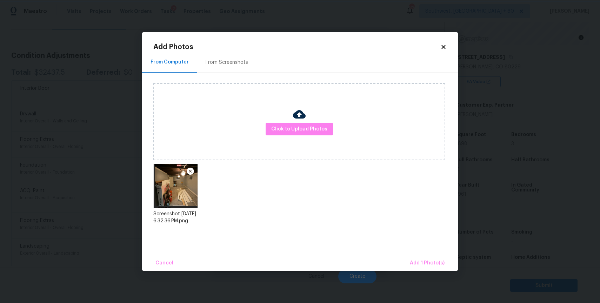
click at [392, 237] on div "Upload file Drag and drop a file here or click Cancel Submit" at bounding box center [300, 151] width 600 height 303
click at [427, 261] on span "Add 1 Photo(s)" at bounding box center [427, 263] width 35 height 9
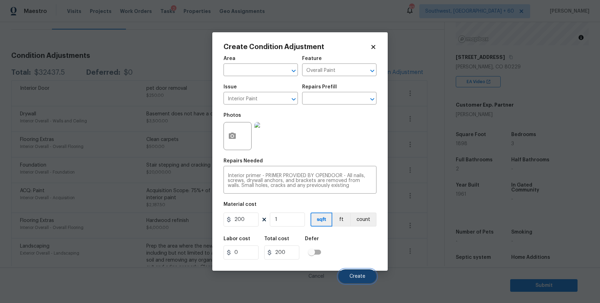
click at [362, 270] on button "Create" at bounding box center [357, 276] width 38 height 14
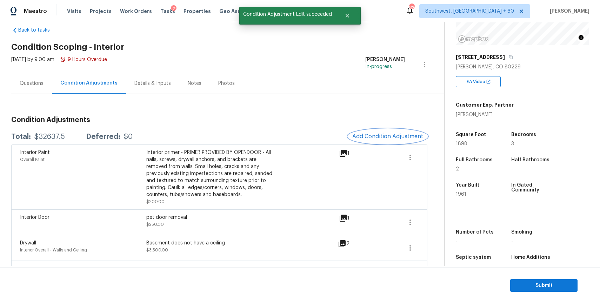
scroll to position [0, 0]
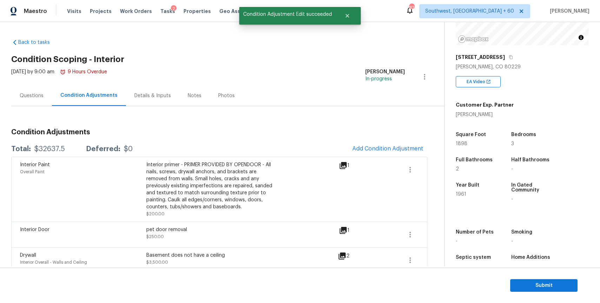
click at [26, 97] on div "Questions" at bounding box center [32, 95] width 24 height 7
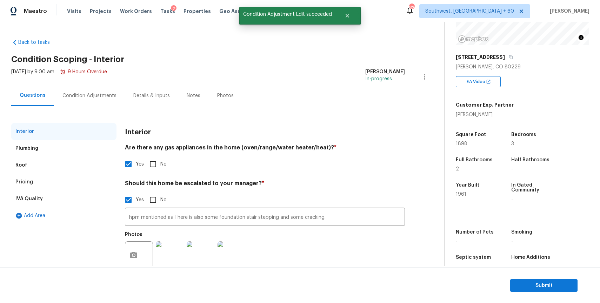
click at [88, 95] on div "Condition Adjustments" at bounding box center [89, 95] width 54 height 7
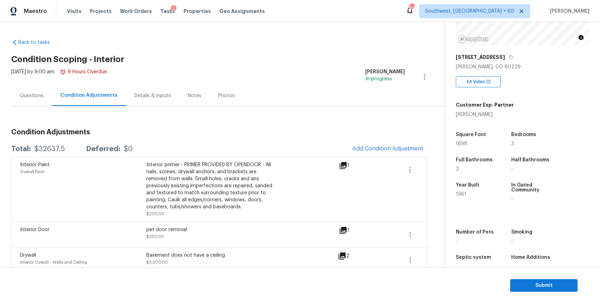
click at [58, 147] on div "$32637.5" at bounding box center [49, 149] width 31 height 7
copy div "$32637.5"
click at [29, 101] on div "Questions" at bounding box center [31, 95] width 41 height 21
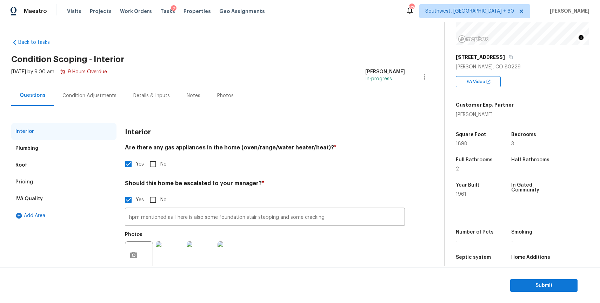
scroll to position [18, 0]
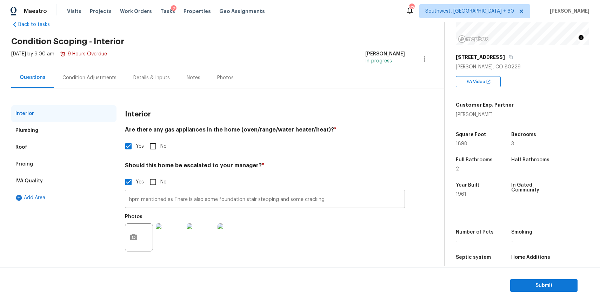
click at [183, 202] on input "hpm mentioned as There is also some foundation stair stepping and some cracking." at bounding box center [265, 200] width 280 height 16
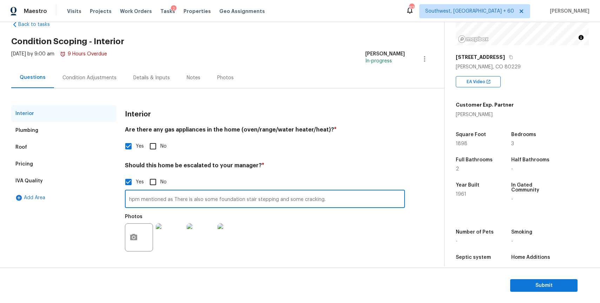
click at [183, 202] on input "hpm mentioned as There is also some foundation stair stepping and some cracking." at bounding box center [265, 200] width 280 height 16
click at [339, 198] on input "hpm mentioned as There is also some foundation stair stepping and some cracking." at bounding box center [265, 200] width 280 height 16
click at [344, 202] on input "hpm mentioned as There is also some foundation stair stepping and some cracking." at bounding box center [265, 200] width 280 height 16
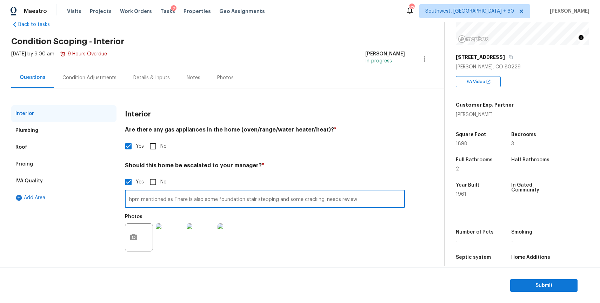
type input "hpm mentioned as There is also some foundation stair stepping and some cracking…"
click at [382, 233] on div "Photos" at bounding box center [265, 233] width 280 height 46
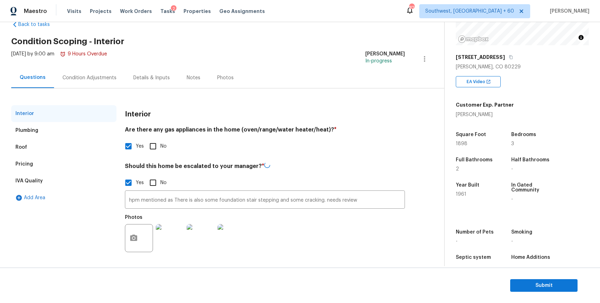
click at [343, 209] on div "hpm mentioned as There is also some foundation stair stepping and some cracking…" at bounding box center [265, 223] width 280 height 66
click at [343, 209] on div "hpm mentioned as There is also some foundation stair stepping and some cracking…" at bounding box center [265, 222] width 280 height 66
click at [343, 196] on input "hpm mentioned as There is also some foundation stair stepping and some cracking…" at bounding box center [265, 200] width 280 height 16
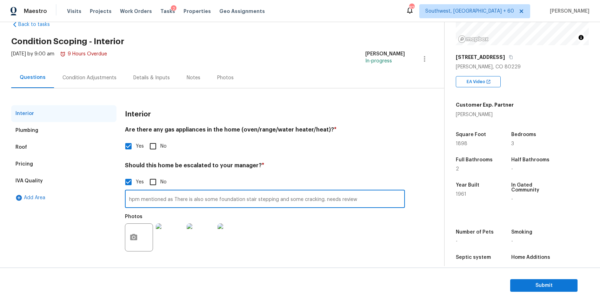
click at [343, 196] on input "hpm mentioned as There is also some foundation stair stepping and some cracking…" at bounding box center [265, 200] width 280 height 16
type input "hpm mentioned as There is also some foundation stair stepping and some cracking…"
click at [76, 72] on div "Condition Adjustments" at bounding box center [89, 77] width 71 height 21
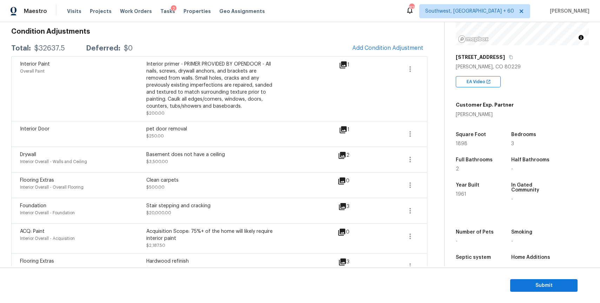
scroll to position [167, 0]
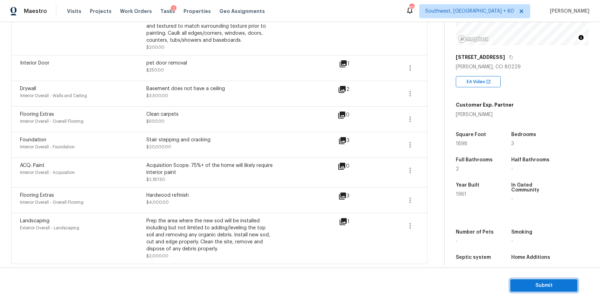
click at [546, 284] on span "Submit" at bounding box center [544, 285] width 56 height 9
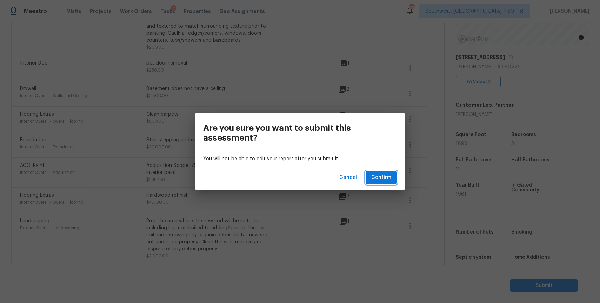
click at [392, 181] on button "Confirm" at bounding box center [381, 177] width 31 height 13
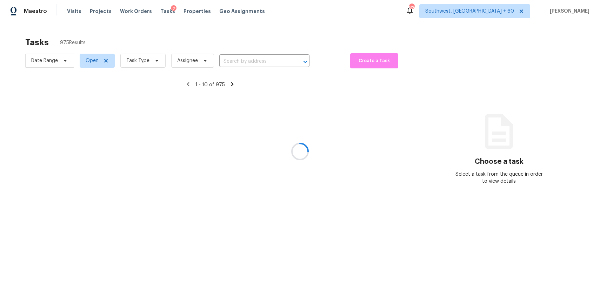
click at [55, 62] on div at bounding box center [300, 151] width 600 height 303
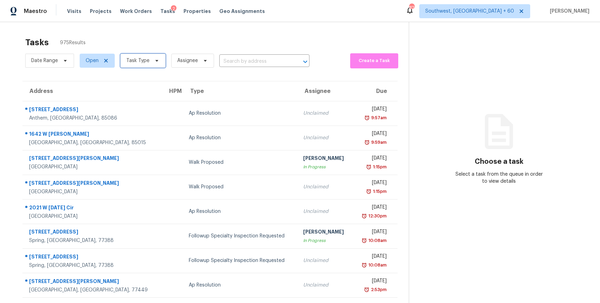
click at [143, 58] on span "Task Type" at bounding box center [137, 60] width 23 height 7
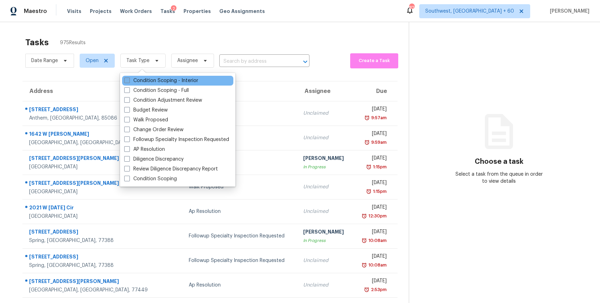
click at [153, 82] on label "Condition Scoping - Interior" at bounding box center [161, 80] width 74 height 7
click at [129, 82] on input "Condition Scoping - Interior" at bounding box center [126, 79] width 5 height 5
checkbox input "true"
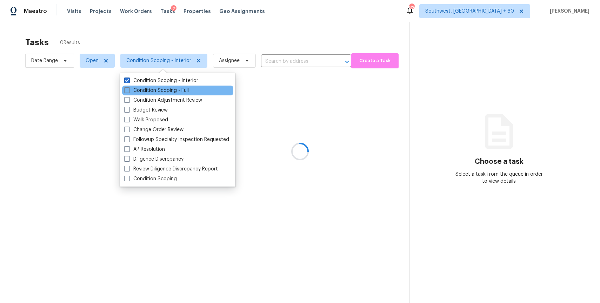
click at [161, 94] on div "Condition Scoping - Full" at bounding box center [177, 91] width 111 height 10
click at [162, 89] on label "Condition Scoping - Full" at bounding box center [156, 90] width 65 height 7
click at [129, 89] on input "Condition Scoping - Full" at bounding box center [126, 89] width 5 height 5
checkbox input "true"
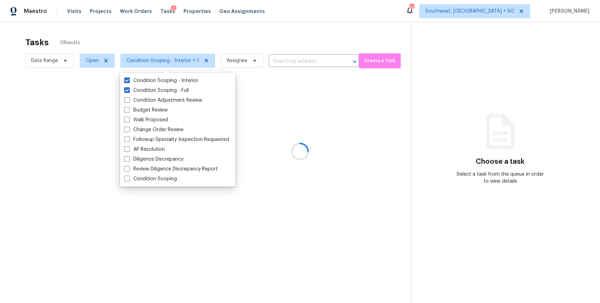
click at [153, 39] on div at bounding box center [300, 151] width 600 height 303
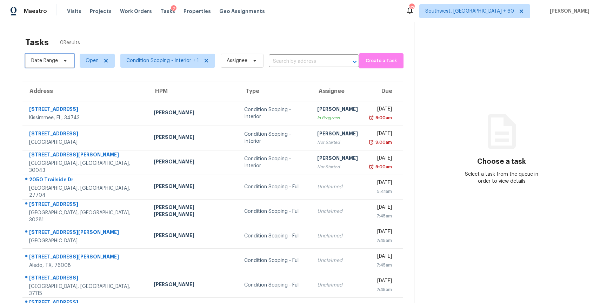
click at [45, 61] on span "Date Range" at bounding box center [44, 60] width 27 height 7
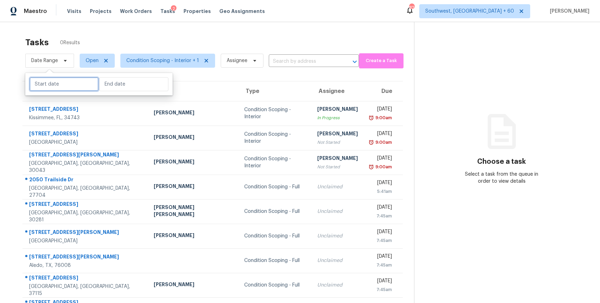
click at [68, 84] on input "text" at bounding box center [63, 84] width 69 height 14
select select "7"
select select "2025"
select select "8"
select select "2025"
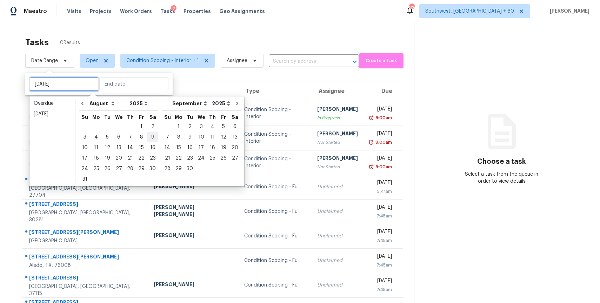
type input "Sat, Aug 09"
click at [98, 169] on div "25" at bounding box center [96, 169] width 11 height 10
type input "Mon, Aug 25"
click at [98, 169] on div "25" at bounding box center [96, 169] width 11 height 10
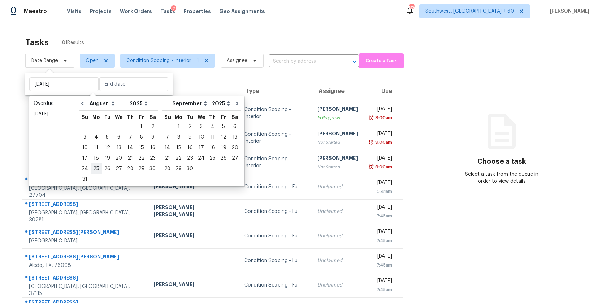
type input "Mon, Aug 25"
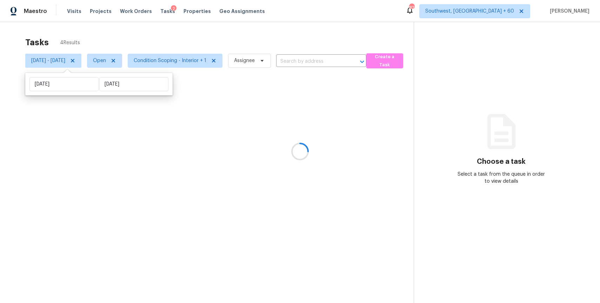
click at [149, 41] on div at bounding box center [300, 151] width 600 height 303
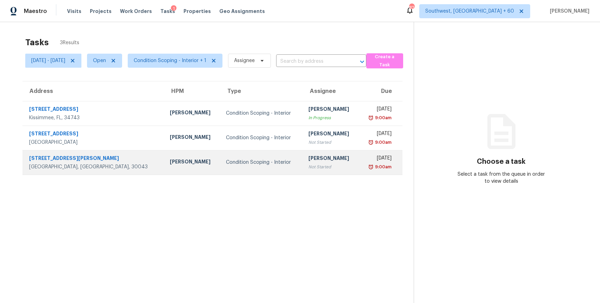
click at [331, 158] on td "[PERSON_NAME] P Not Started" at bounding box center [331, 162] width 56 height 25
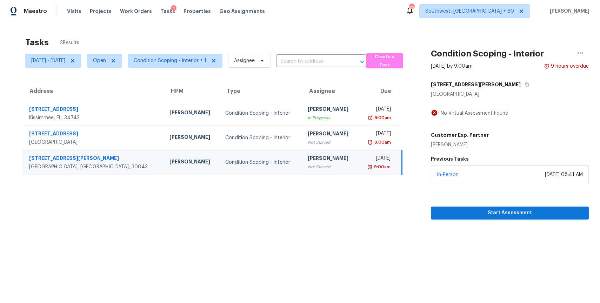
click at [519, 168] on div "In-Person [DATE] 08:41 AM" at bounding box center [510, 174] width 158 height 19
click at [519, 222] on section "Condition Scoping - Interior [DATE] by 9:00am 9 hours overdue [STREET_ADDRESS][…" at bounding box center [501, 173] width 175 height 303
click at [530, 211] on span "Start Assessment" at bounding box center [509, 213] width 147 height 9
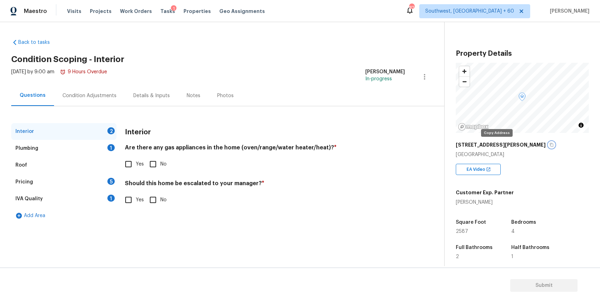
click at [550, 146] on icon "button" at bounding box center [552, 145] width 4 height 4
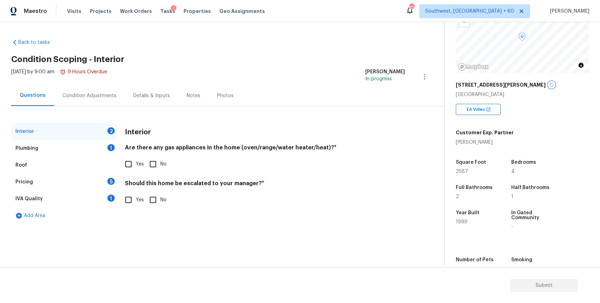
scroll to position [13, 0]
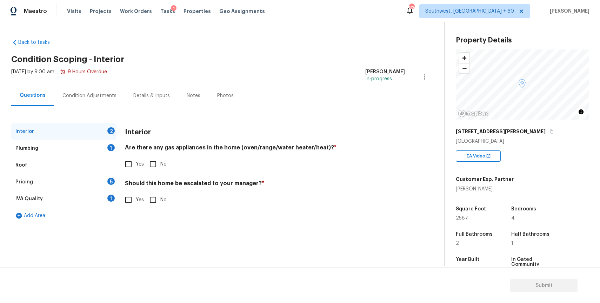
click at [498, 134] on div "[STREET_ADDRESS][PERSON_NAME]" at bounding box center [522, 131] width 133 height 13
click at [548, 129] on button "button" at bounding box center [551, 131] width 6 height 6
click at [107, 95] on div "Condition Adjustments" at bounding box center [89, 95] width 54 height 7
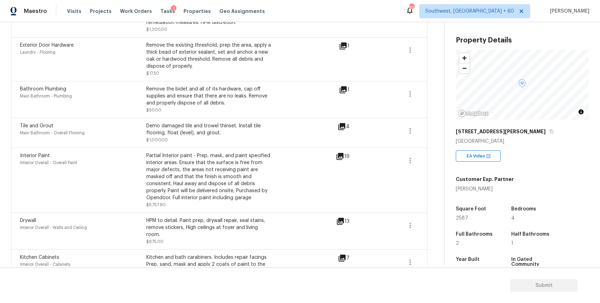
scroll to position [431, 0]
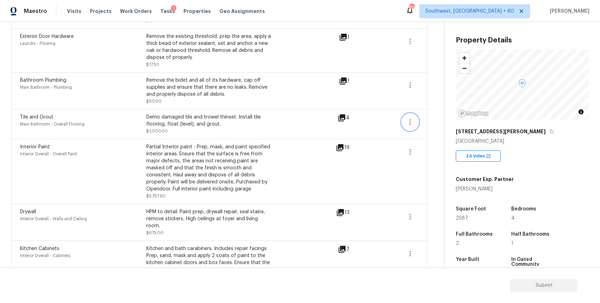
click at [405, 126] on button "button" at bounding box center [410, 122] width 17 height 17
click at [431, 123] on div "Edit" at bounding box center [450, 122] width 55 height 7
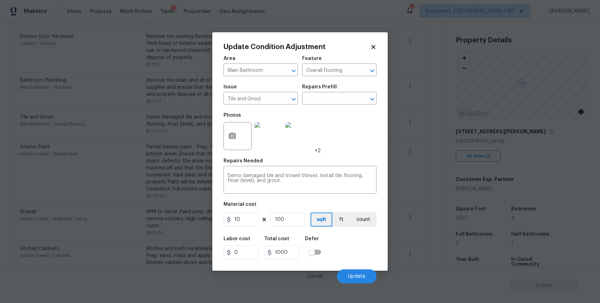
click at [421, 86] on body "Maestro Visits Projects Work Orders Tasks 1 Properties Geo Assignments 825 Sout…" at bounding box center [300, 151] width 600 height 303
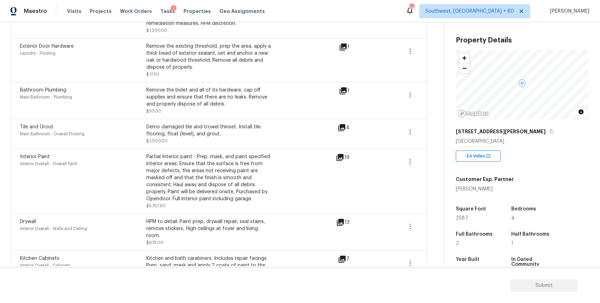
scroll to position [419, 0]
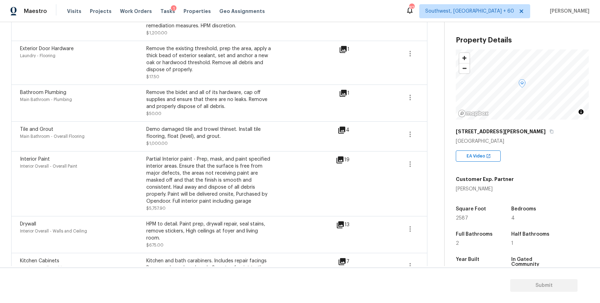
click at [344, 132] on icon at bounding box center [341, 130] width 7 height 7
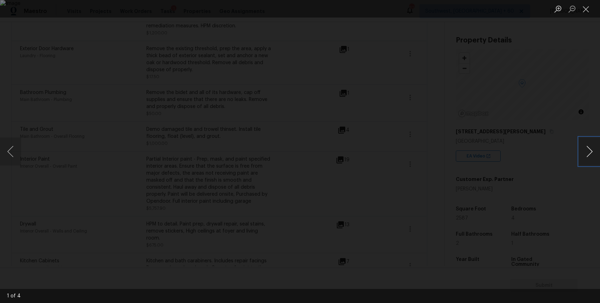
click at [592, 151] on button "Next image" at bounding box center [589, 152] width 21 height 28
click at [534, 116] on div "Lightbox" at bounding box center [300, 151] width 600 height 303
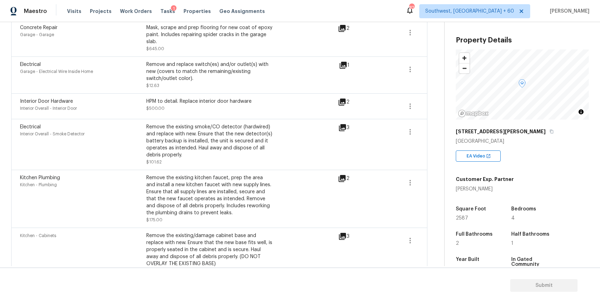
scroll to position [0, 0]
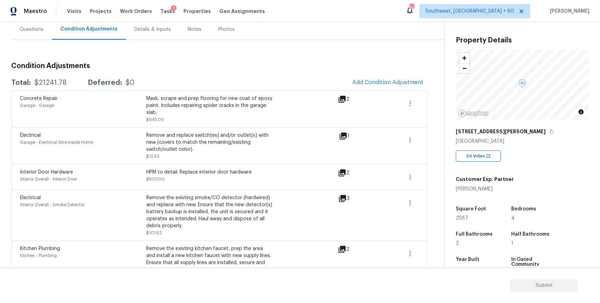
click at [348, 231] on div "3" at bounding box center [355, 215] width 34 height 42
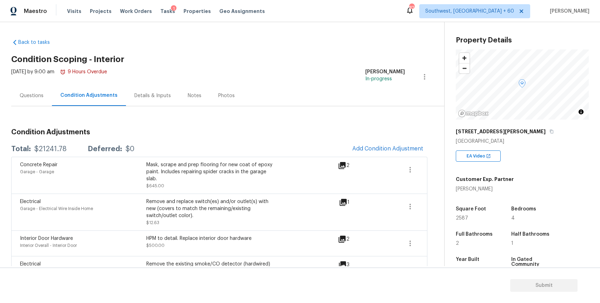
click at [416, 156] on span "Add Condition Adjustment" at bounding box center [387, 148] width 79 height 15
click at [405, 146] on span "Add Condition Adjustment" at bounding box center [387, 149] width 71 height 6
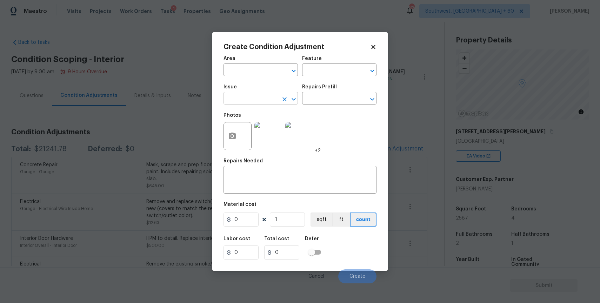
click at [257, 103] on input "text" at bounding box center [250, 99] width 55 height 11
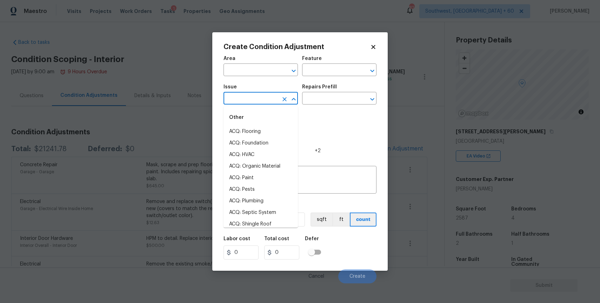
click at [261, 122] on div "Other" at bounding box center [260, 117] width 74 height 17
type input "d"
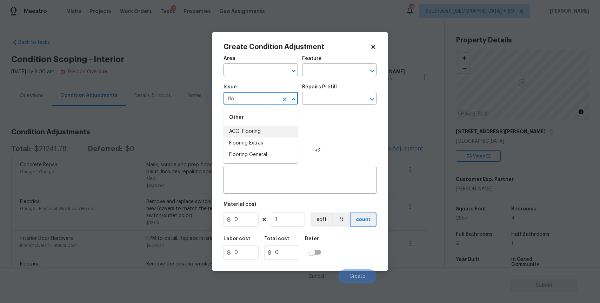
click at [286, 126] on li "ACQ: Flooring" at bounding box center [260, 132] width 74 height 12
type input "ACQ: Flooring"
click at [330, 97] on input "text" at bounding box center [329, 99] width 55 height 11
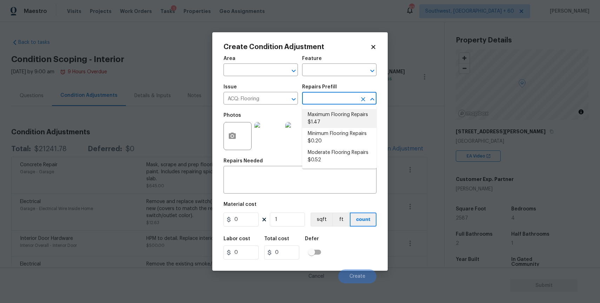
click at [338, 122] on li "Maximum Flooring Repairs $1.47" at bounding box center [339, 118] width 74 height 19
type input "Acquisition"
type textarea "Acquisition Scope: Maximum flooring repairs"
type input "1.47"
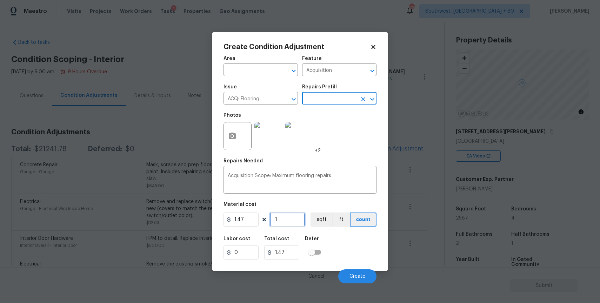
click at [287, 221] on input "1" at bounding box center [287, 220] width 35 height 14
click at [289, 227] on figure "Material cost 1.47 1 sqft ft count" at bounding box center [299, 215] width 153 height 26
click at [295, 223] on input "1" at bounding box center [287, 220] width 35 height 14
type input "2"
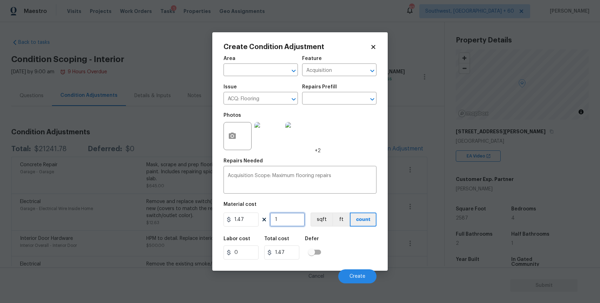
type input "2.94"
type input "25"
type input "36.75"
type input "257"
type input "377.79"
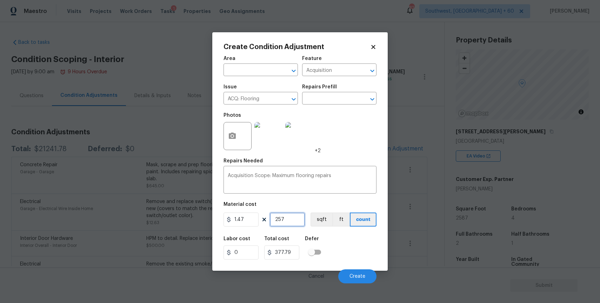
type input "25"
type input "36.75"
type input "258"
type input "379.26"
type input "2587"
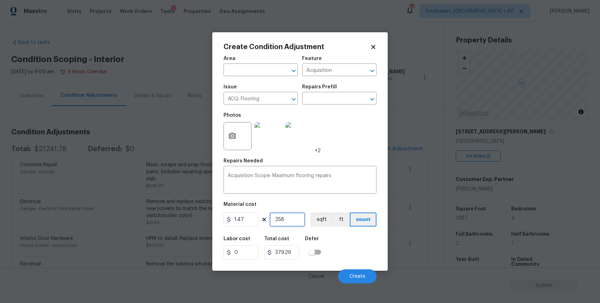
type input "3802.89"
type input "2587"
click at [355, 278] on span "Create" at bounding box center [357, 276] width 16 height 5
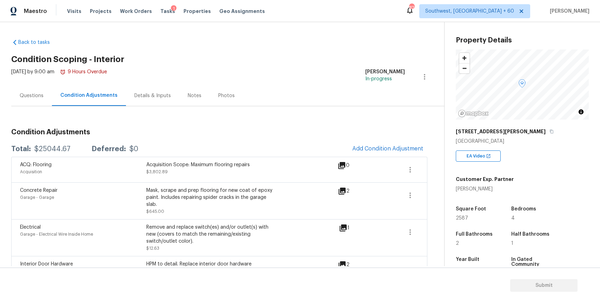
click at [55, 147] on div "$25044.67" at bounding box center [52, 149] width 36 height 7
copy div "25044.67"
click at [24, 87] on div "Questions" at bounding box center [31, 95] width 41 height 21
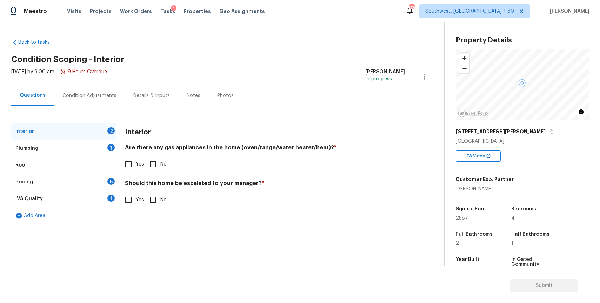
click at [129, 166] on input "Yes" at bounding box center [128, 164] width 15 height 15
checkbox input "true"
click at [147, 203] on input "No" at bounding box center [153, 200] width 15 height 15
checkbox input "true"
click at [105, 162] on div "Roof" at bounding box center [63, 165] width 105 height 17
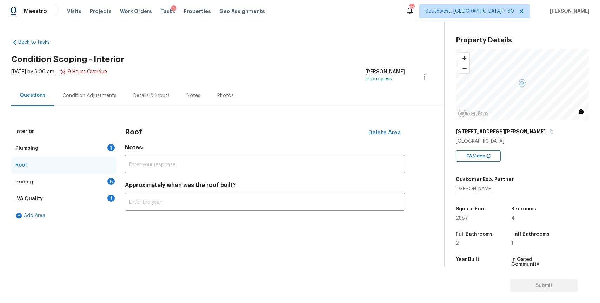
click at [111, 149] on div "1" at bounding box center [110, 147] width 7 height 7
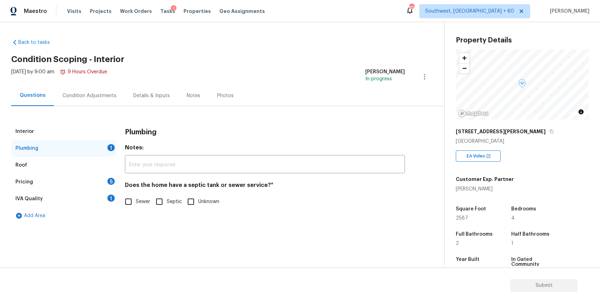
click at [136, 202] on span "Sewer" at bounding box center [143, 201] width 14 height 7
click at [136, 202] on input "Sewer" at bounding box center [128, 201] width 15 height 15
checkbox input "true"
click at [111, 191] on div "IVA Quality 1" at bounding box center [63, 199] width 105 height 17
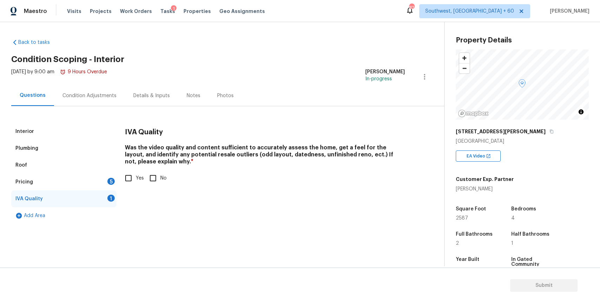
click at [154, 176] on input "No" at bounding box center [153, 178] width 15 height 15
checkbox input "true"
click at [108, 183] on div "5" at bounding box center [110, 181] width 7 height 7
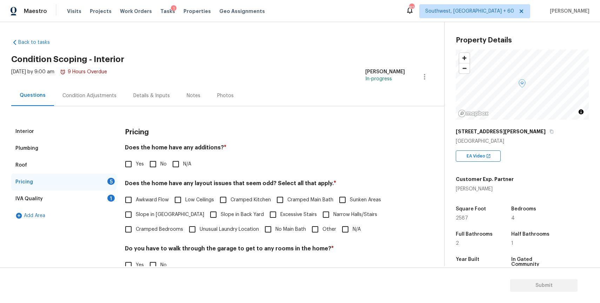
click at [175, 163] on input "N/A" at bounding box center [175, 164] width 15 height 15
checkbox input "true"
click at [353, 230] on span "N/A" at bounding box center [357, 229] width 8 height 7
click at [352, 230] on input "N/A" at bounding box center [345, 229] width 15 height 15
checkbox input "true"
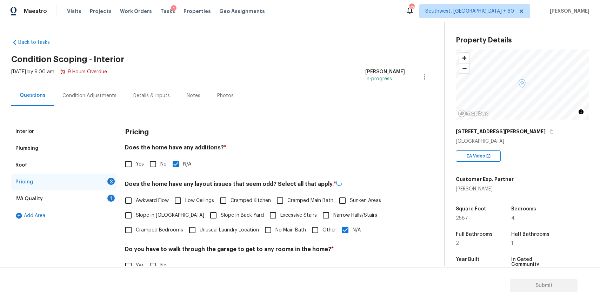
scroll to position [88, 0]
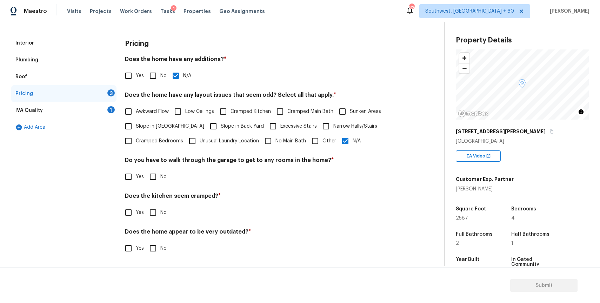
click at [154, 178] on input "No" at bounding box center [153, 176] width 15 height 15
checkbox input "true"
click at [154, 214] on input "No" at bounding box center [153, 212] width 15 height 15
checkbox input "true"
click at [158, 251] on input "No" at bounding box center [153, 248] width 15 height 15
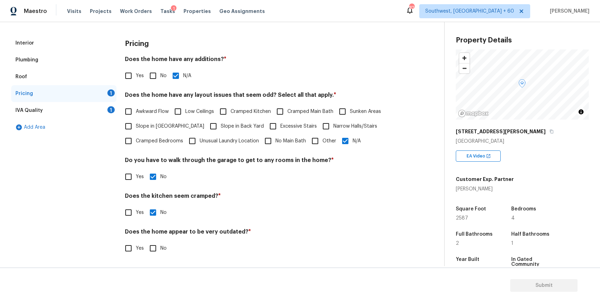
checkbox input "true"
click at [99, 102] on div "IVA Quality 1" at bounding box center [63, 110] width 105 height 17
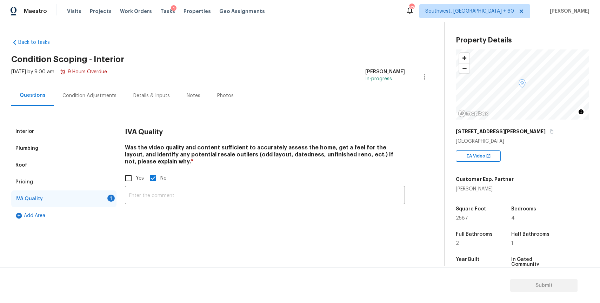
click at [130, 178] on input "Yes" at bounding box center [128, 178] width 15 height 15
checkbox input "true"
checkbox input "false"
click at [90, 86] on div "Condition Adjustments" at bounding box center [89, 95] width 71 height 21
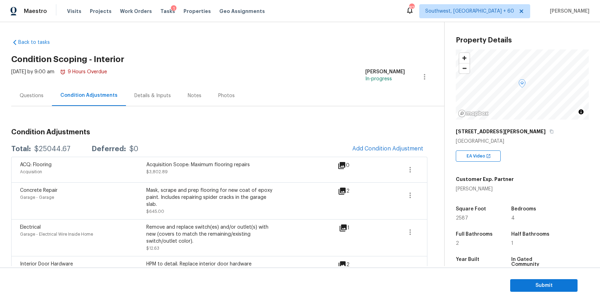
click at [69, 149] on div "Total: $25044.67 Deferred: $0" at bounding box center [74, 149] width 127 height 7
copy div "$25044.67"
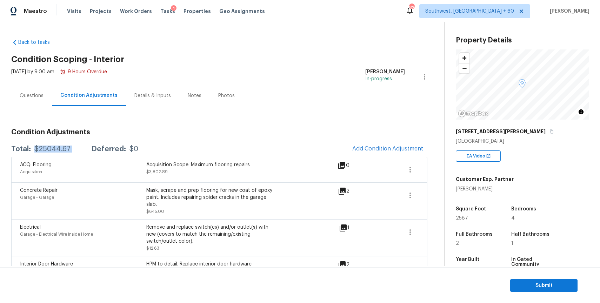
click at [40, 96] on div "Questions" at bounding box center [32, 95] width 24 height 7
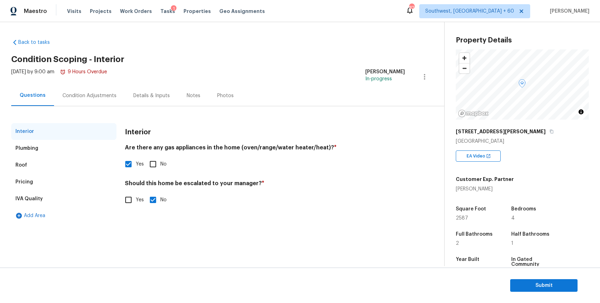
click at [86, 105] on div "Condition Adjustments" at bounding box center [89, 95] width 71 height 21
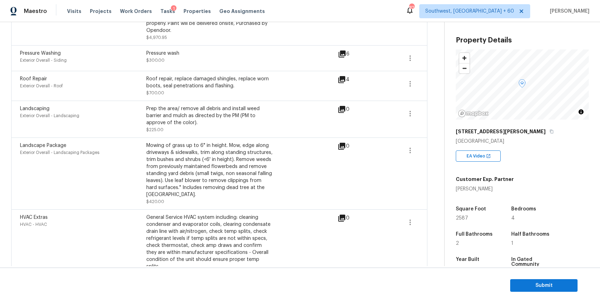
scroll to position [105, 0]
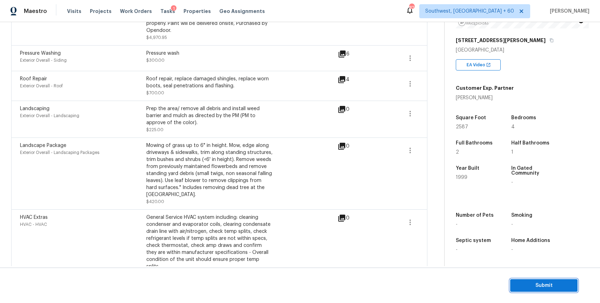
click at [529, 286] on span "Submit" at bounding box center [544, 285] width 56 height 9
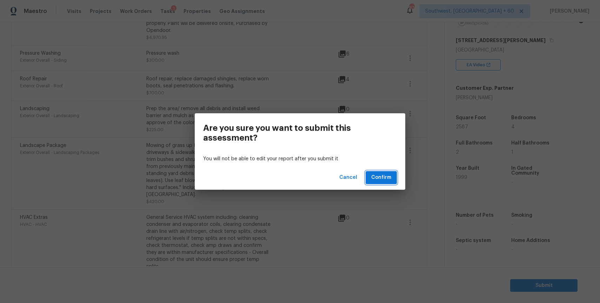
click at [385, 180] on span "Confirm" at bounding box center [381, 177] width 20 height 9
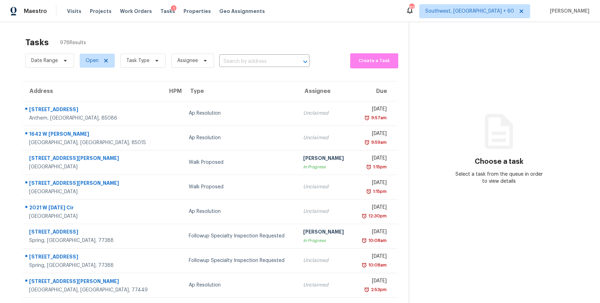
click at [140, 68] on span "Task Type" at bounding box center [140, 61] width 51 height 18
click at [149, 61] on span "Task Type" at bounding box center [142, 61] width 45 height 14
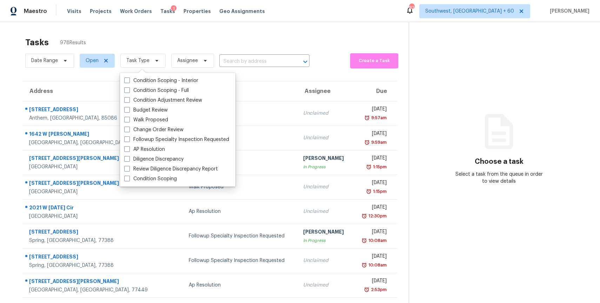
click at [158, 69] on span "Task Type" at bounding box center [140, 61] width 51 height 18
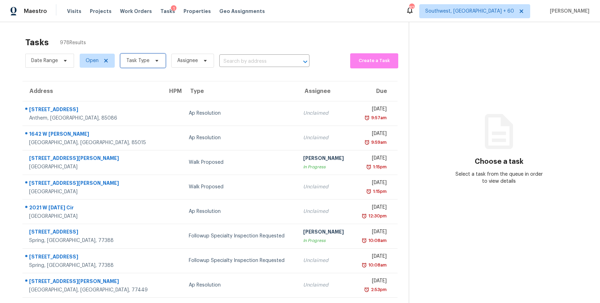
click at [154, 64] on span "Task Type" at bounding box center [142, 61] width 45 height 14
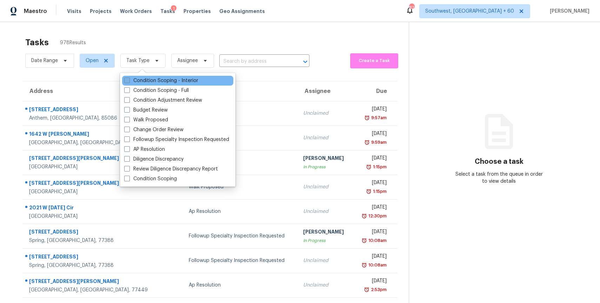
click at [166, 83] on label "Condition Scoping - Interior" at bounding box center [161, 80] width 74 height 7
click at [129, 82] on input "Condition Scoping - Interior" at bounding box center [126, 79] width 5 height 5
checkbox input "true"
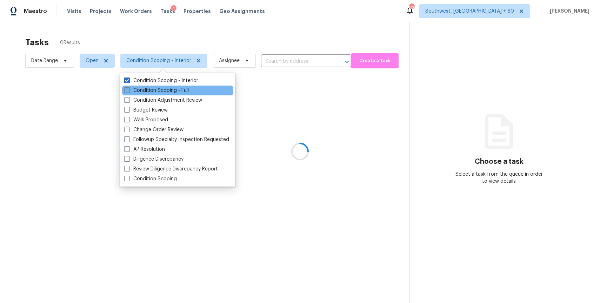
click at [167, 90] on label "Condition Scoping - Full" at bounding box center [156, 90] width 65 height 7
click at [129, 90] on input "Condition Scoping - Full" at bounding box center [126, 89] width 5 height 5
checkbox input "true"
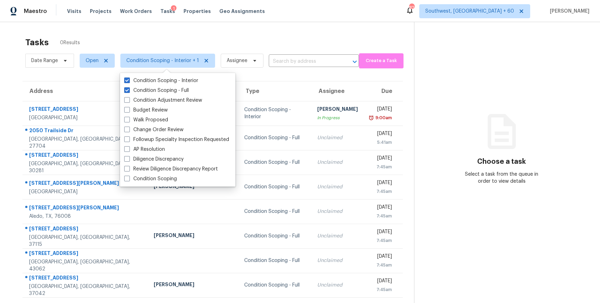
click at [241, 36] on div "Tasks 0 Results" at bounding box center [219, 42] width 389 height 18
